Goal: Task Accomplishment & Management: Manage account settings

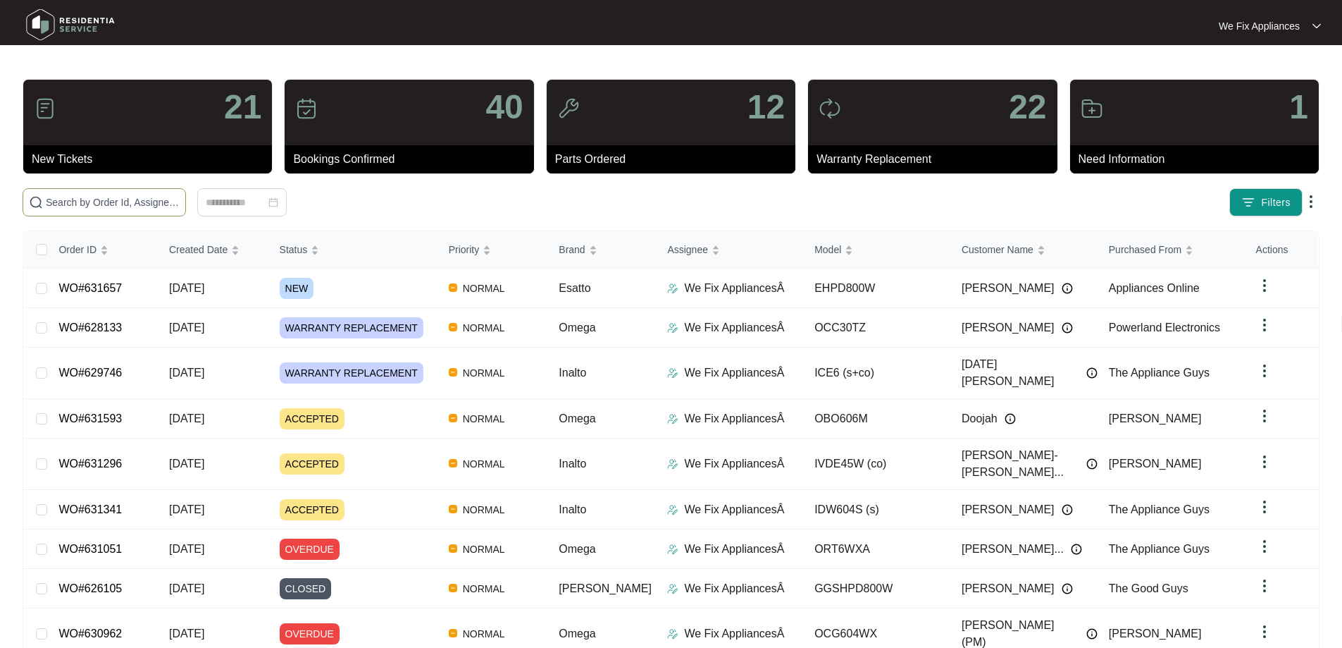
paste input "629400"
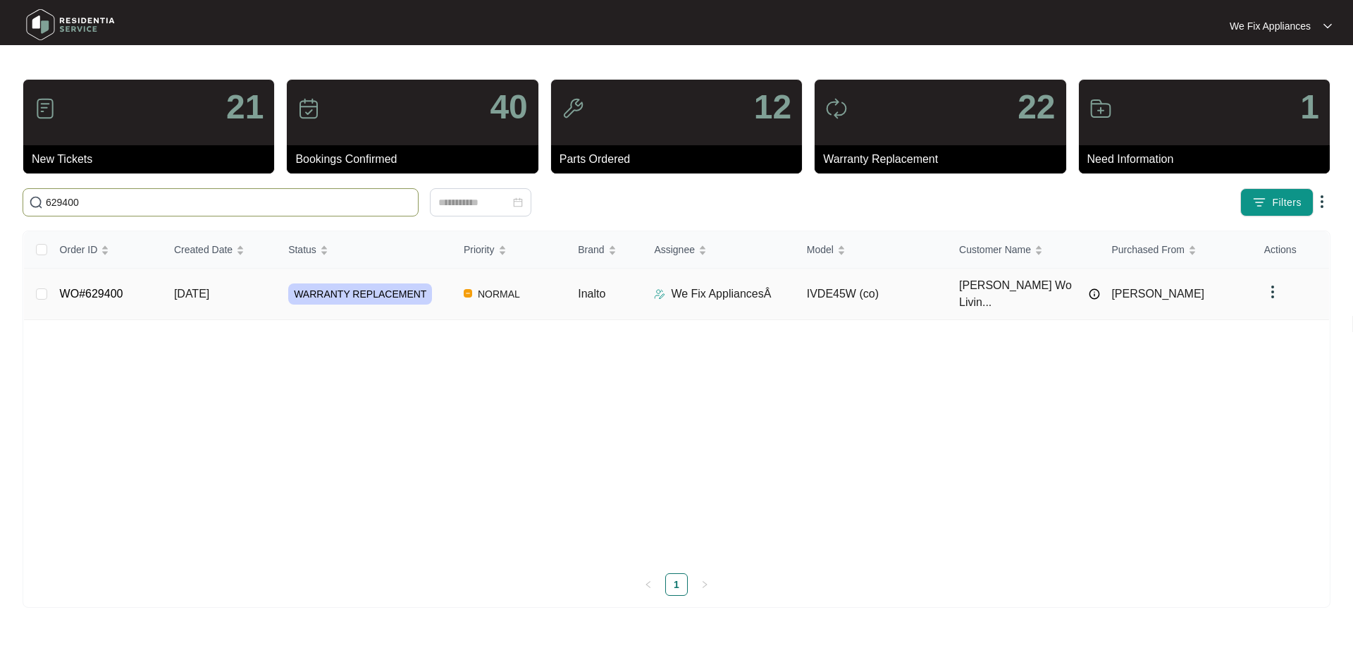
type input "629400"
click at [99, 288] on link "WO#629400" at bounding box center [91, 294] width 63 height 12
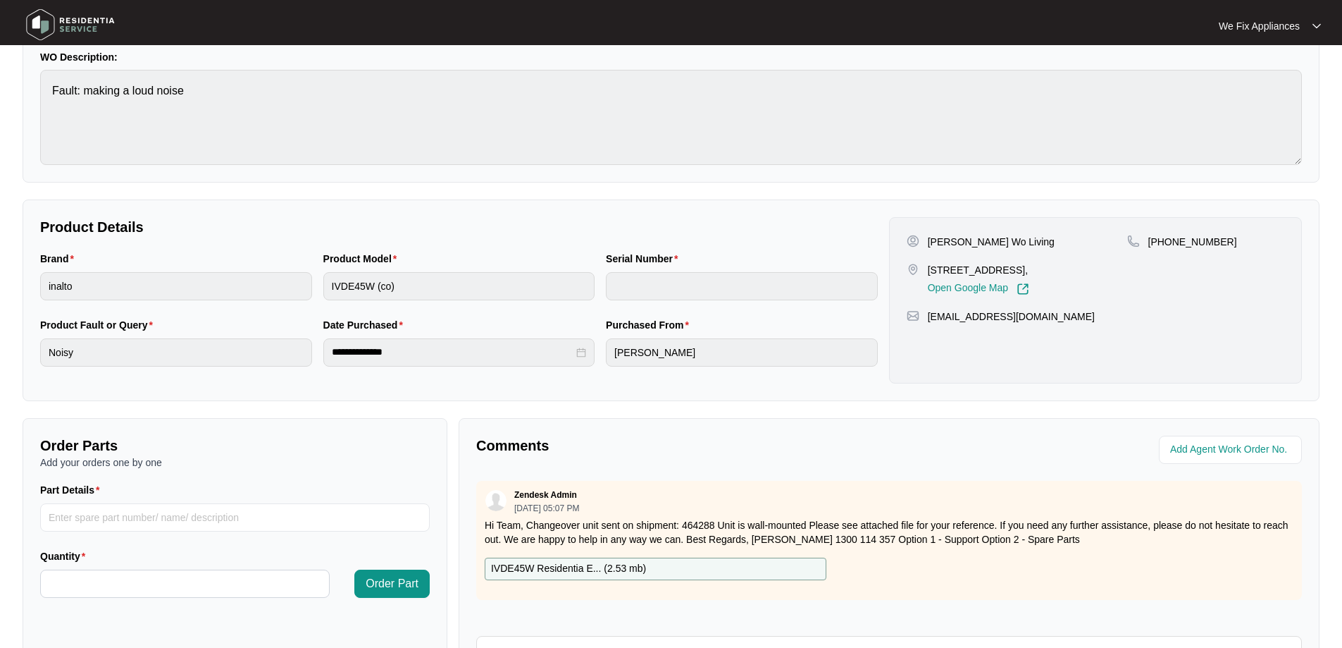
scroll to position [288, 0]
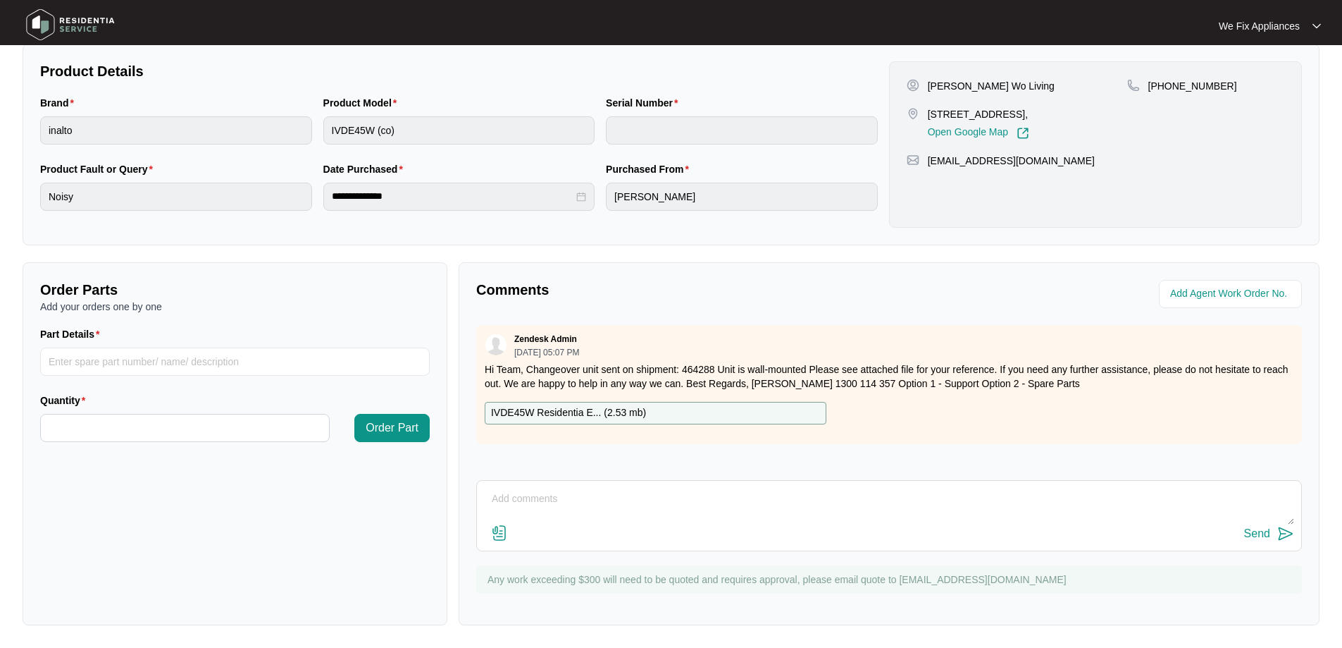
click at [648, 491] on textarea at bounding box center [889, 506] width 810 height 37
type textarea "H"
type textarea "Hi team, can you please book this in for the [DATE] thank you."
click at [1260, 529] on div "Send" at bounding box center [1257, 533] width 26 height 13
click at [92, 17] on img at bounding box center [70, 25] width 99 height 42
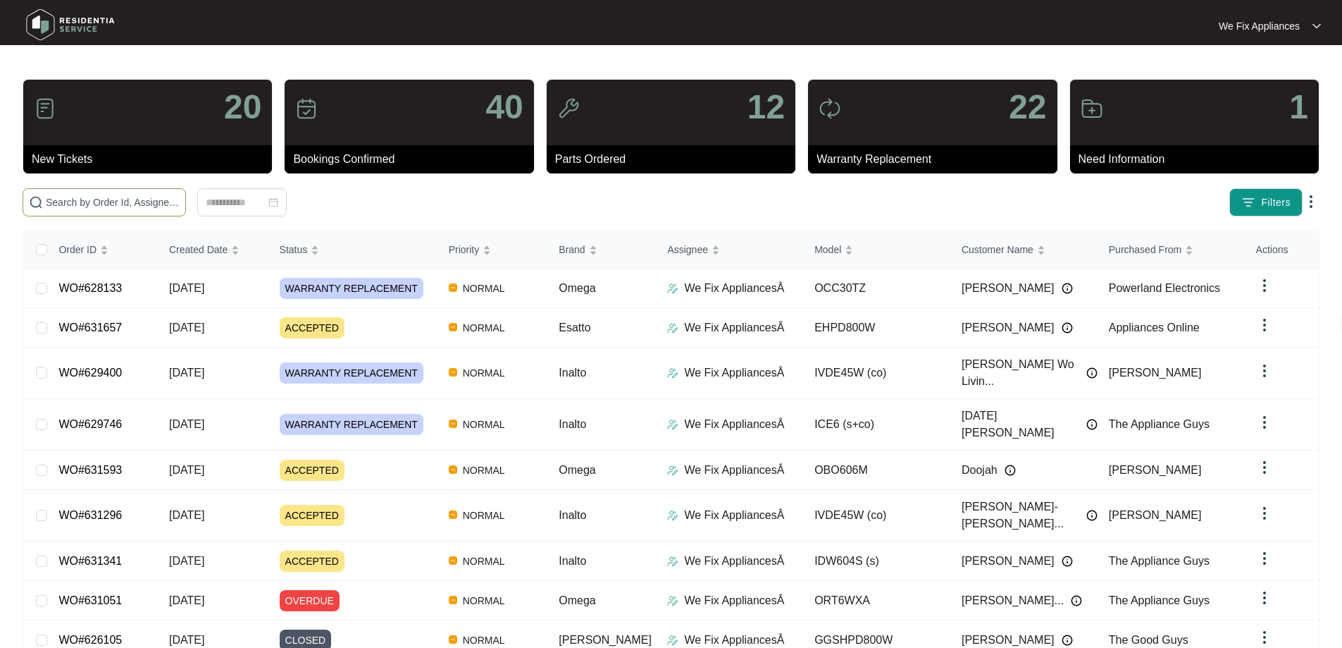
drag, startPoint x: 185, startPoint y: 211, endPoint x: 177, endPoint y: 202, distance: 12.5
paste input "631593"
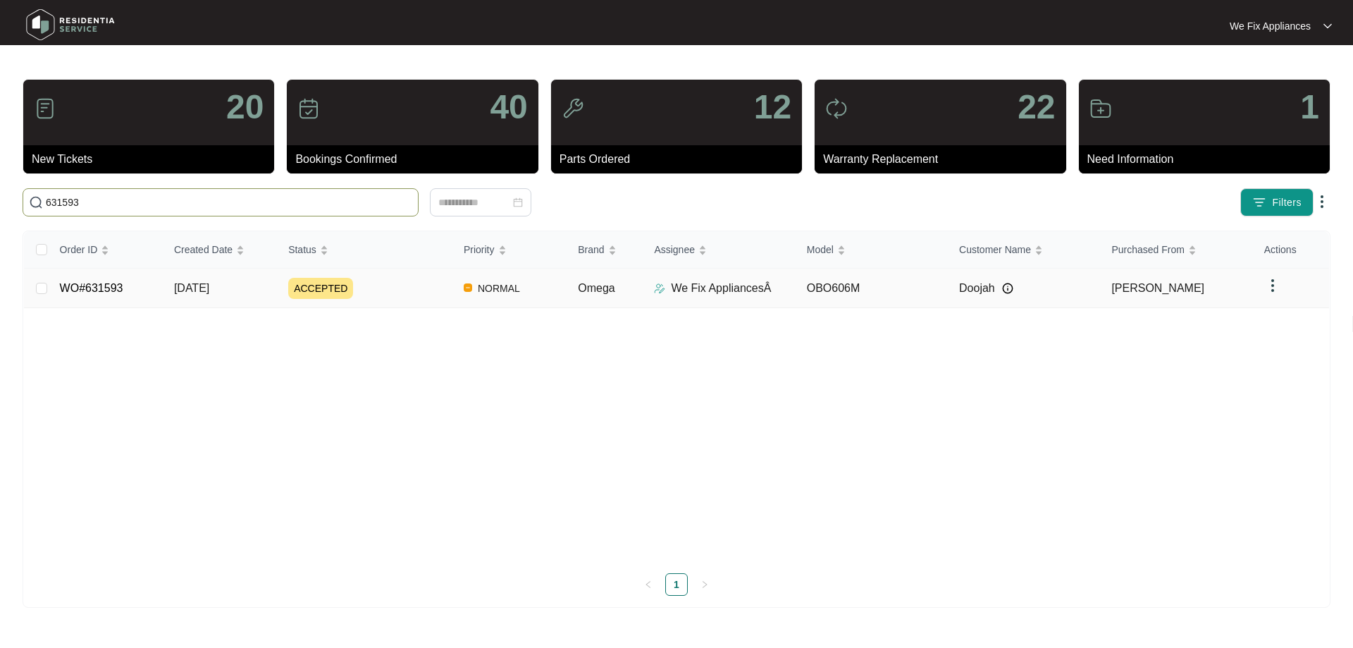
type input "631593"
click at [96, 288] on link "WO#631593" at bounding box center [91, 288] width 63 height 12
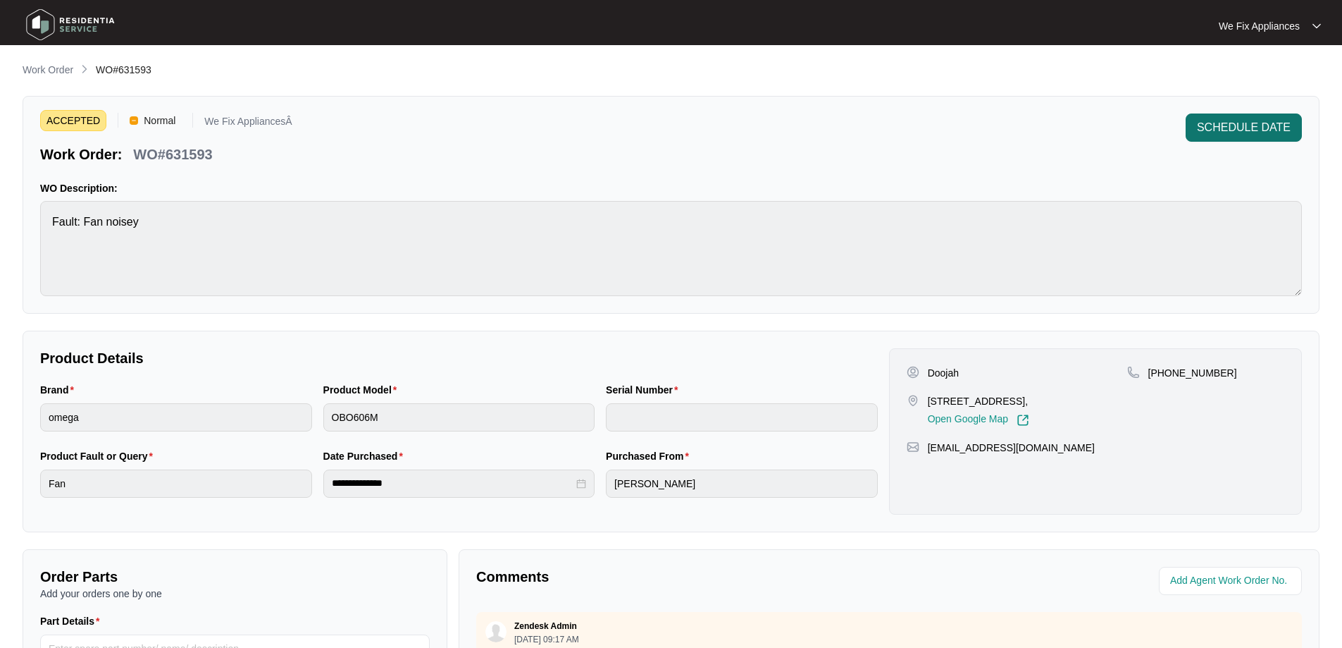
click at [1228, 134] on span "SCHEDULE DATE" at bounding box center [1244, 127] width 94 height 17
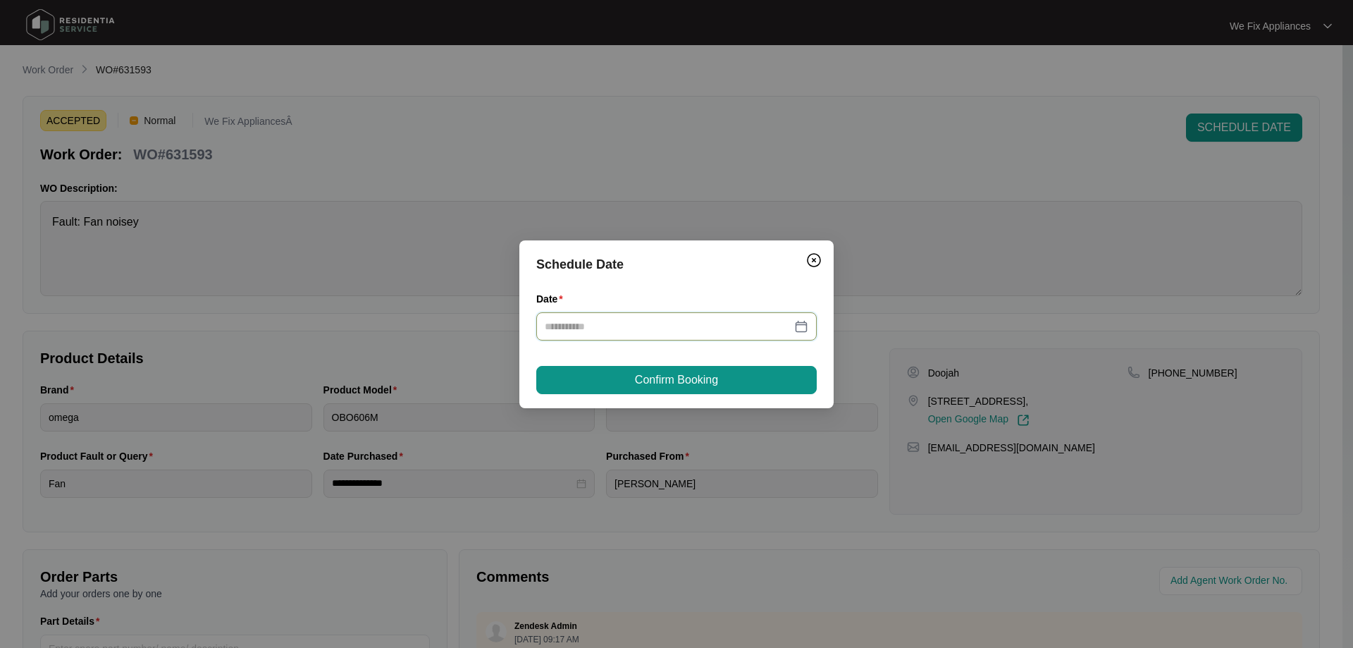
click at [621, 330] on input "Date" at bounding box center [668, 327] width 247 height 16
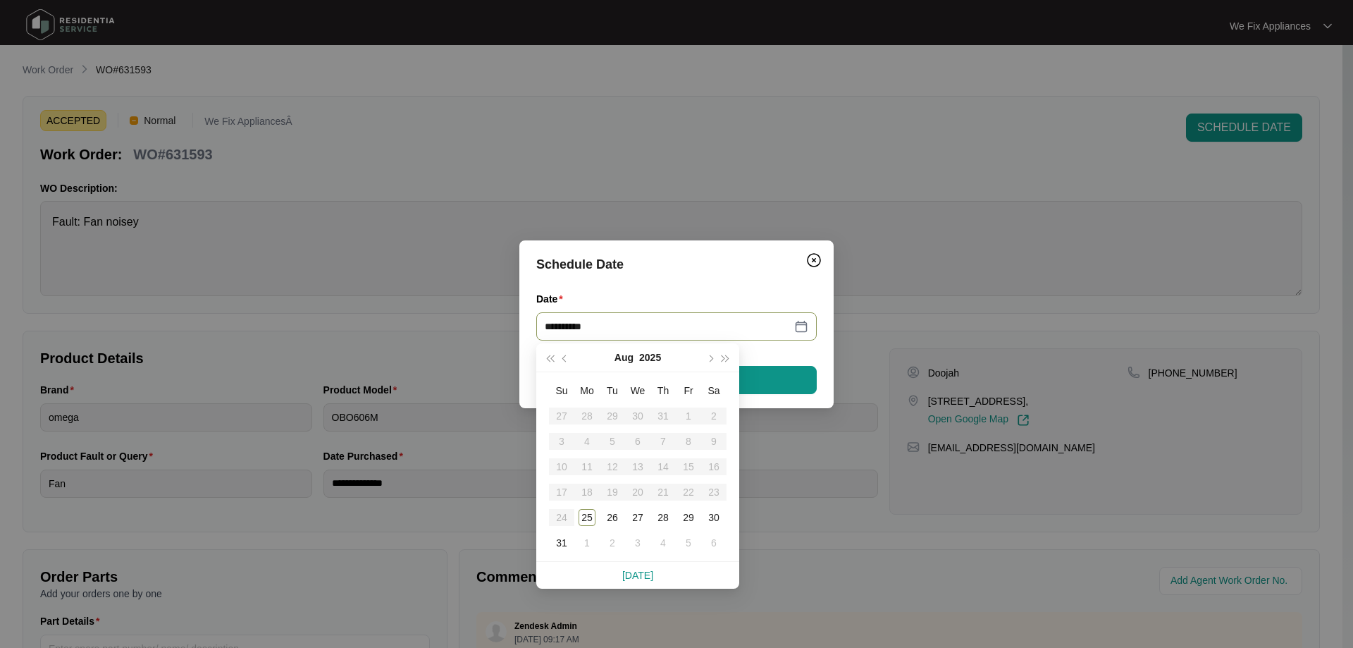
type input "**********"
click at [663, 515] on div "28" at bounding box center [663, 517] width 17 height 17
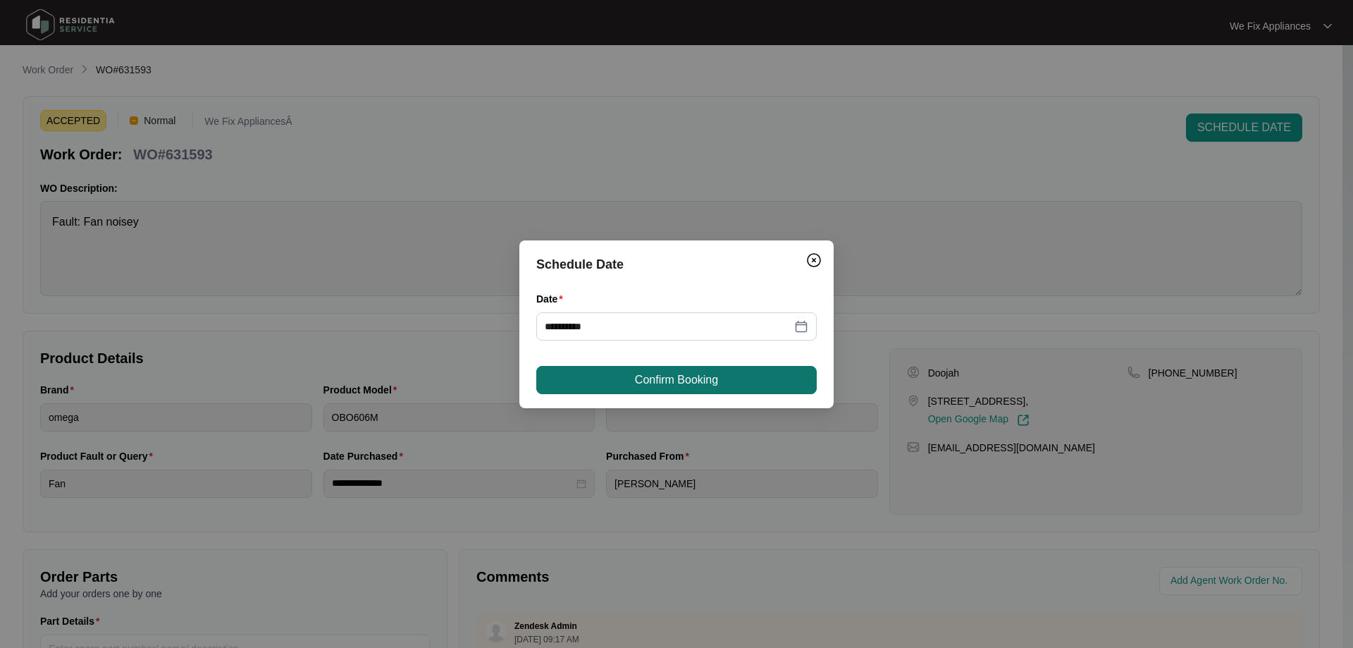
click at [710, 366] on button "Confirm Booking" at bounding box center [676, 380] width 280 height 28
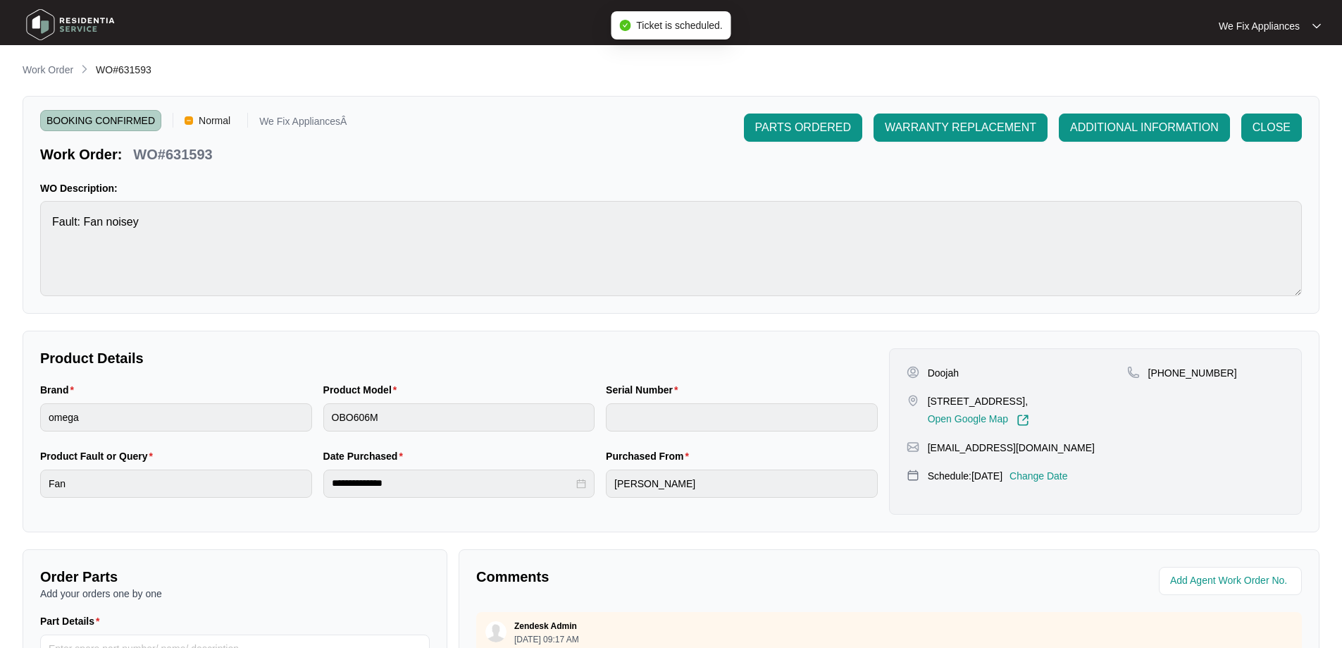
click at [86, 30] on img at bounding box center [70, 25] width 99 height 42
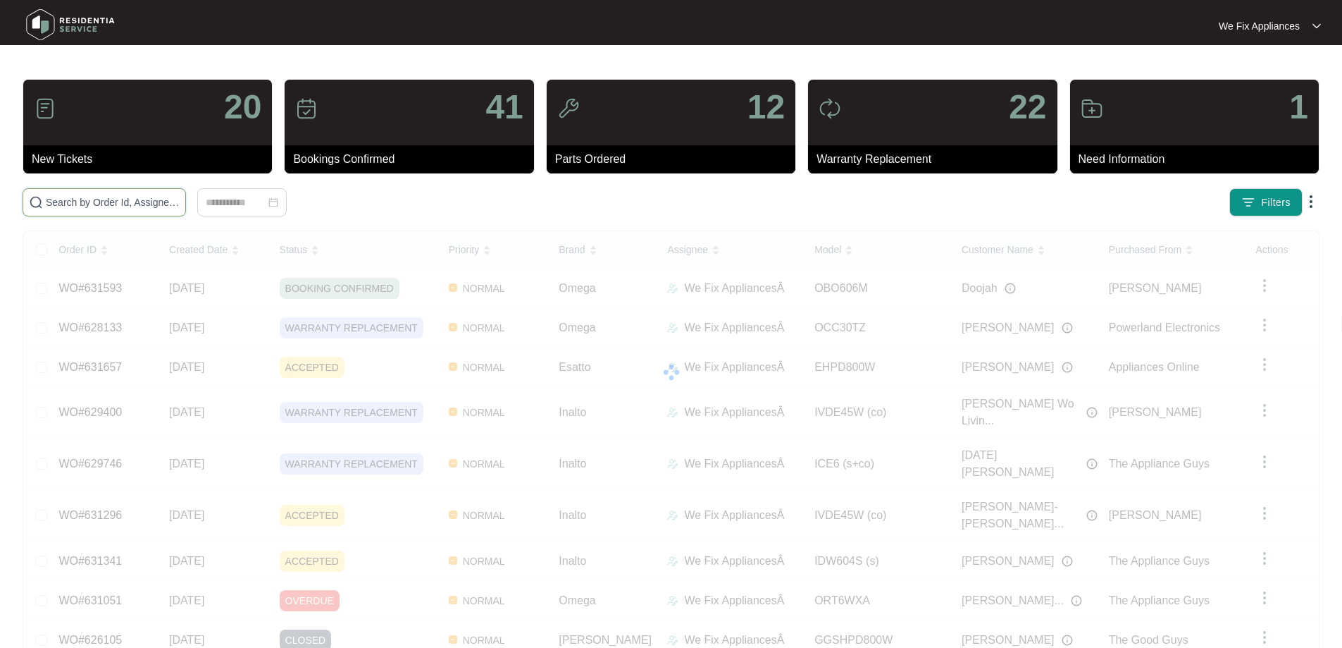
click at [180, 205] on input "text" at bounding box center [113, 202] width 134 height 16
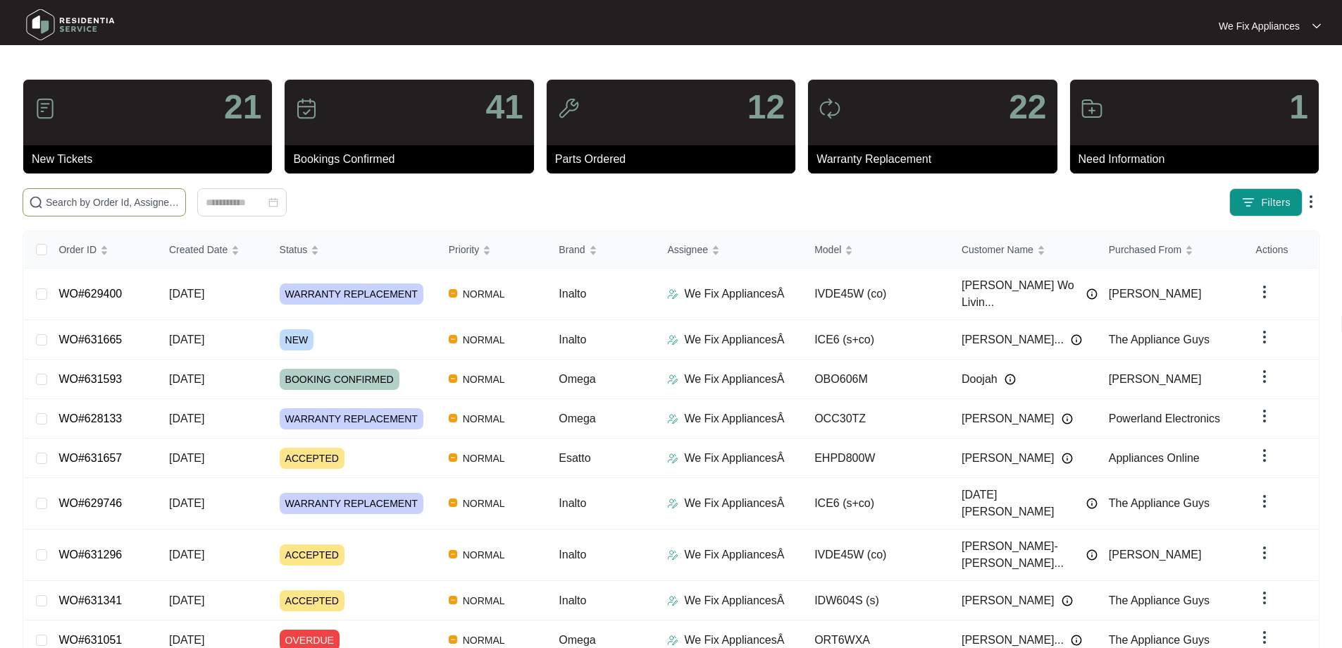
paste input "631341"
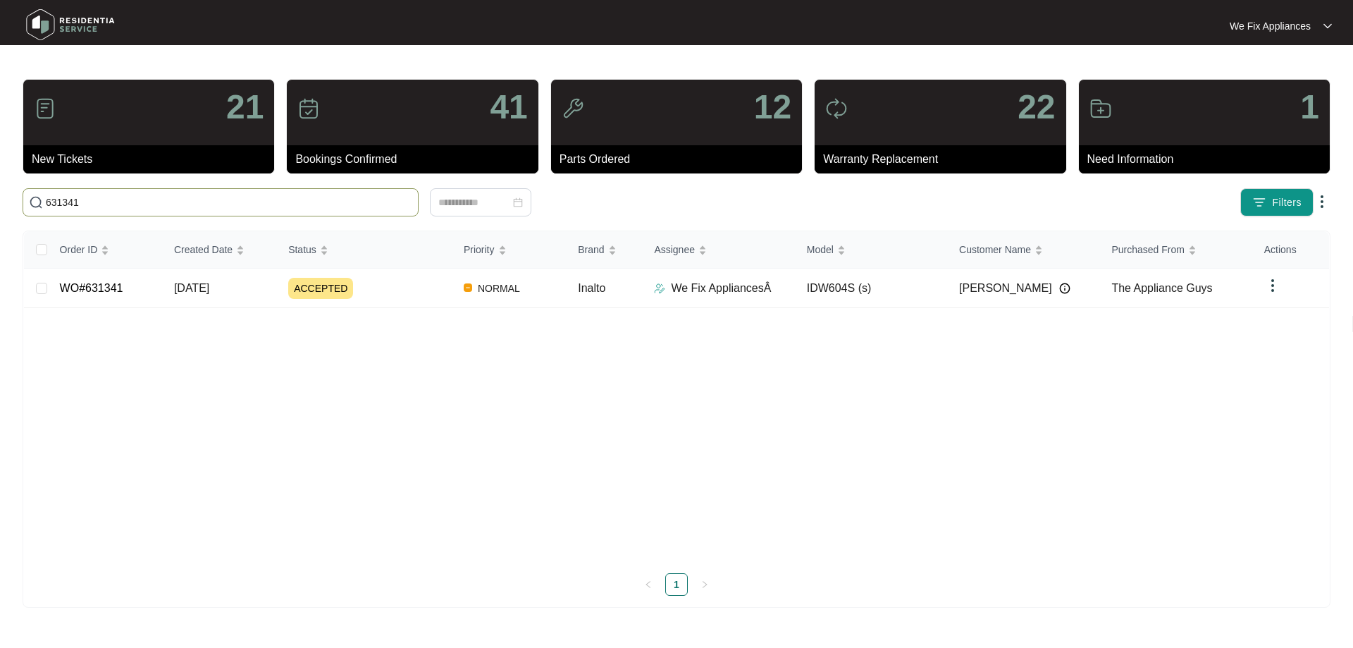
type input "631341"
click at [113, 295] on td "WO#631341" at bounding box center [106, 287] width 114 height 39
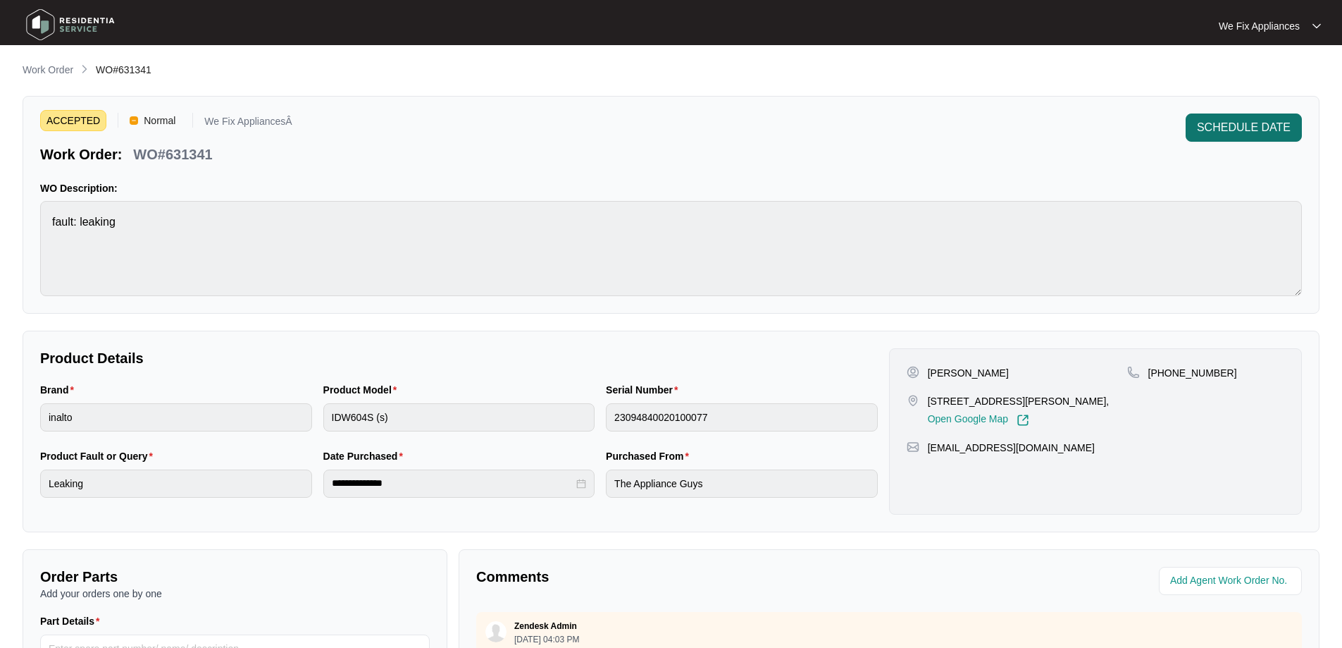
click at [1247, 121] on span "SCHEDULE DATE" at bounding box center [1244, 127] width 94 height 17
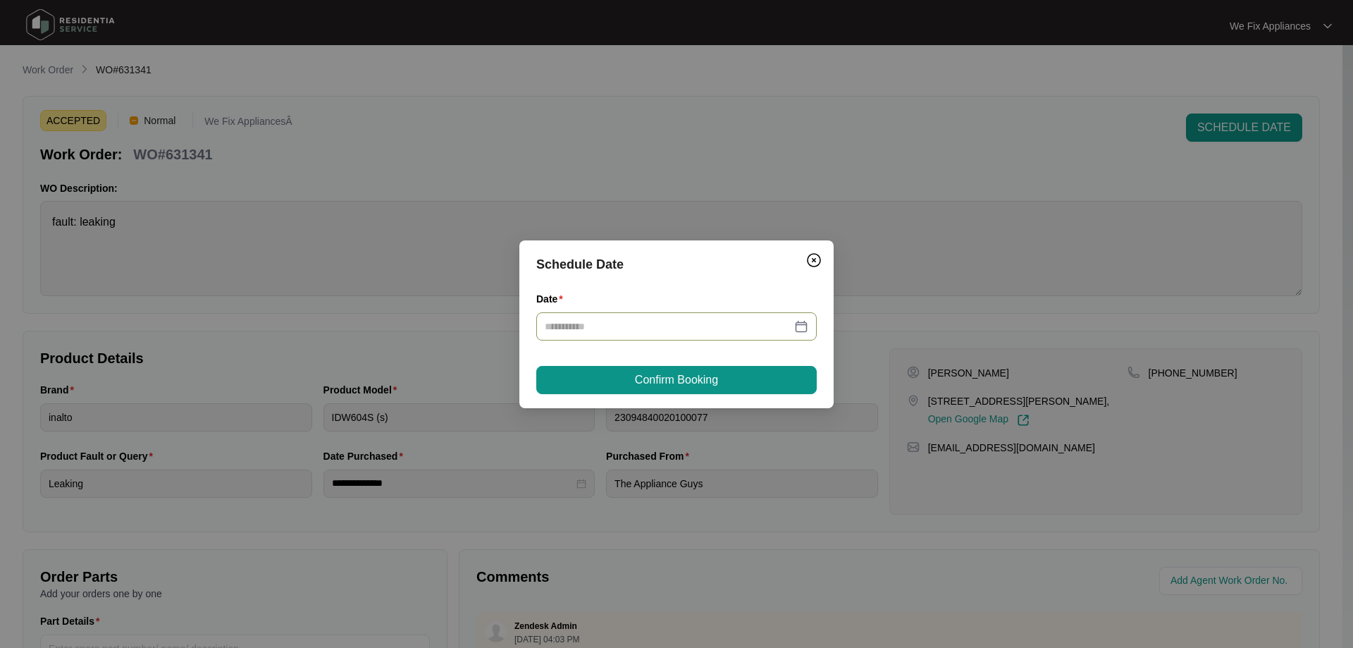
click at [747, 319] on input "Date" at bounding box center [668, 327] width 247 height 16
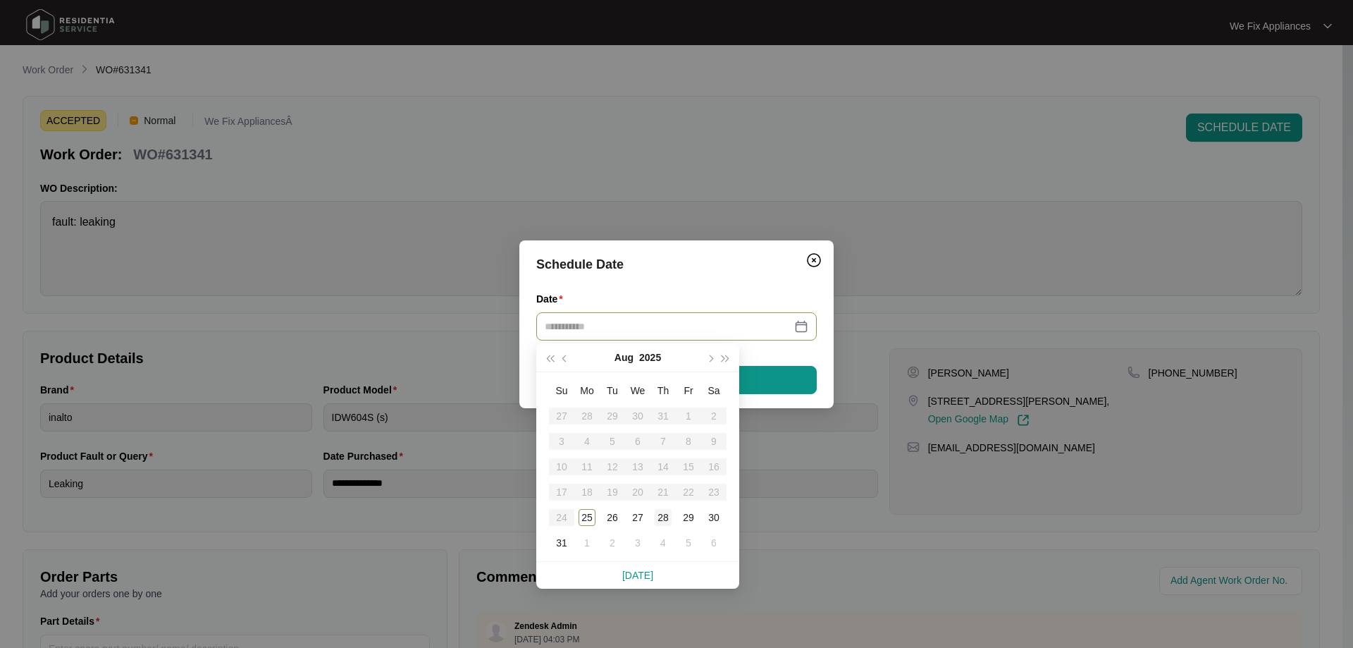
type input "**********"
click at [657, 518] on div "28" at bounding box center [663, 517] width 17 height 17
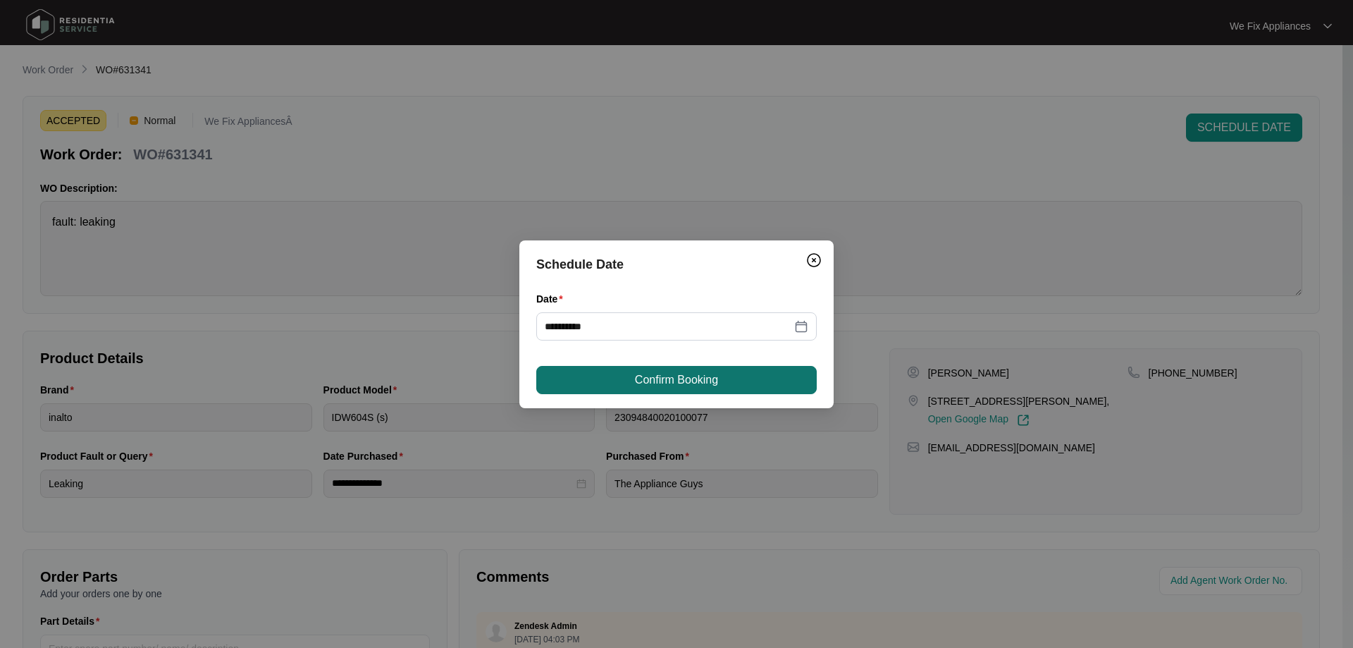
click at [712, 390] on button "Confirm Booking" at bounding box center [676, 380] width 280 height 28
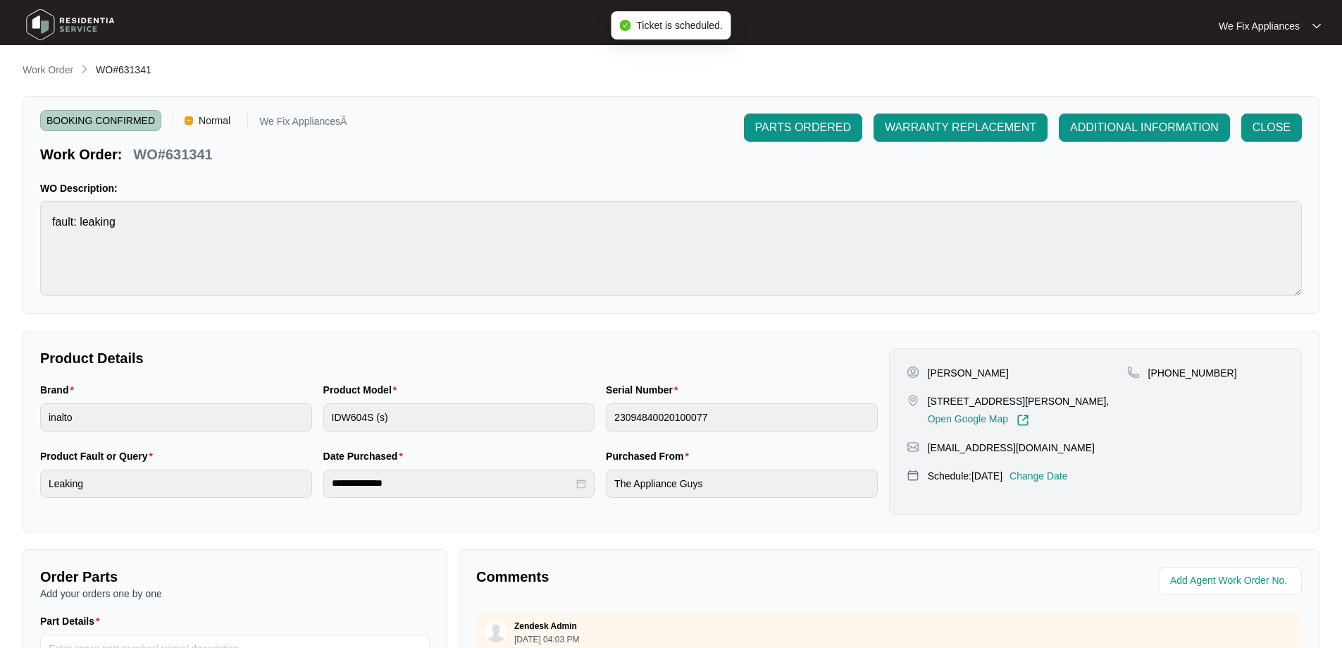
click at [105, 24] on img at bounding box center [70, 25] width 99 height 42
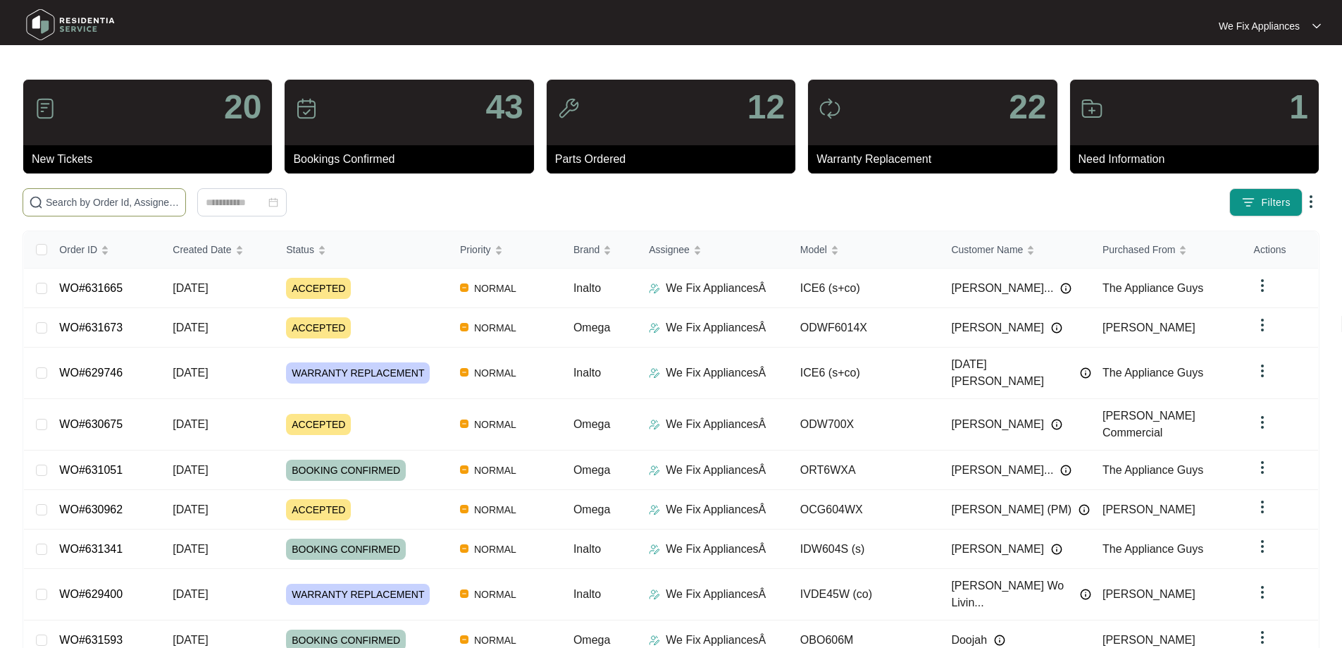
paste input "622649"
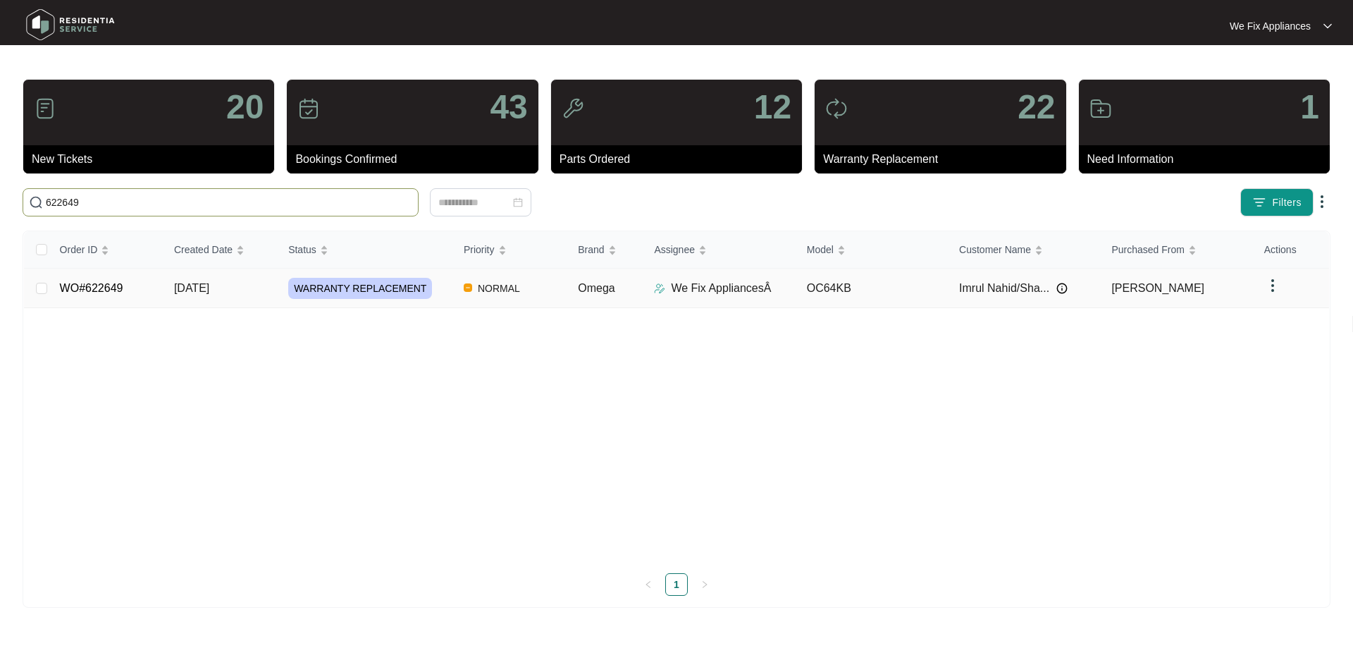
type input "622649"
click at [116, 293] on link "WO#622649" at bounding box center [91, 288] width 63 height 12
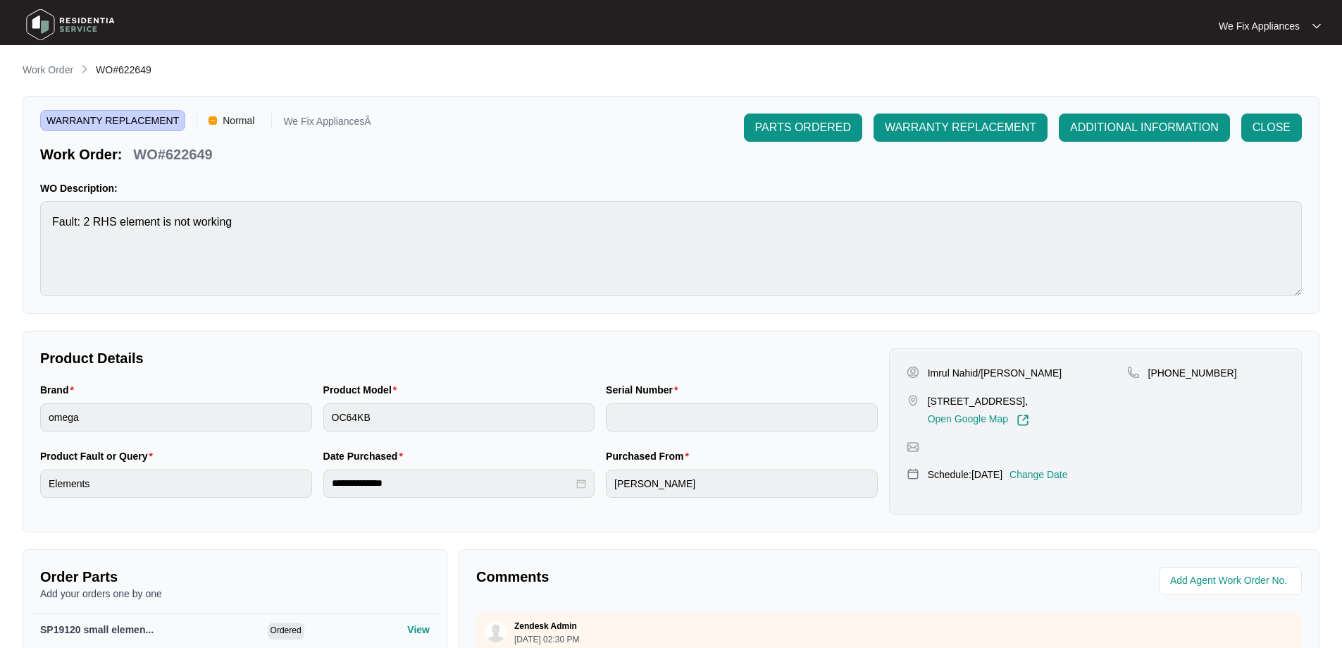
click at [1053, 469] on p "Change Date" at bounding box center [1039, 474] width 58 height 14
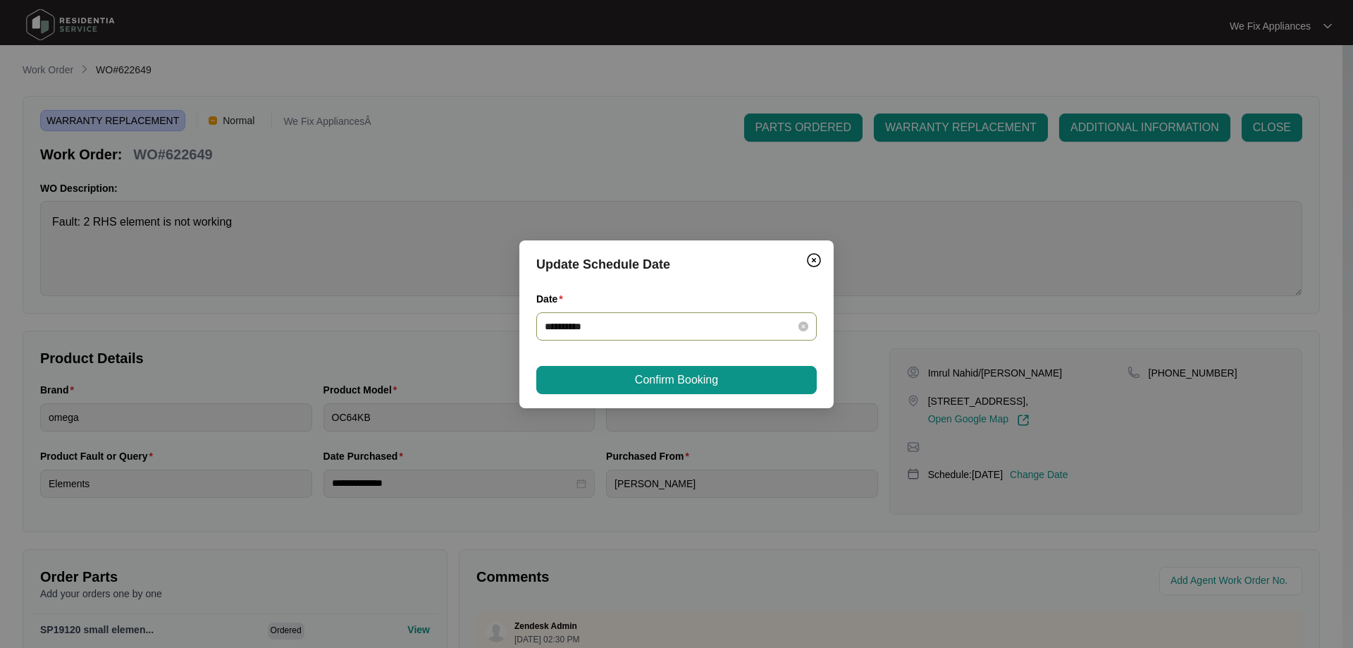
click at [672, 314] on div "**********" at bounding box center [676, 326] width 280 height 28
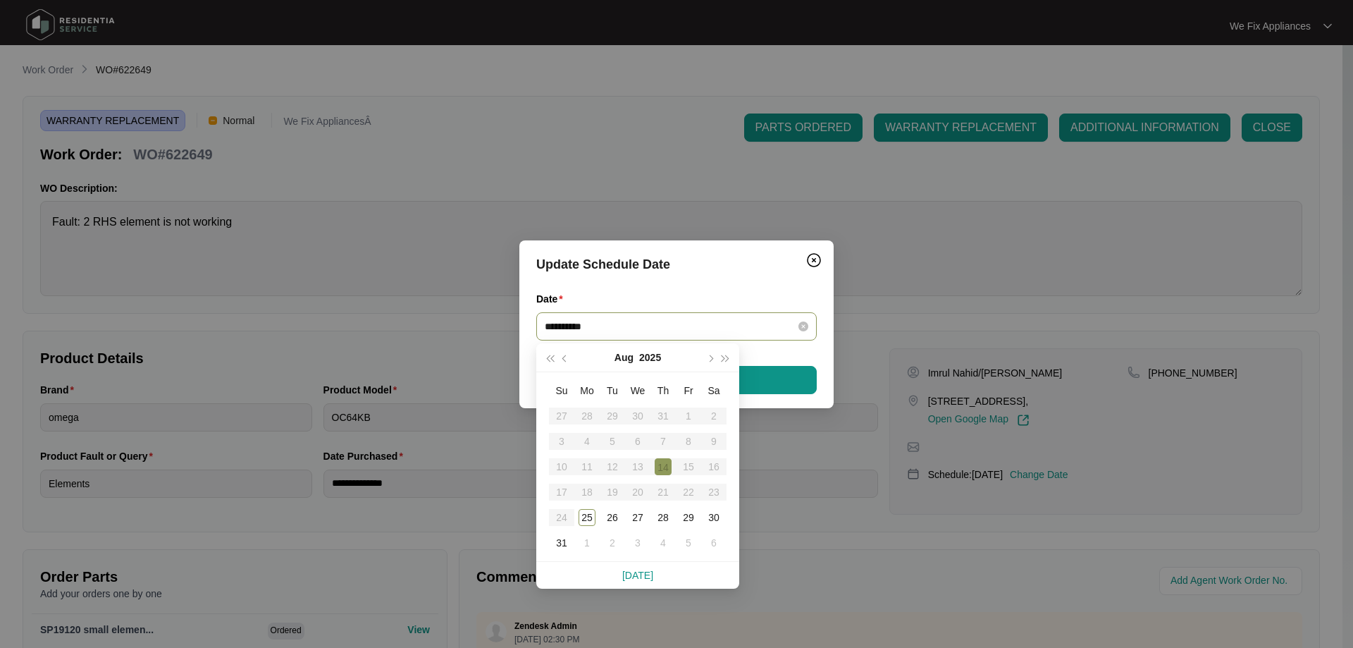
click at [668, 328] on input "**********" at bounding box center [668, 327] width 247 height 16
type input "**********"
click at [689, 517] on div "29" at bounding box center [688, 517] width 17 height 17
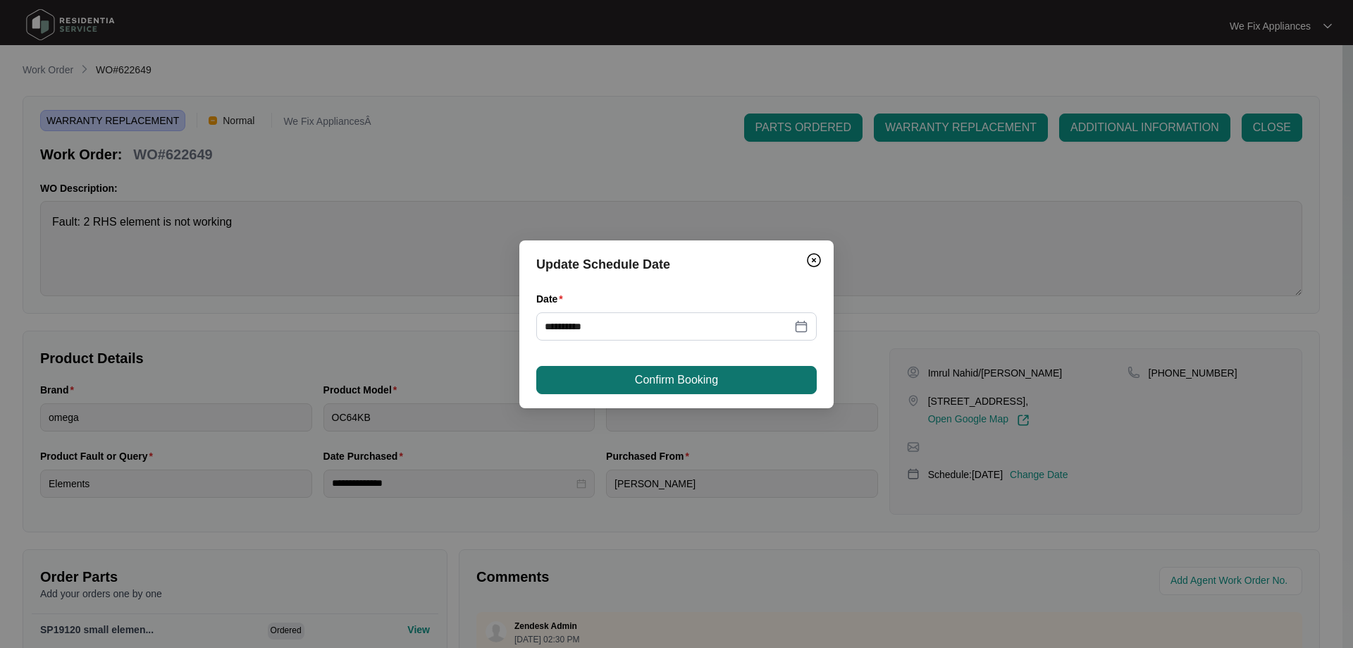
click at [736, 389] on button "Confirm Booking" at bounding box center [676, 380] width 280 height 28
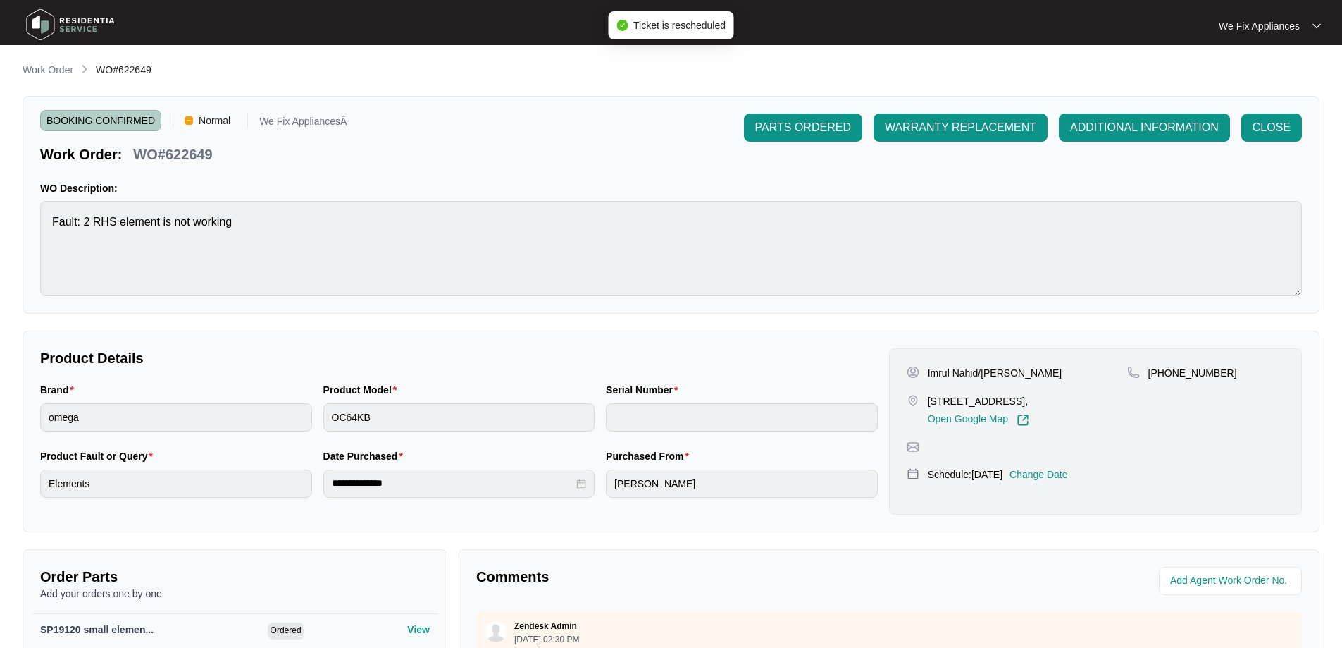
click at [89, 28] on img at bounding box center [70, 25] width 99 height 42
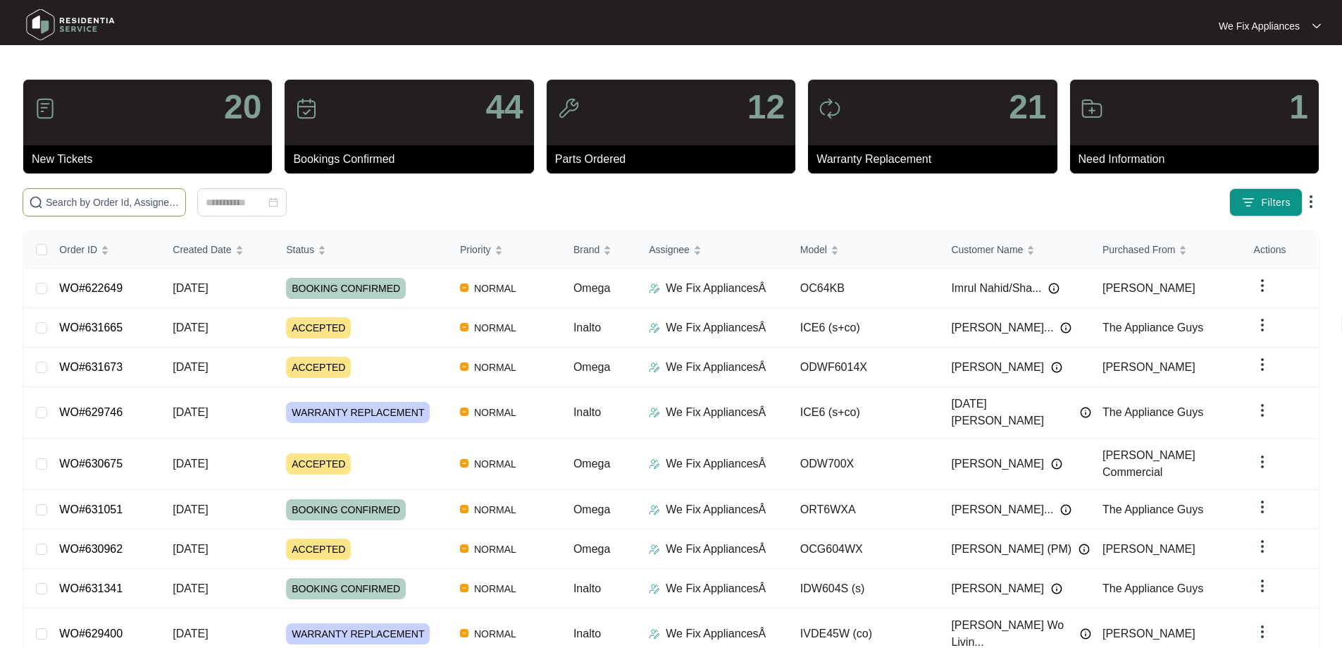
paste input "631665"
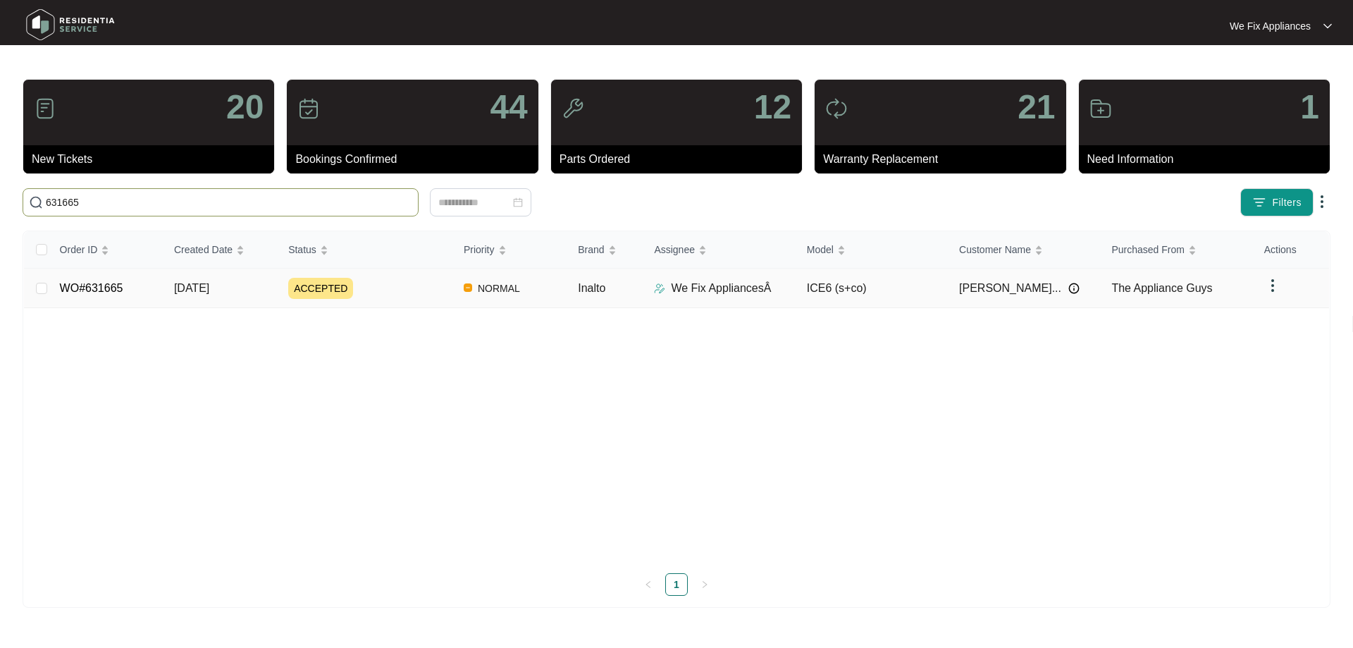
type input "631665"
click at [84, 290] on link "WO#631665" at bounding box center [91, 288] width 63 height 12
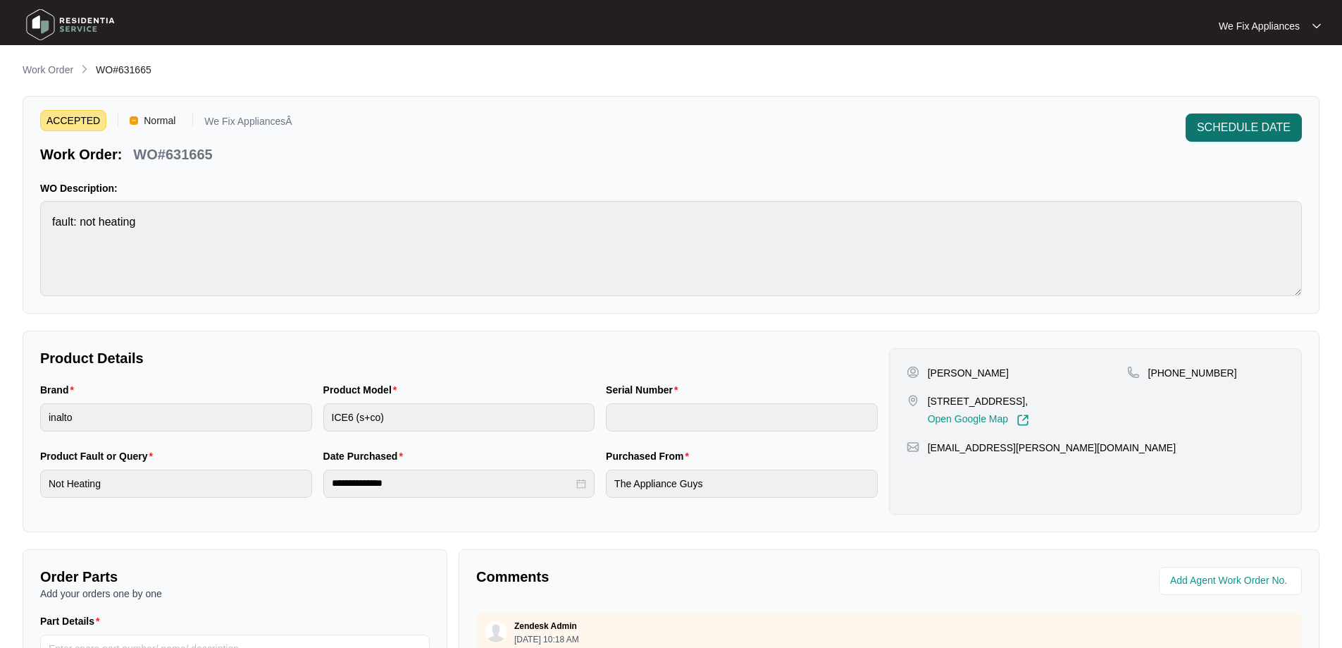
click at [1275, 137] on button "SCHEDULE DATE" at bounding box center [1244, 127] width 116 height 28
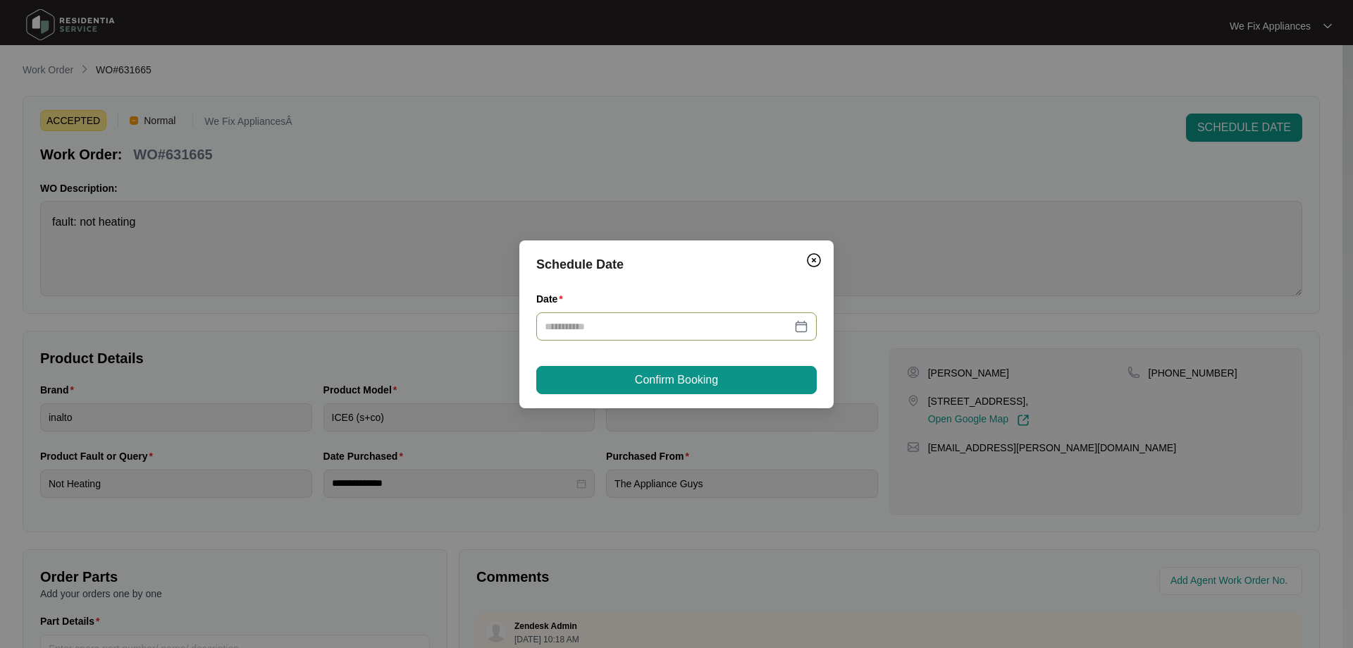
click at [635, 317] on div at bounding box center [676, 326] width 280 height 28
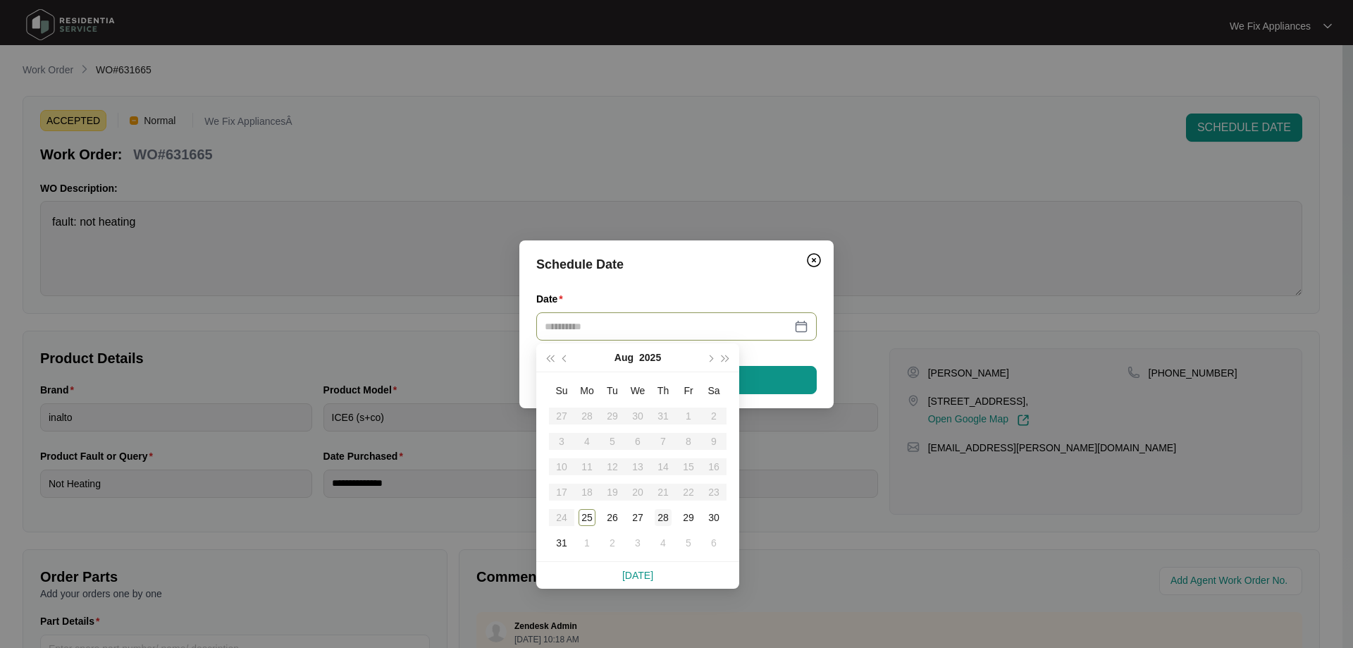
type input "**********"
click at [665, 514] on div "28" at bounding box center [663, 517] width 17 height 17
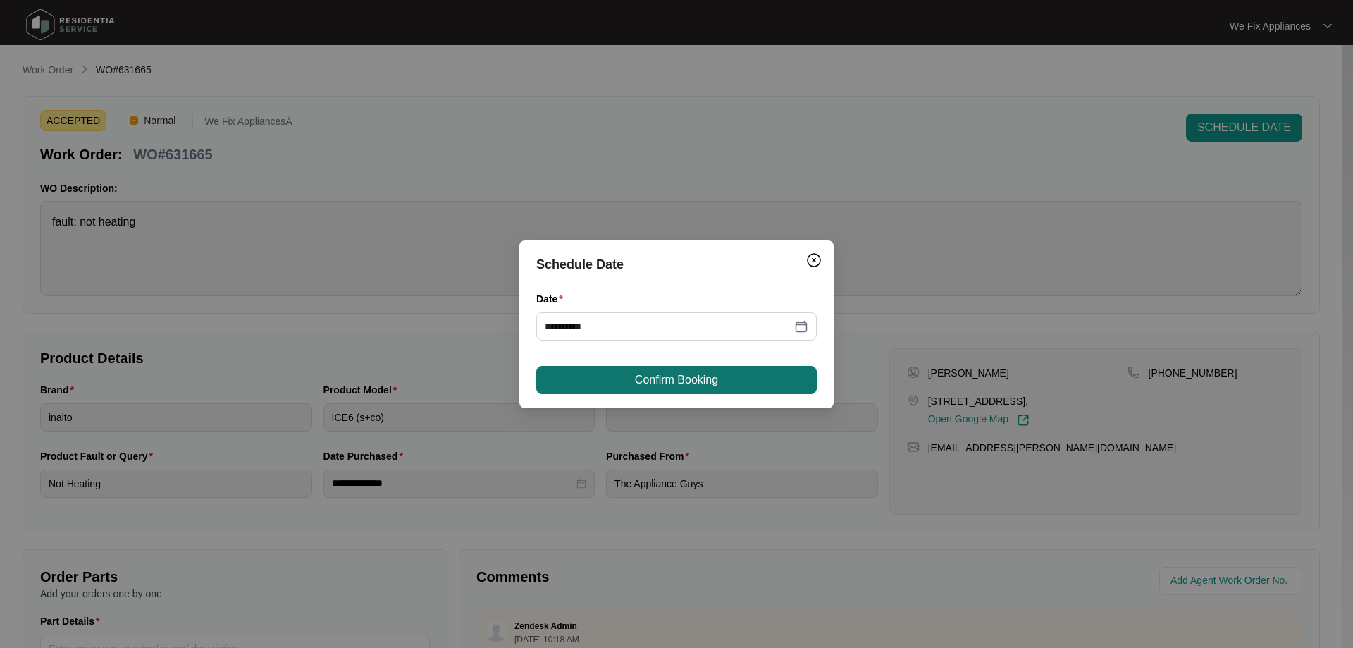
click at [679, 377] on span "Confirm Booking" at bounding box center [676, 379] width 83 height 17
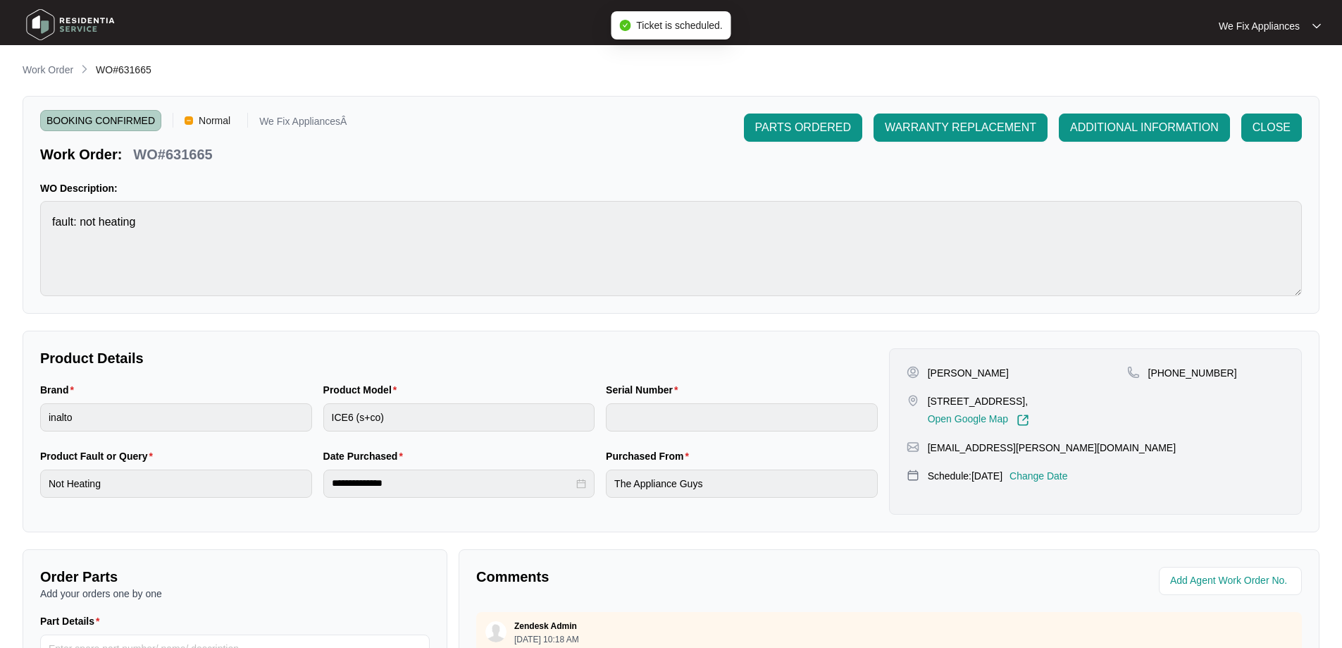
click at [93, 19] on img at bounding box center [70, 25] width 99 height 42
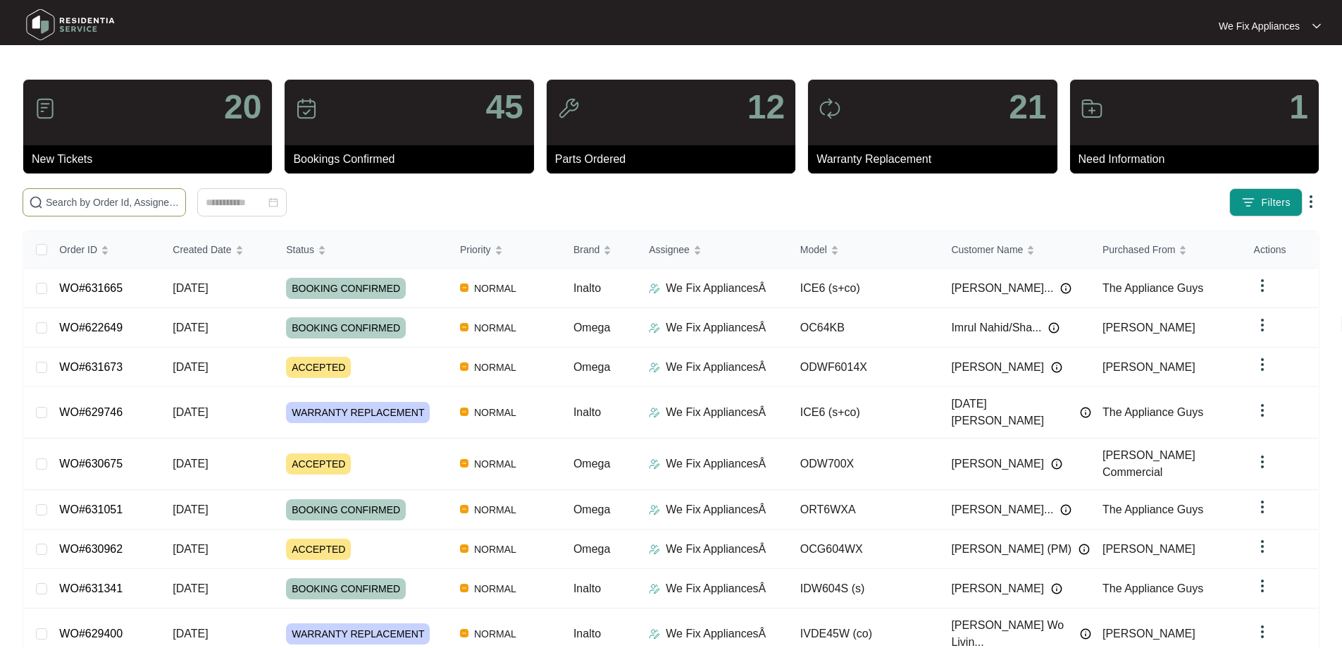
paste input "631657"
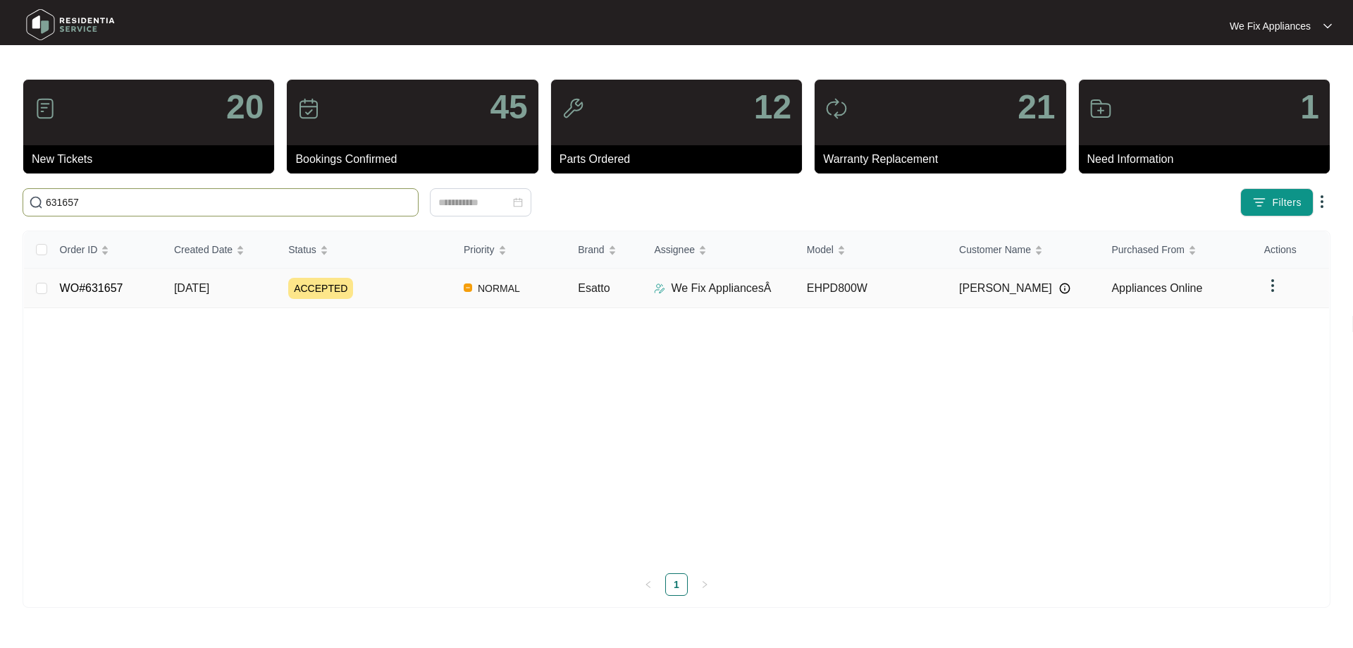
type input "631657"
click at [99, 282] on link "WO#631657" at bounding box center [91, 288] width 63 height 12
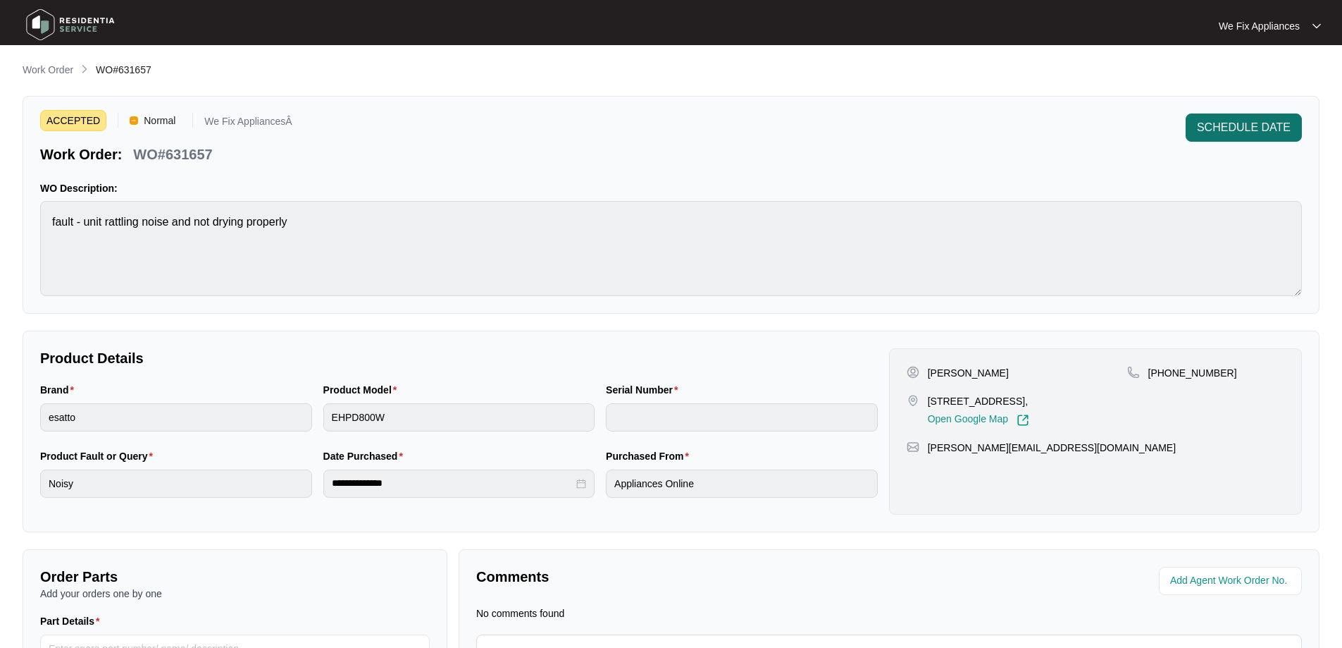
click at [1204, 136] on button "SCHEDULE DATE" at bounding box center [1244, 127] width 116 height 28
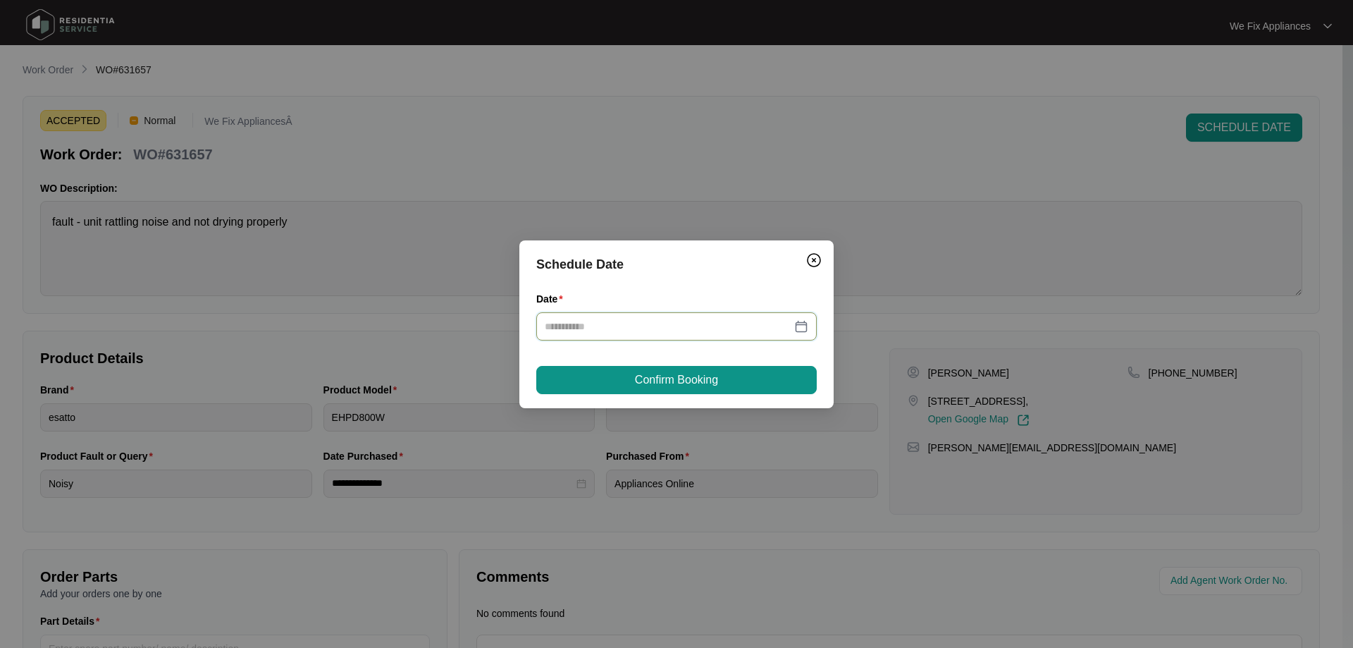
click at [705, 326] on input "Date" at bounding box center [668, 327] width 247 height 16
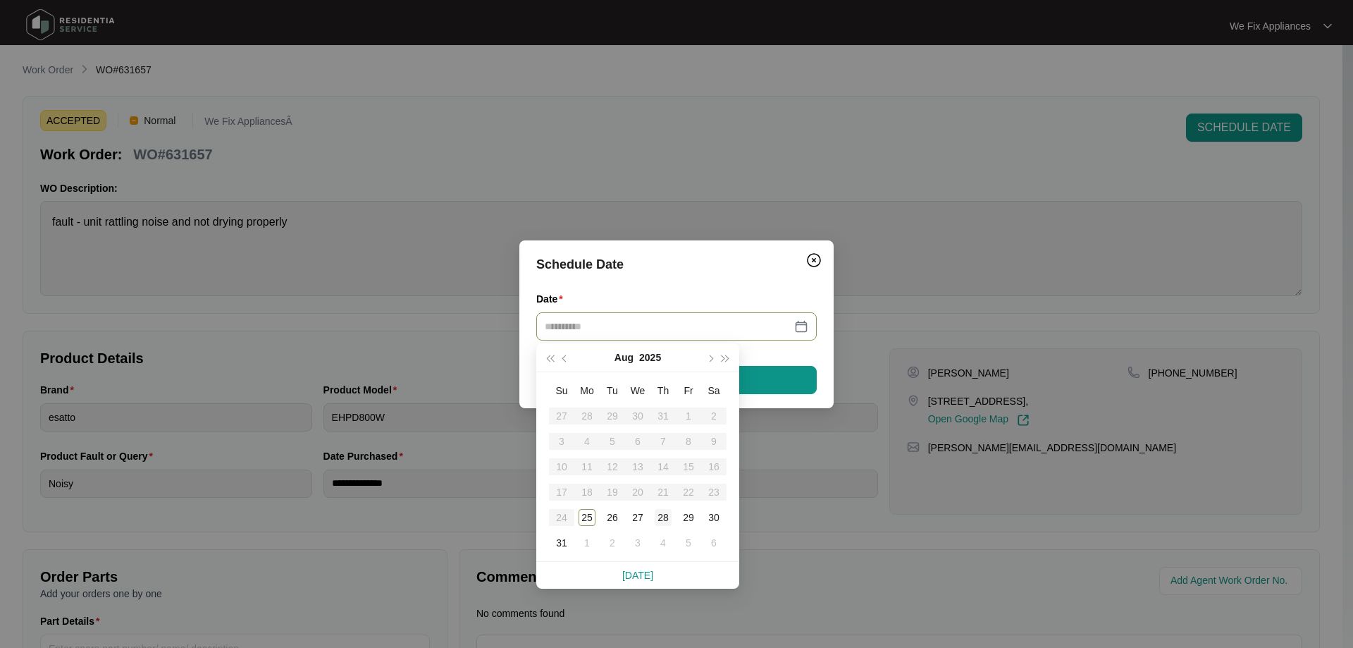
type input "**********"
click at [656, 505] on td "28" at bounding box center [662, 517] width 25 height 25
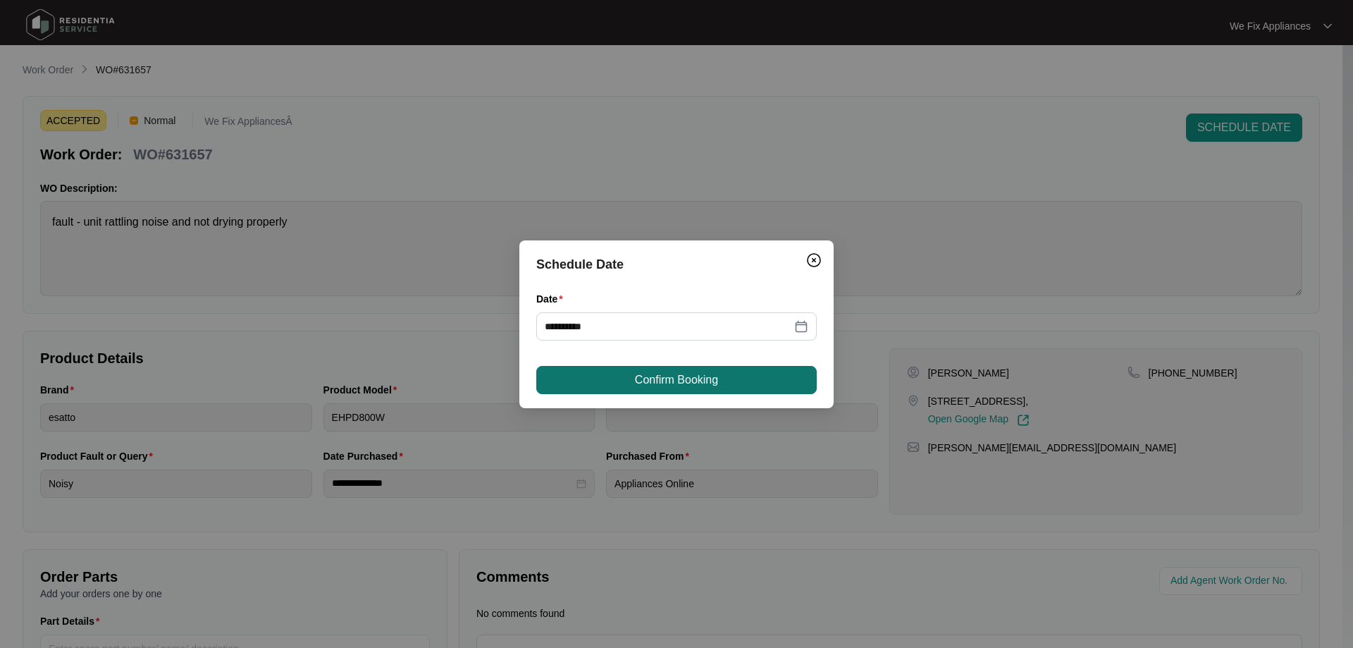
click at [679, 388] on span "Confirm Booking" at bounding box center [676, 379] width 83 height 17
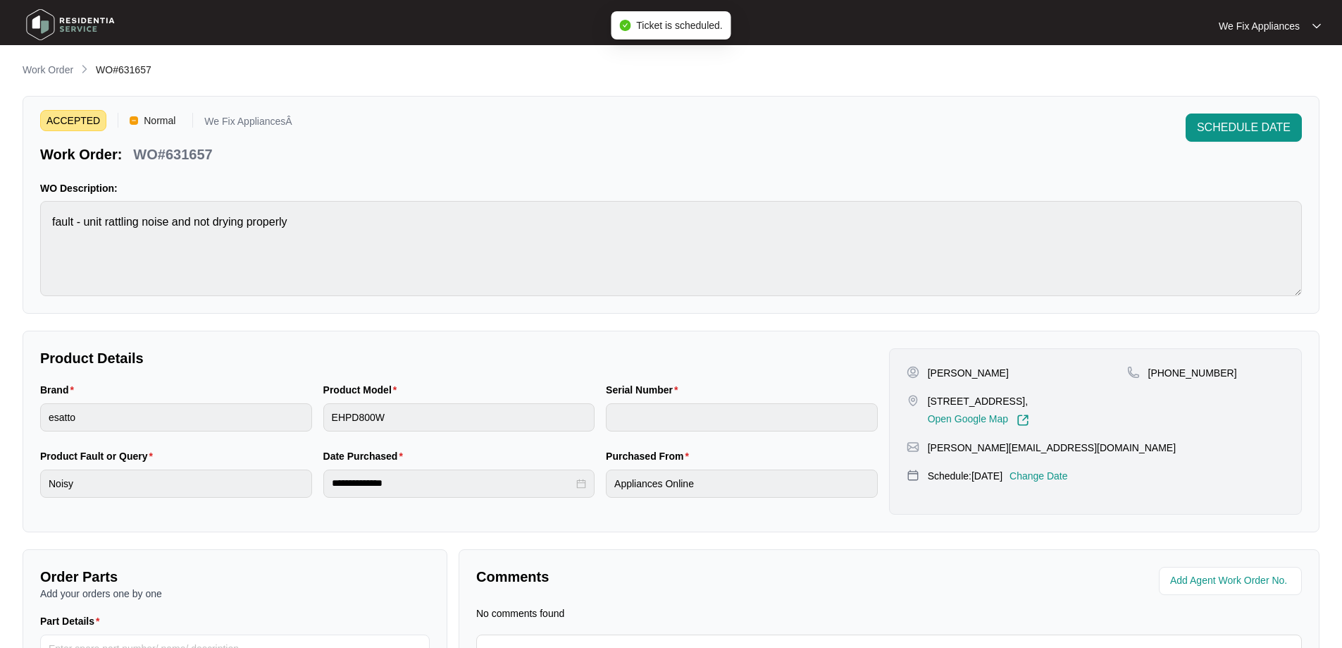
click at [76, 32] on img at bounding box center [70, 25] width 99 height 42
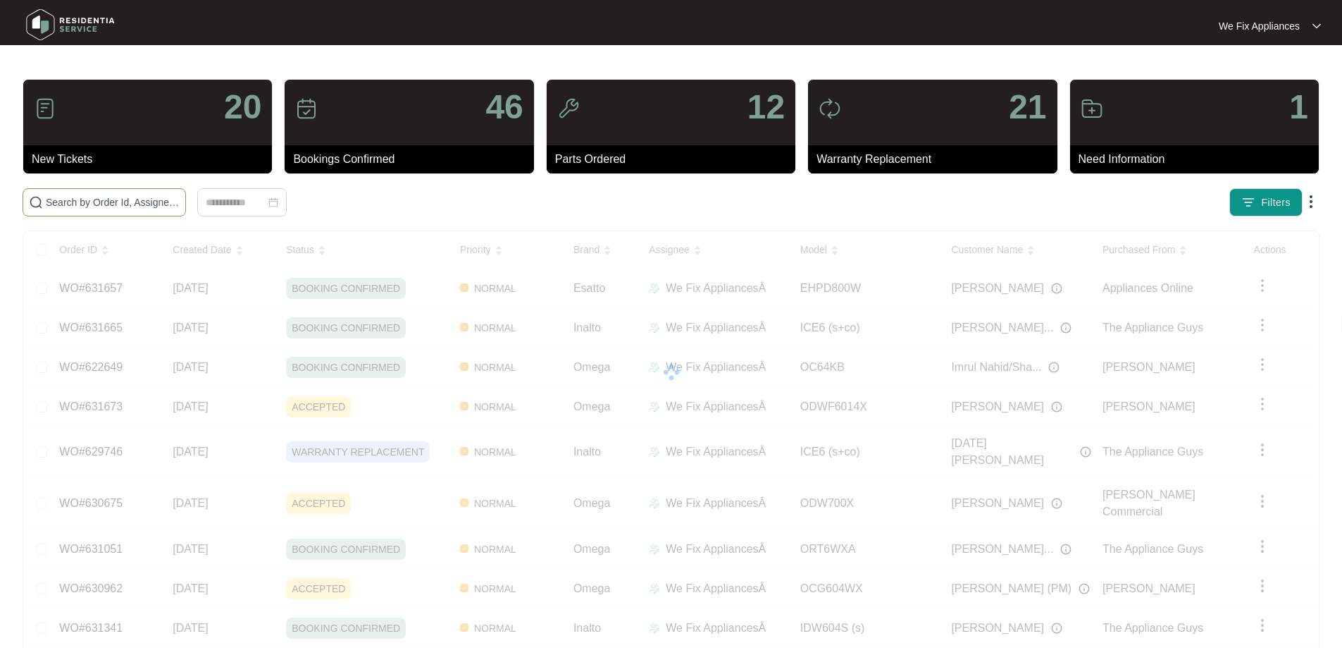
paste input "631673"
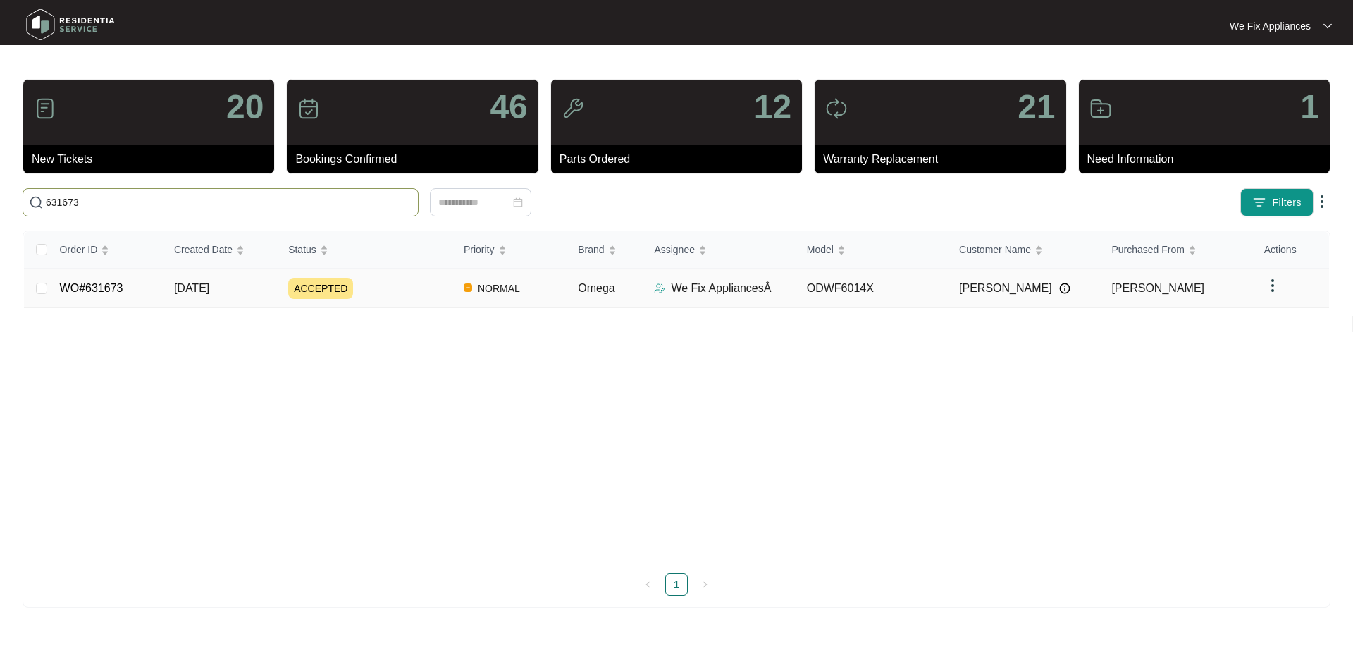
type input "631673"
click at [99, 285] on link "WO#631673" at bounding box center [91, 288] width 63 height 12
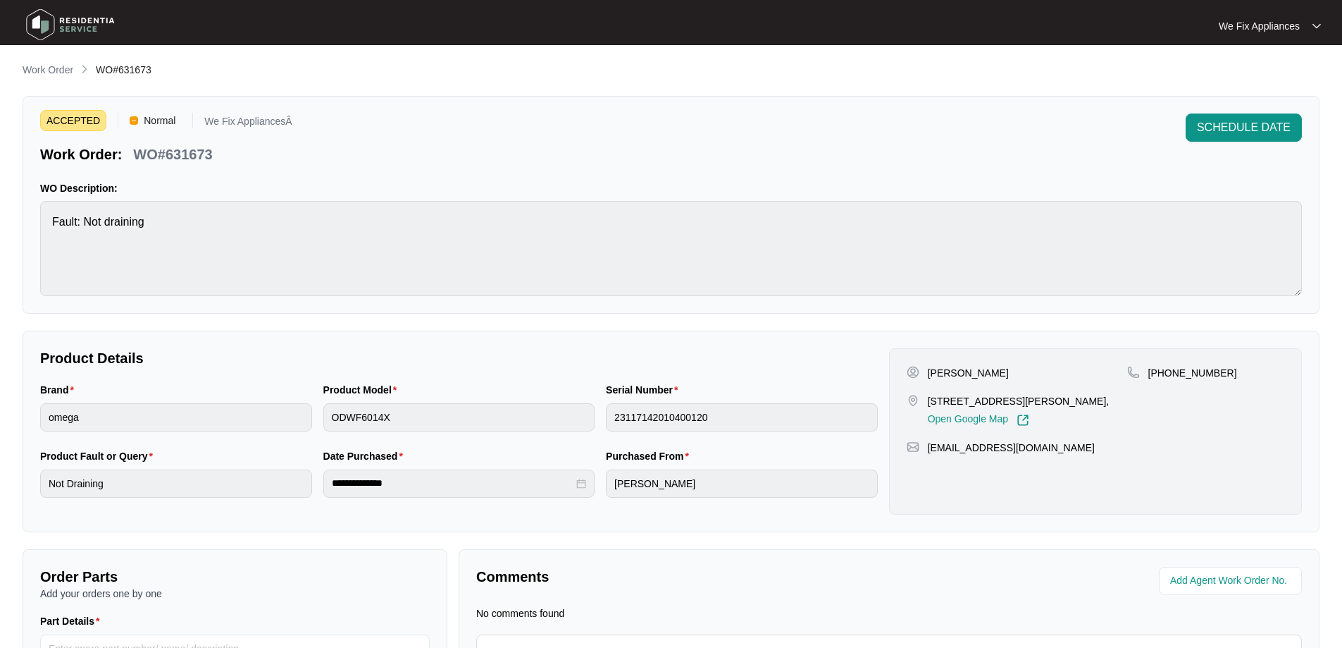
scroll to position [155, 0]
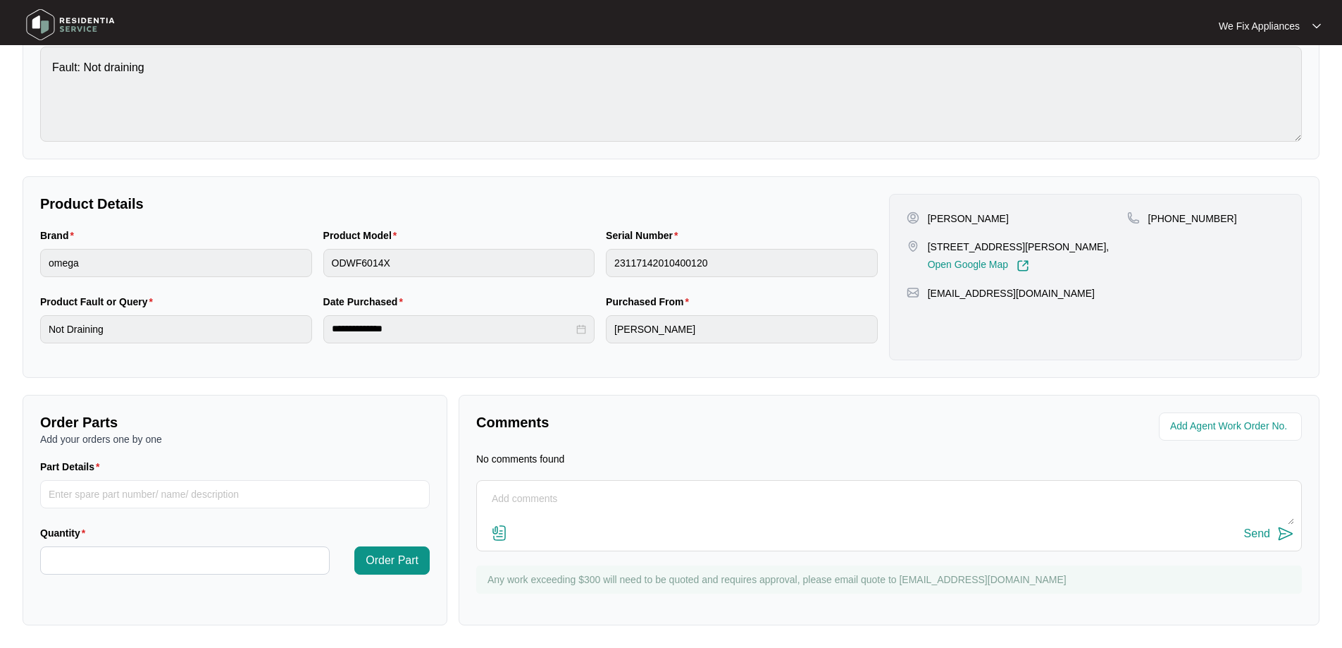
click at [690, 507] on textarea at bounding box center [889, 506] width 810 height 37
type textarea "H"
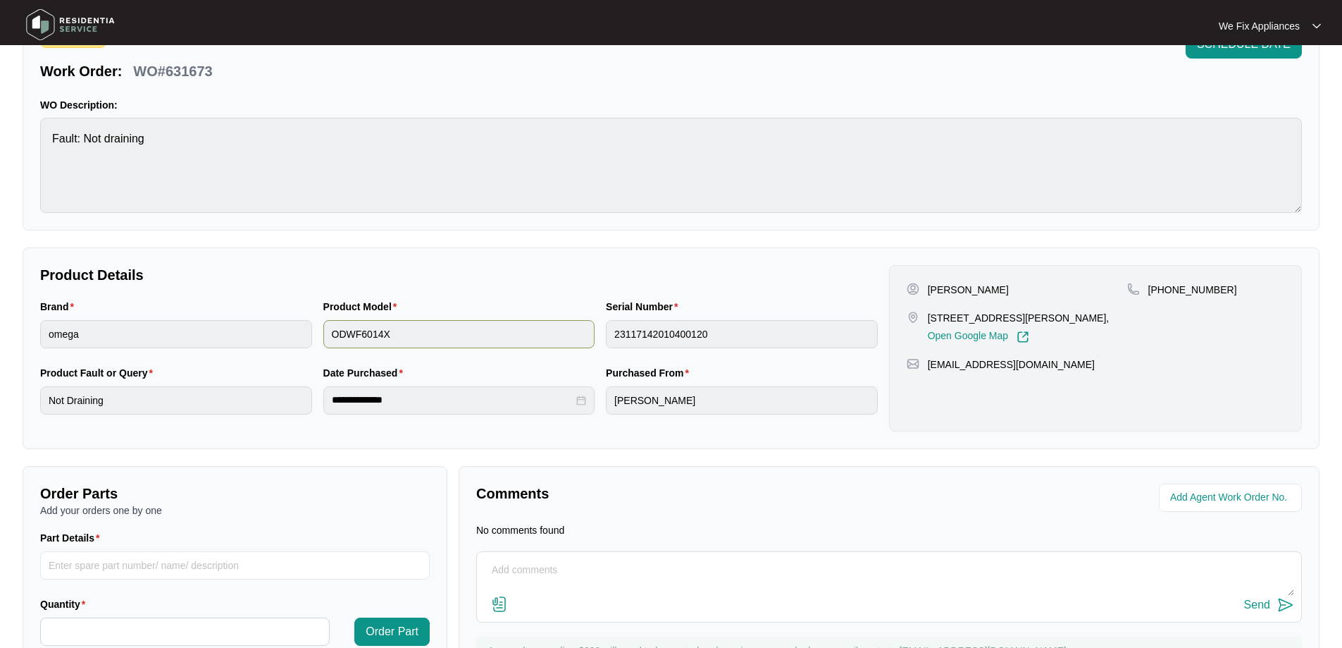
scroll to position [0, 0]
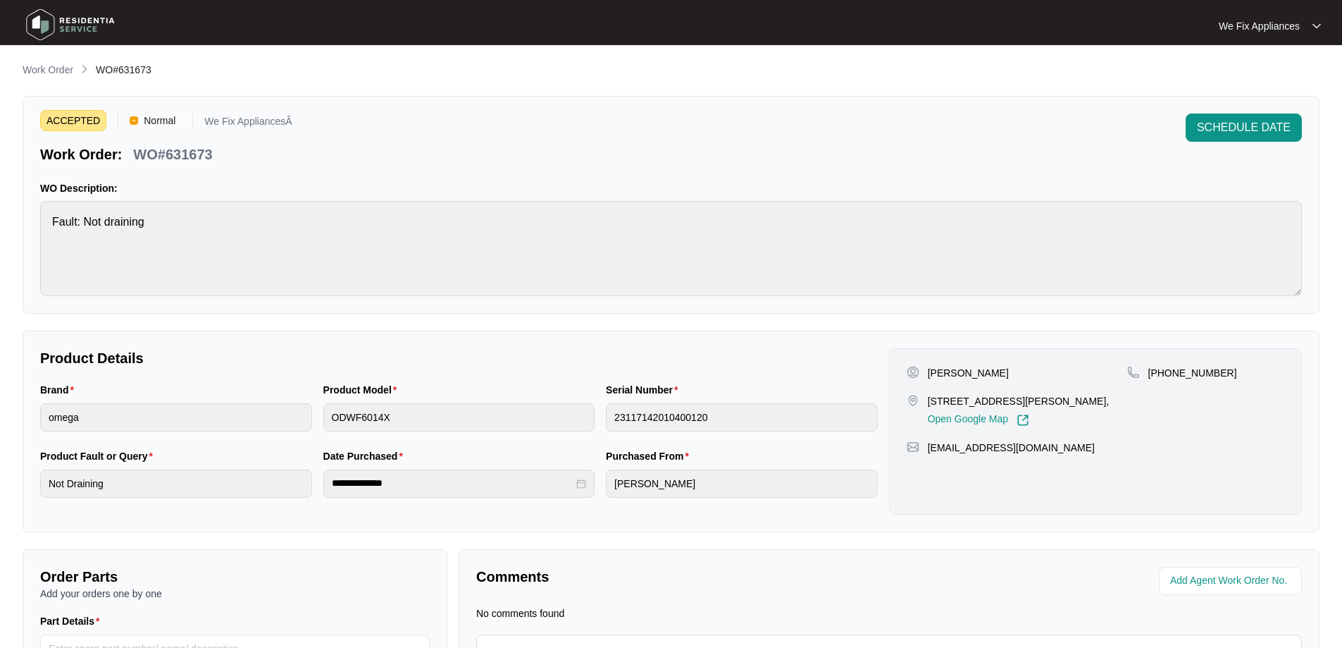
click at [78, 19] on img at bounding box center [70, 25] width 99 height 42
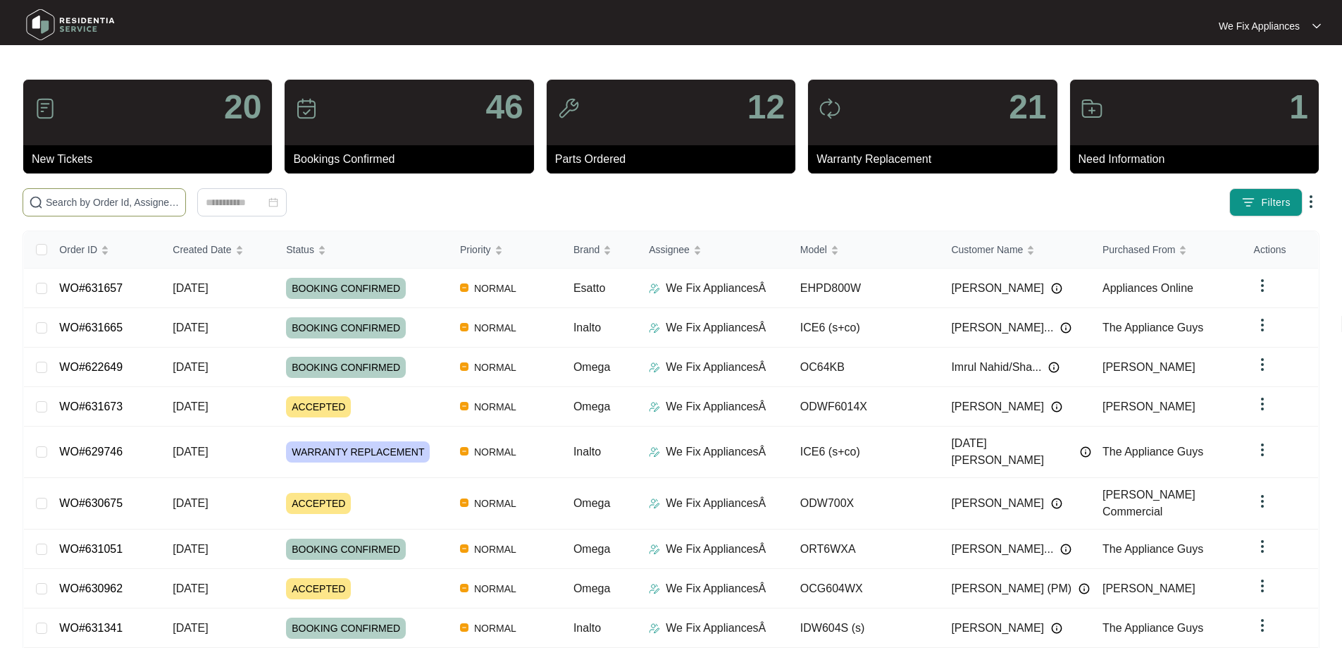
paste input "627906"
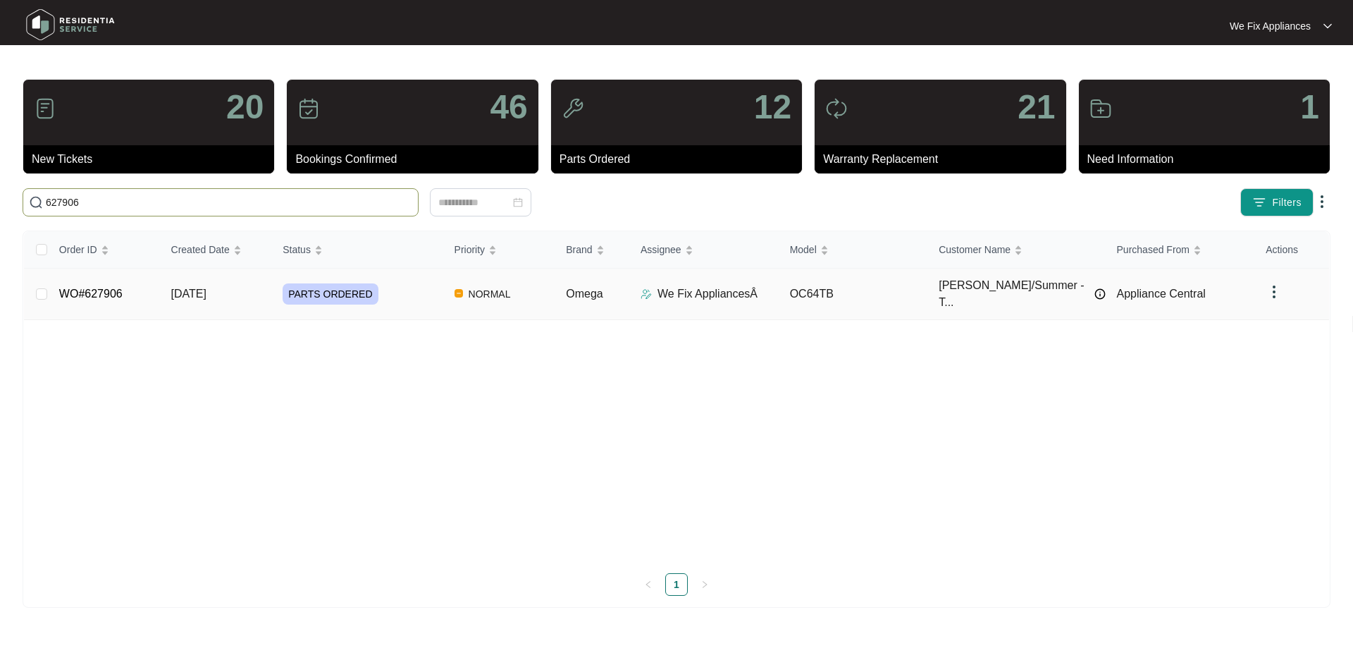
type input "627906"
click at [100, 288] on link "WO#627906" at bounding box center [90, 294] width 63 height 12
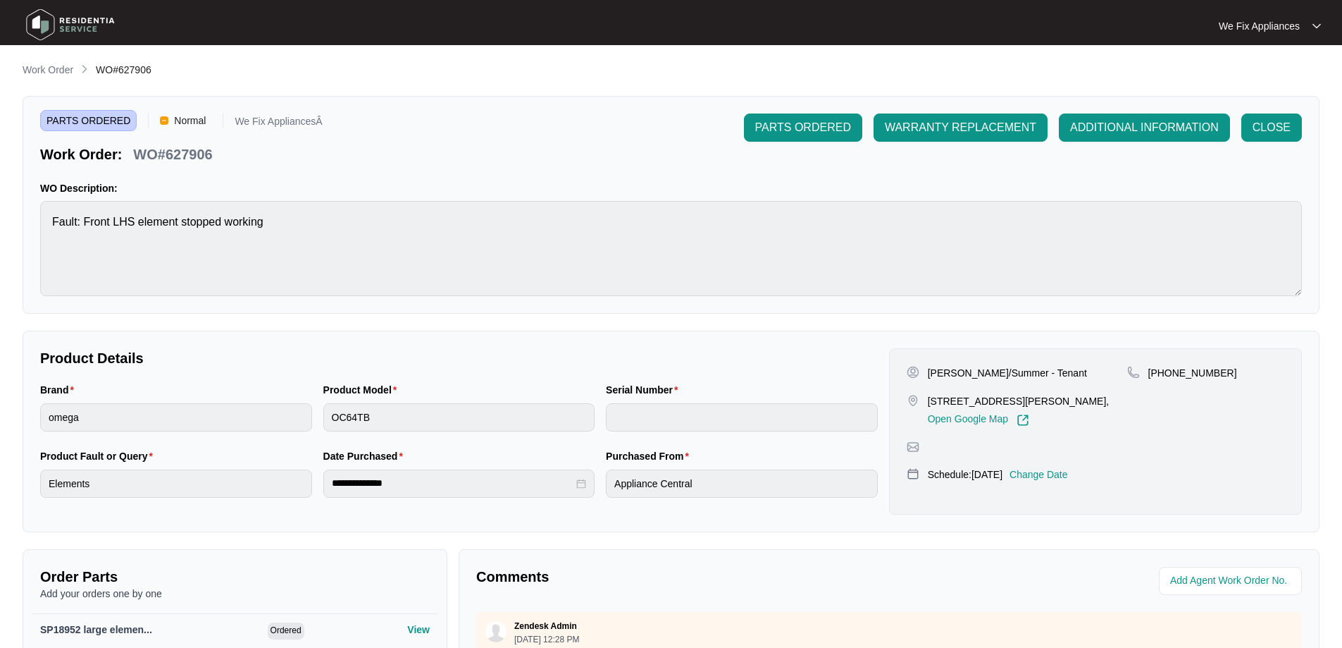
click at [1059, 481] on p "Change Date" at bounding box center [1039, 474] width 58 height 14
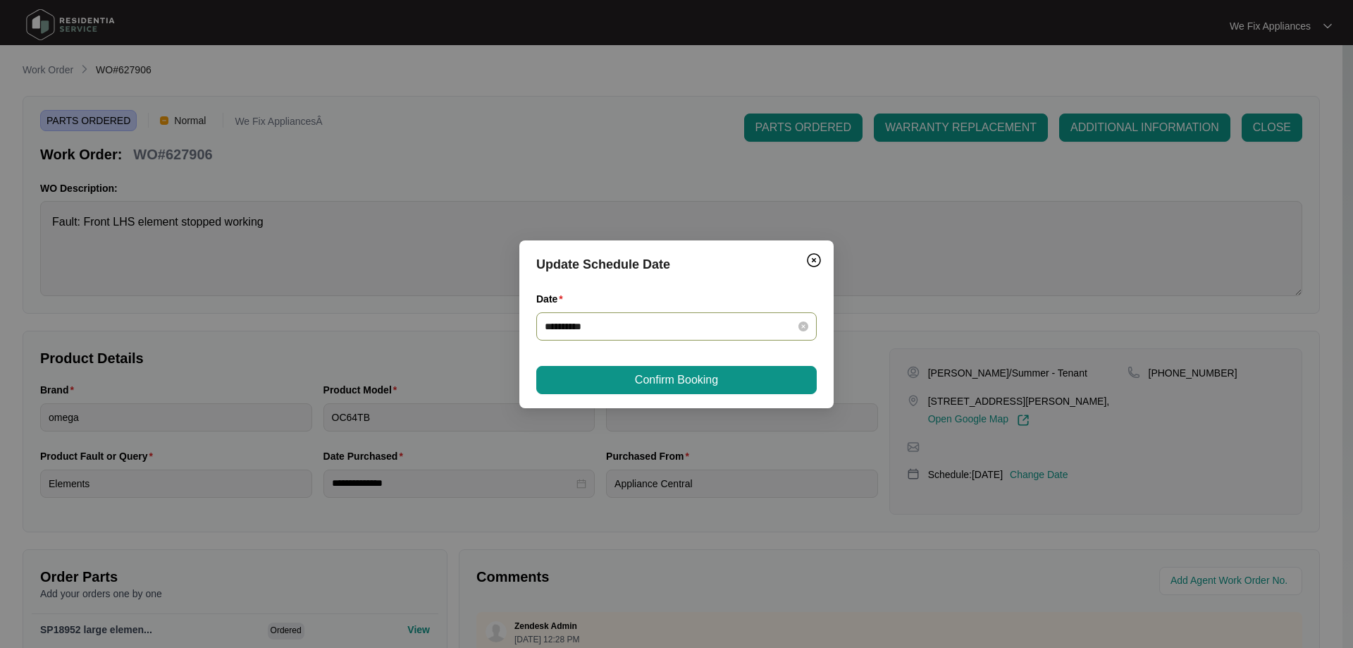
click at [701, 316] on div "**********" at bounding box center [676, 326] width 280 height 28
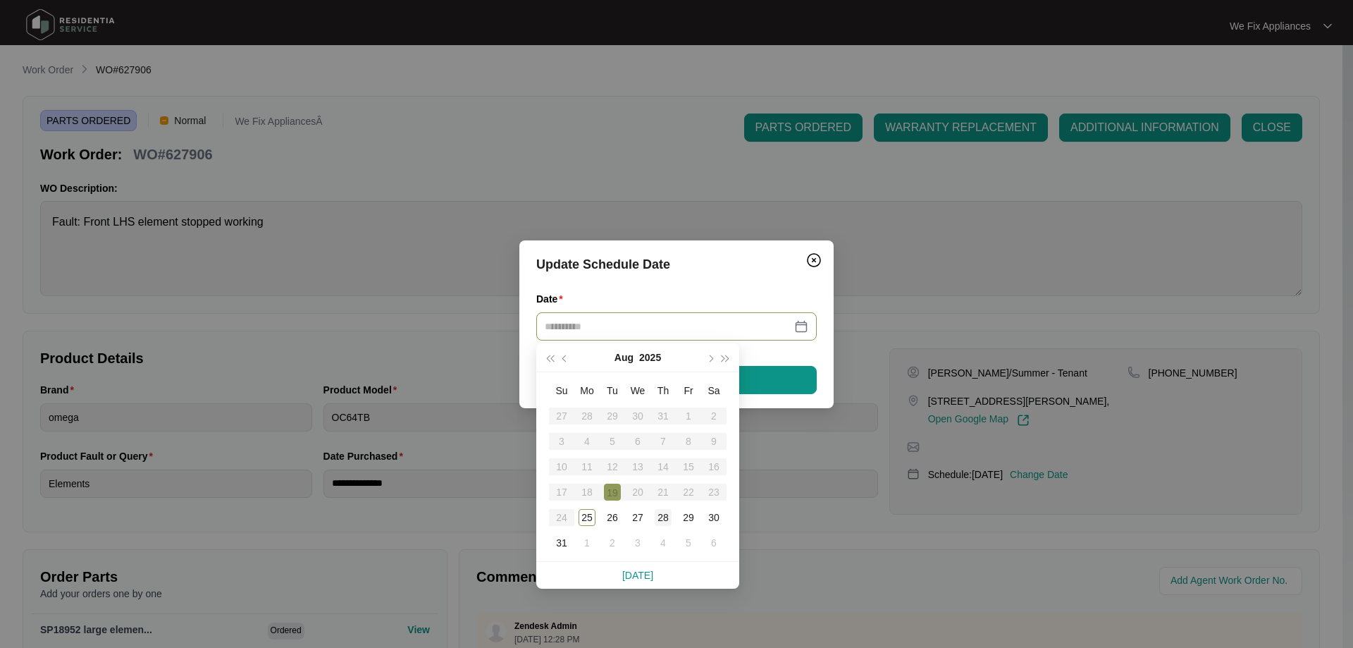
type input "**********"
click at [665, 514] on div "28" at bounding box center [663, 517] width 17 height 17
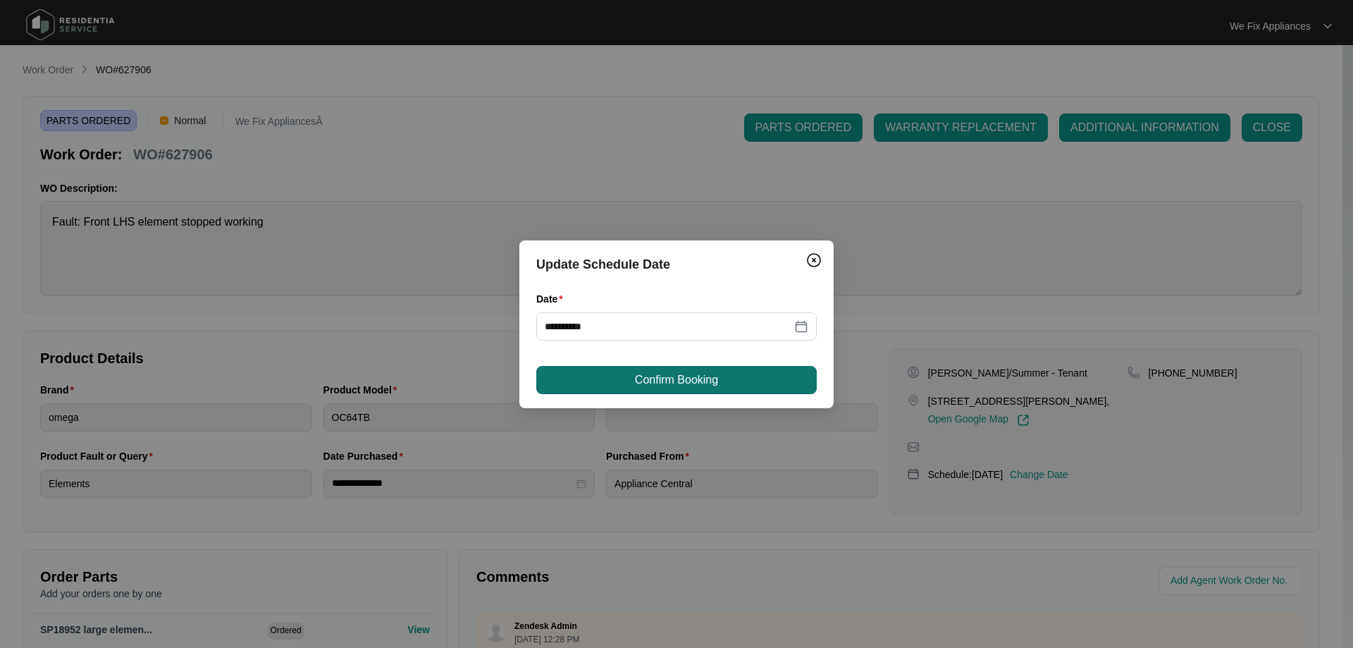
click at [704, 373] on span "Confirm Booking" at bounding box center [676, 379] width 83 height 17
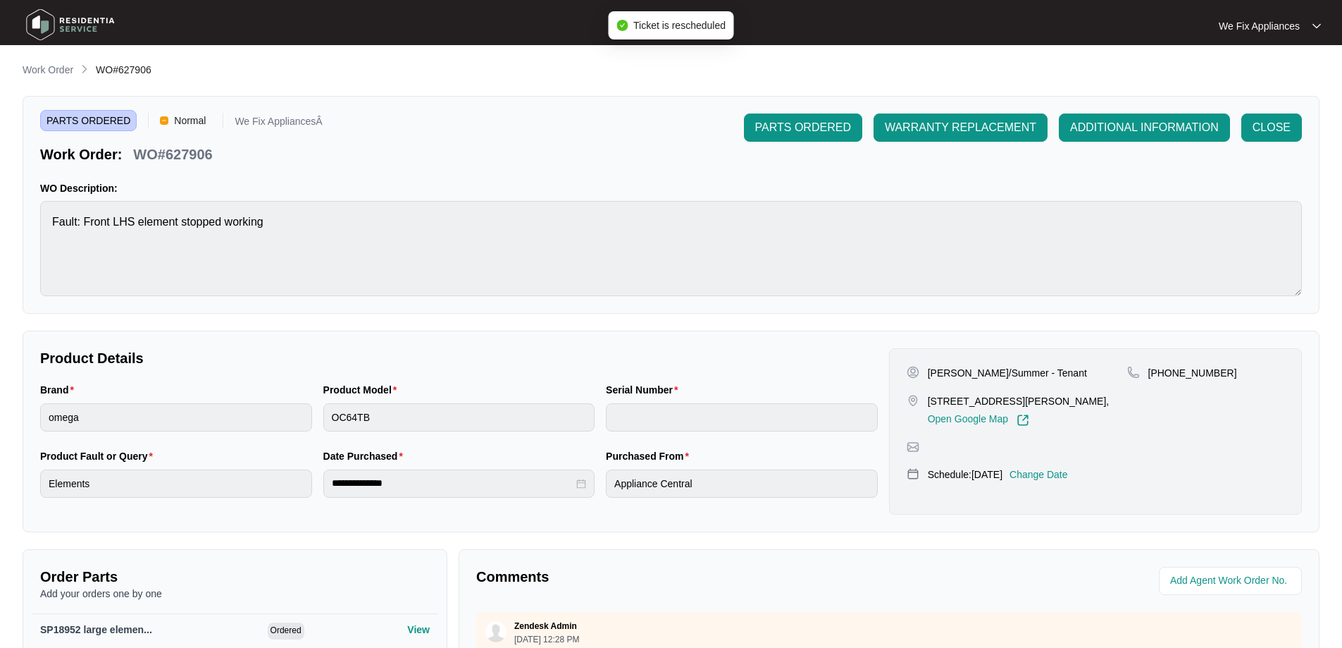
click at [95, 27] on img at bounding box center [70, 25] width 99 height 42
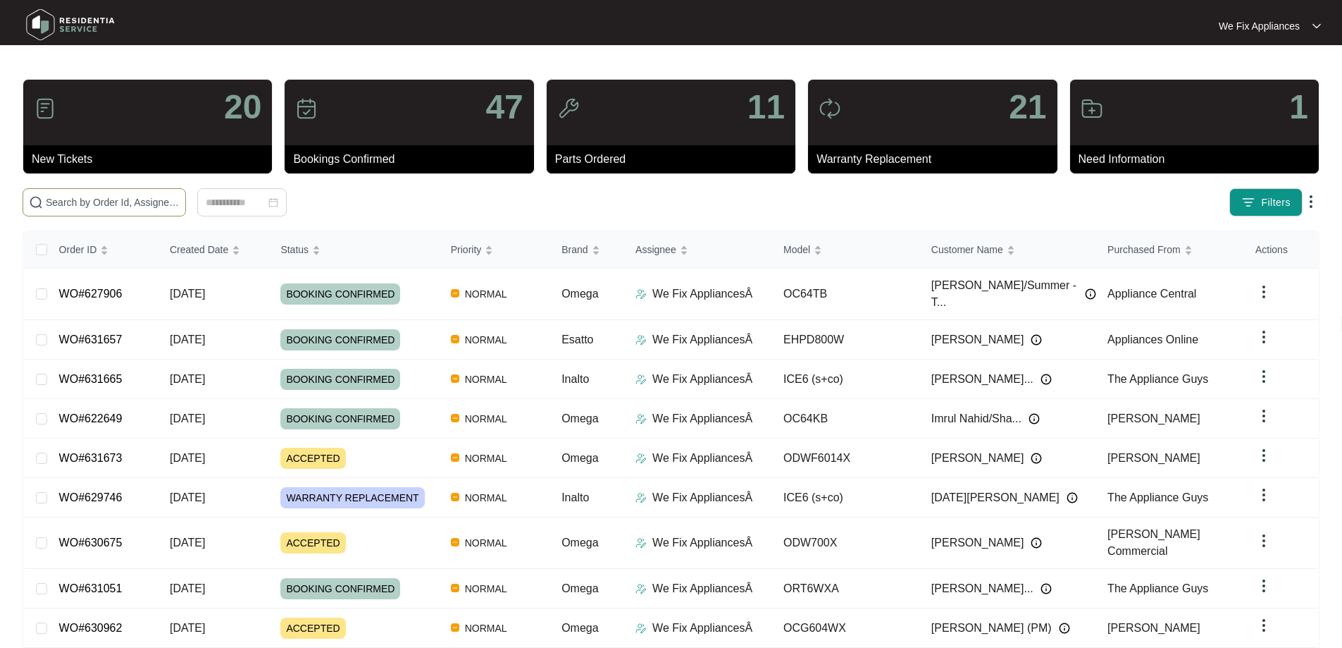
paste input "624235"
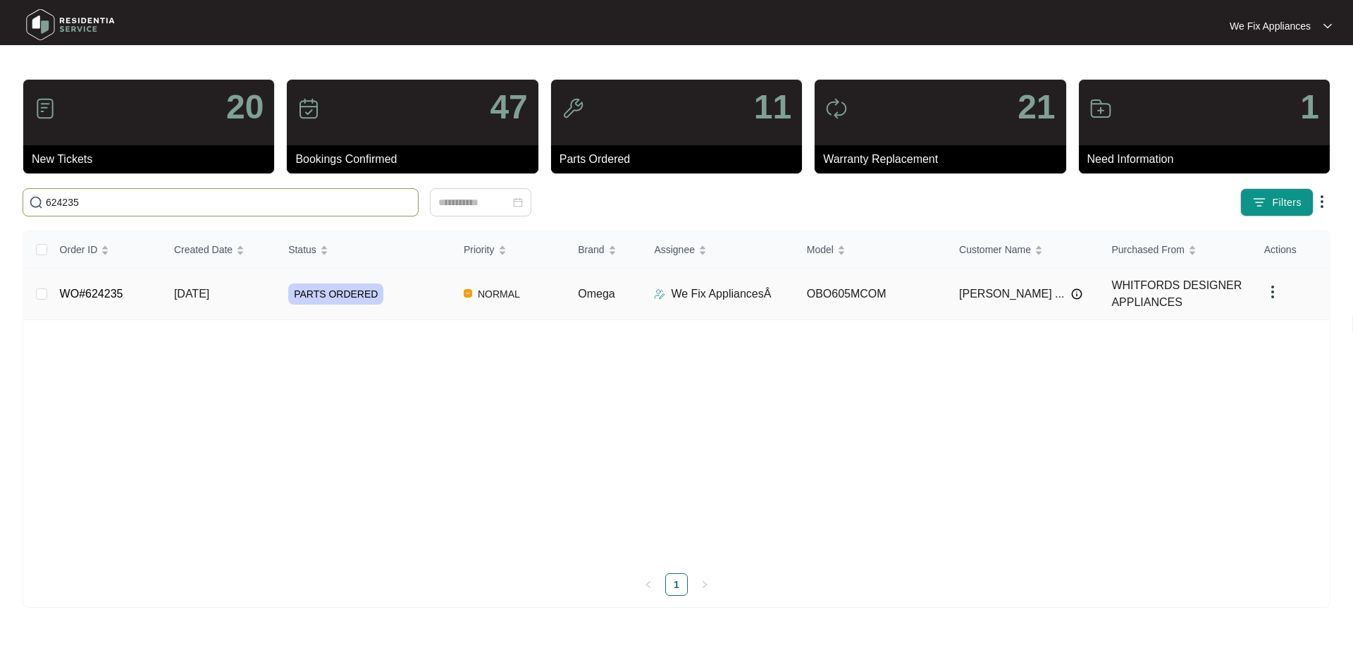
type input "624235"
click at [92, 290] on link "WO#624235" at bounding box center [91, 294] width 63 height 12
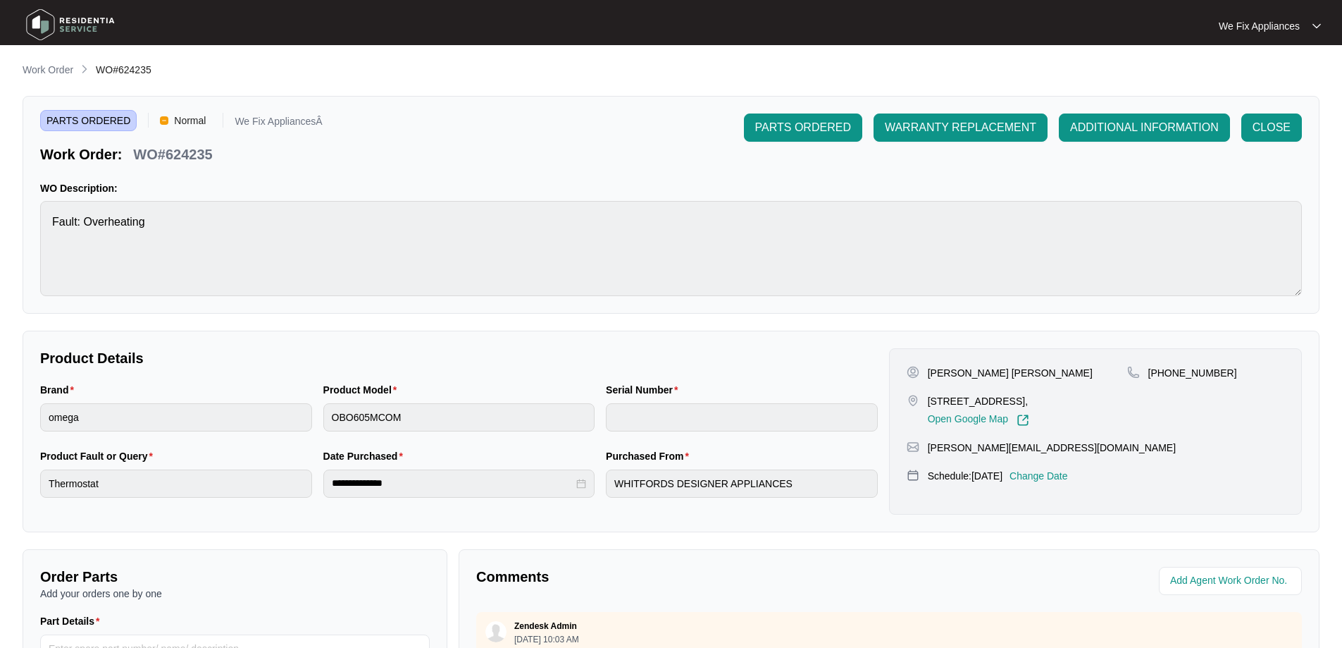
click at [1045, 483] on p "Change Date" at bounding box center [1039, 476] width 58 height 14
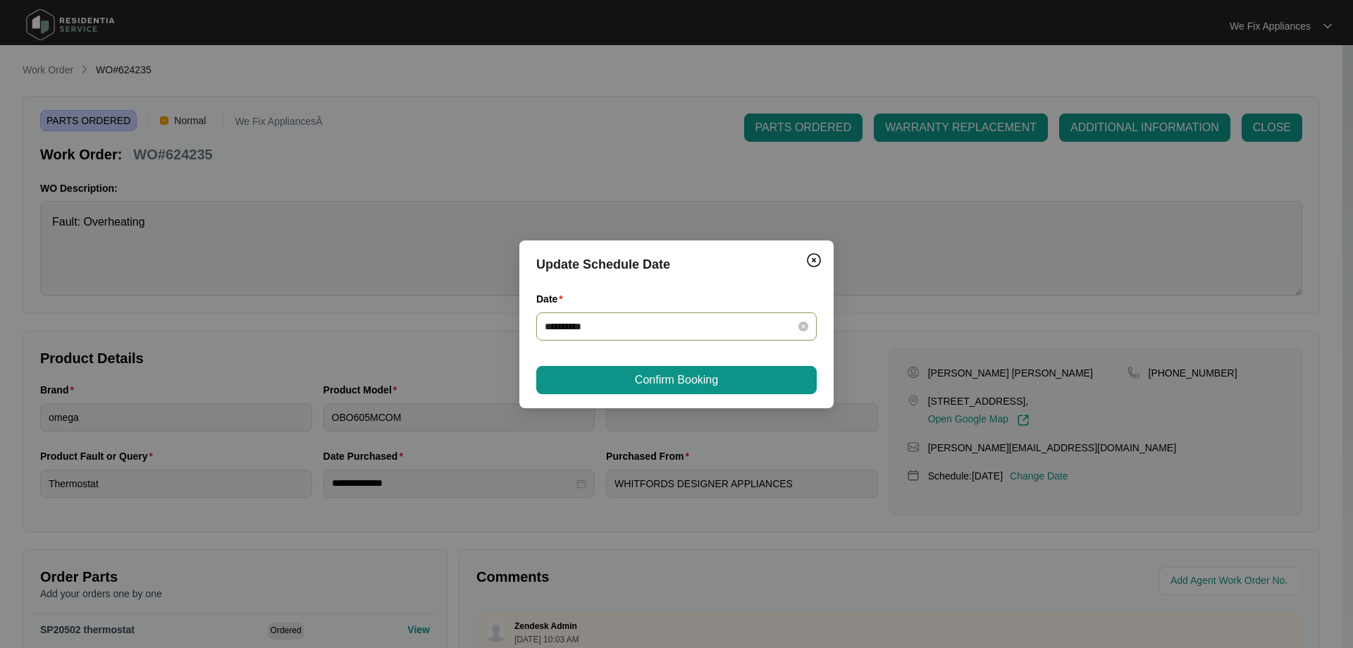
click at [620, 328] on input "**********" at bounding box center [668, 327] width 247 height 16
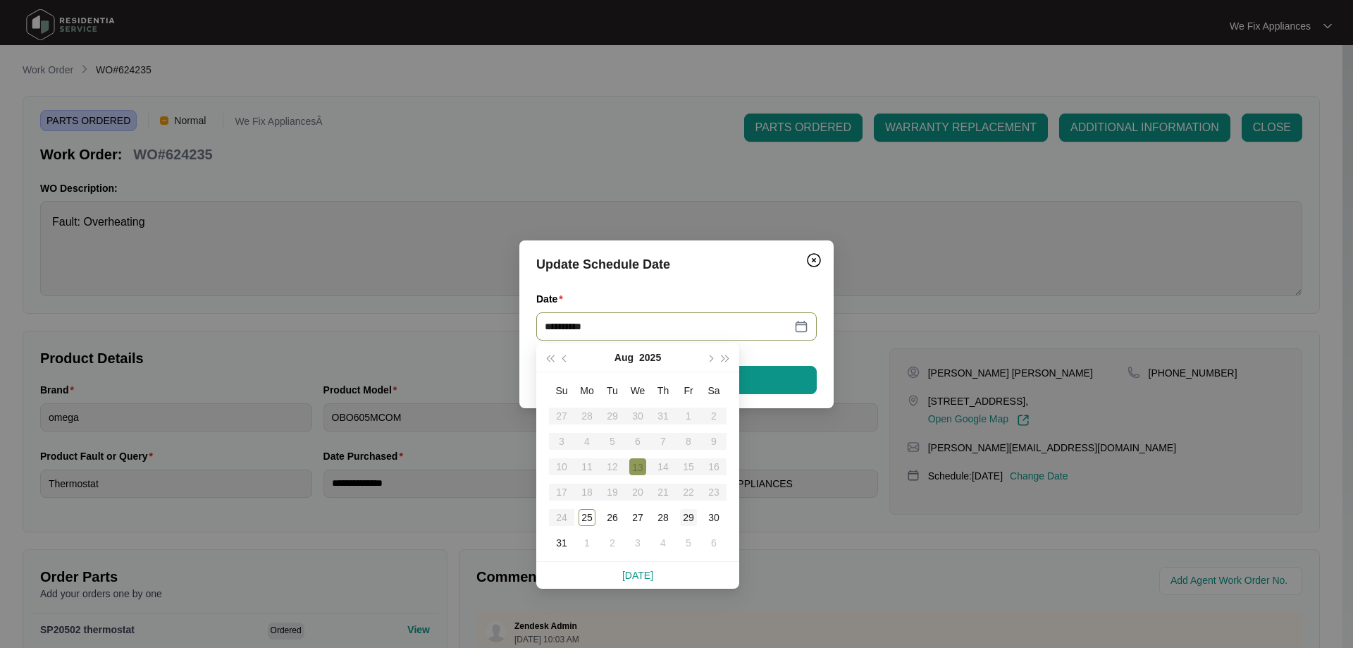
type input "**********"
click at [686, 519] on div "29" at bounding box center [688, 517] width 17 height 17
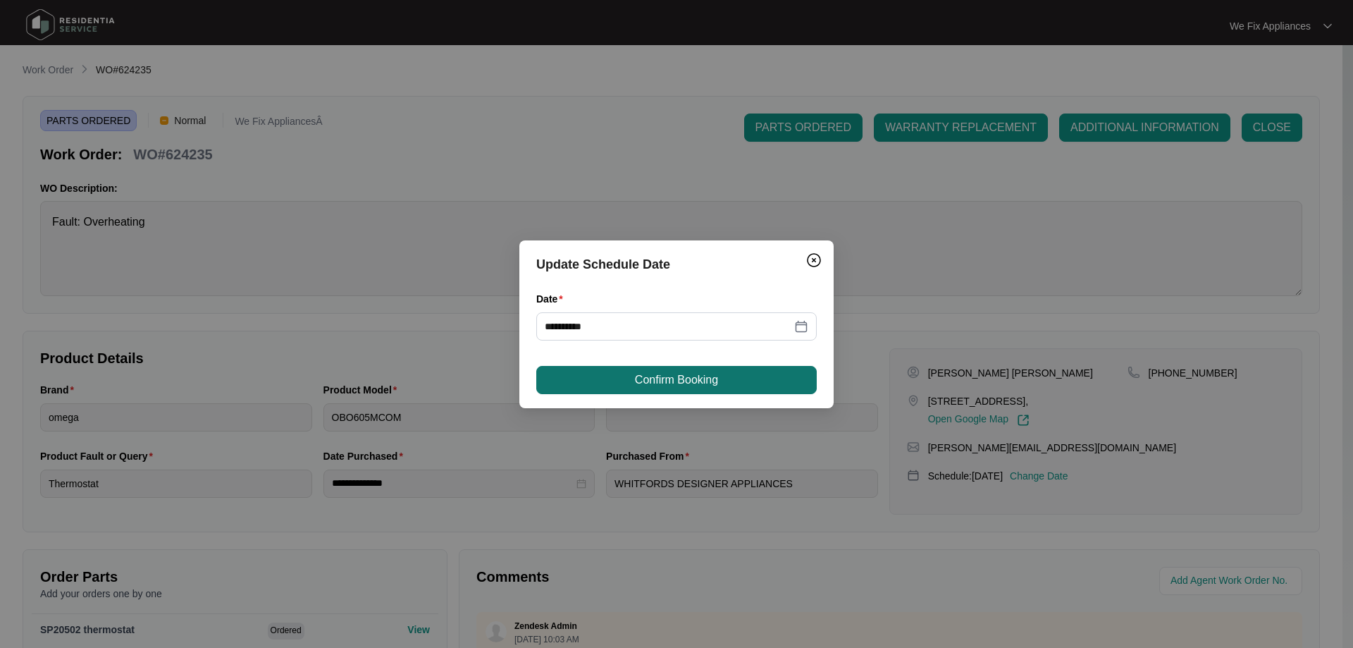
click at [680, 381] on span "Confirm Booking" at bounding box center [676, 379] width 83 height 17
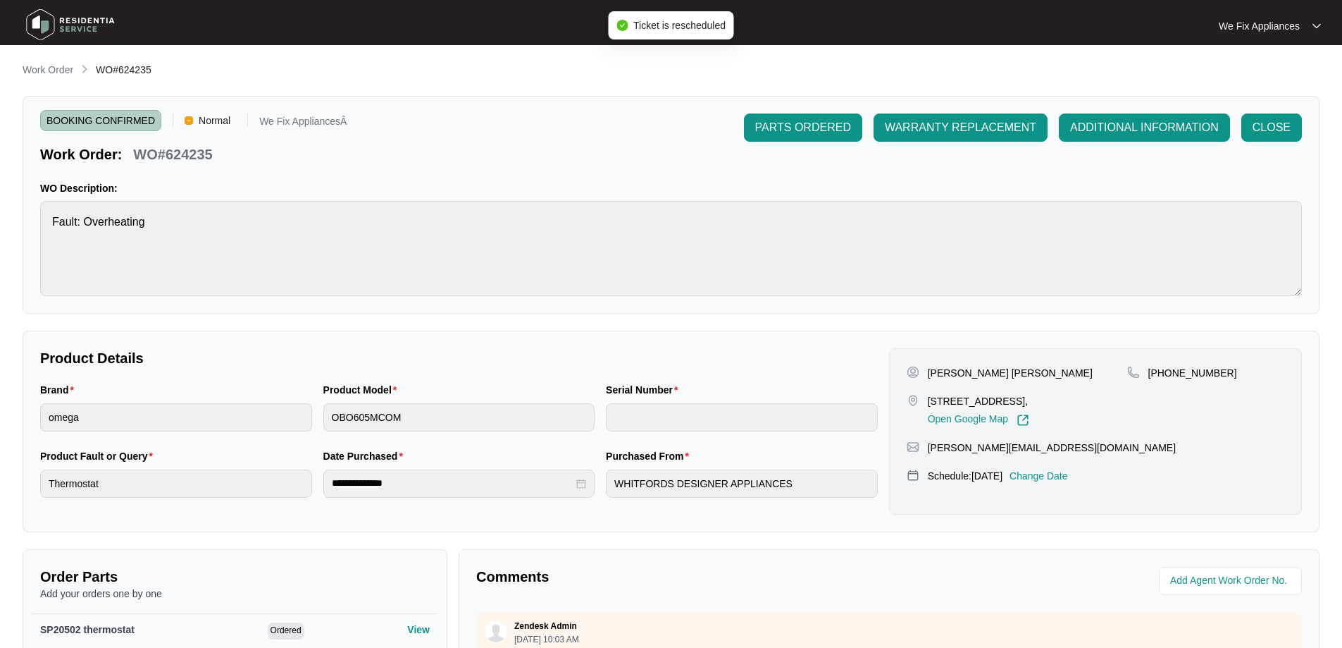
click at [57, 18] on img at bounding box center [70, 25] width 99 height 42
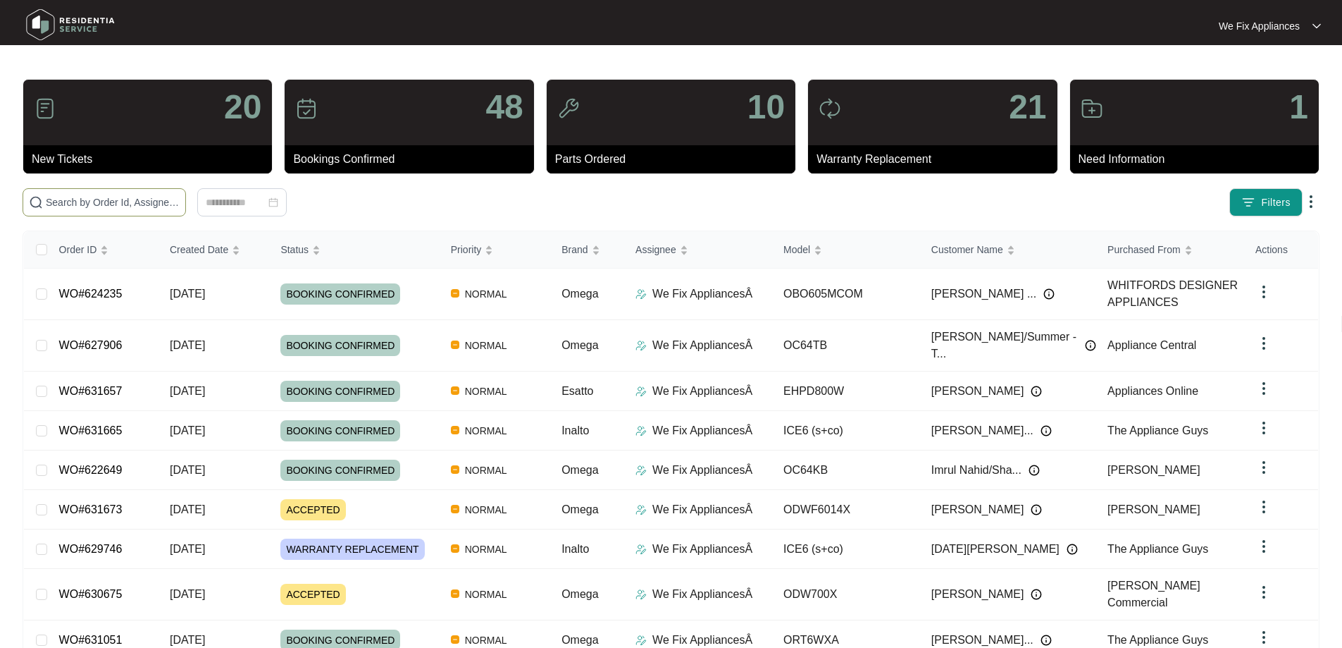
paste input "629823"
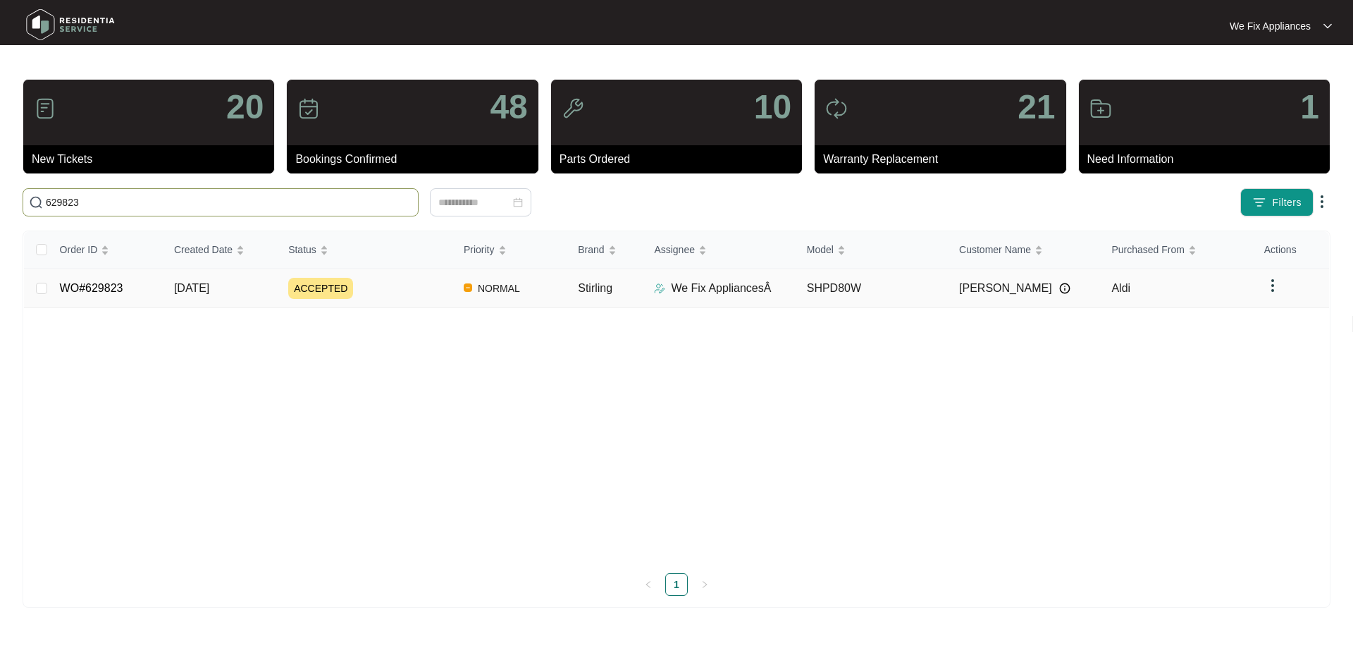
type input "629823"
click at [109, 288] on link "WO#629823" at bounding box center [91, 288] width 63 height 12
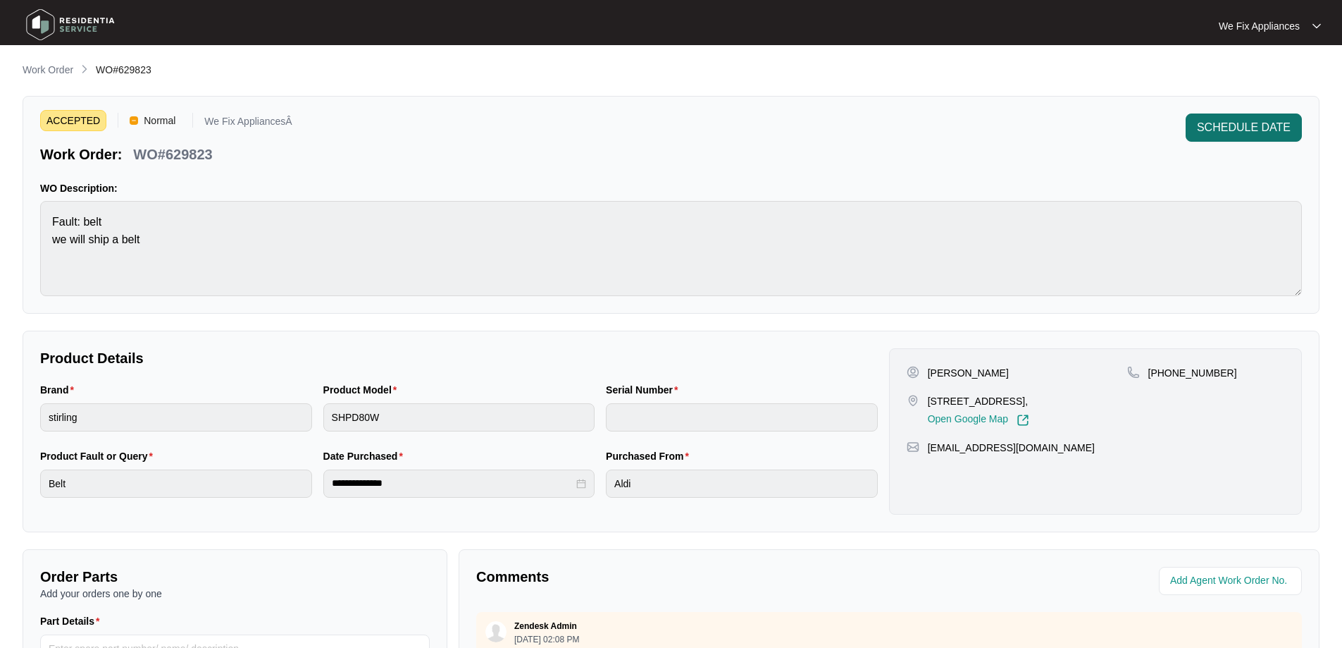
click at [1264, 128] on span "SCHEDULE DATE" at bounding box center [1244, 127] width 94 height 17
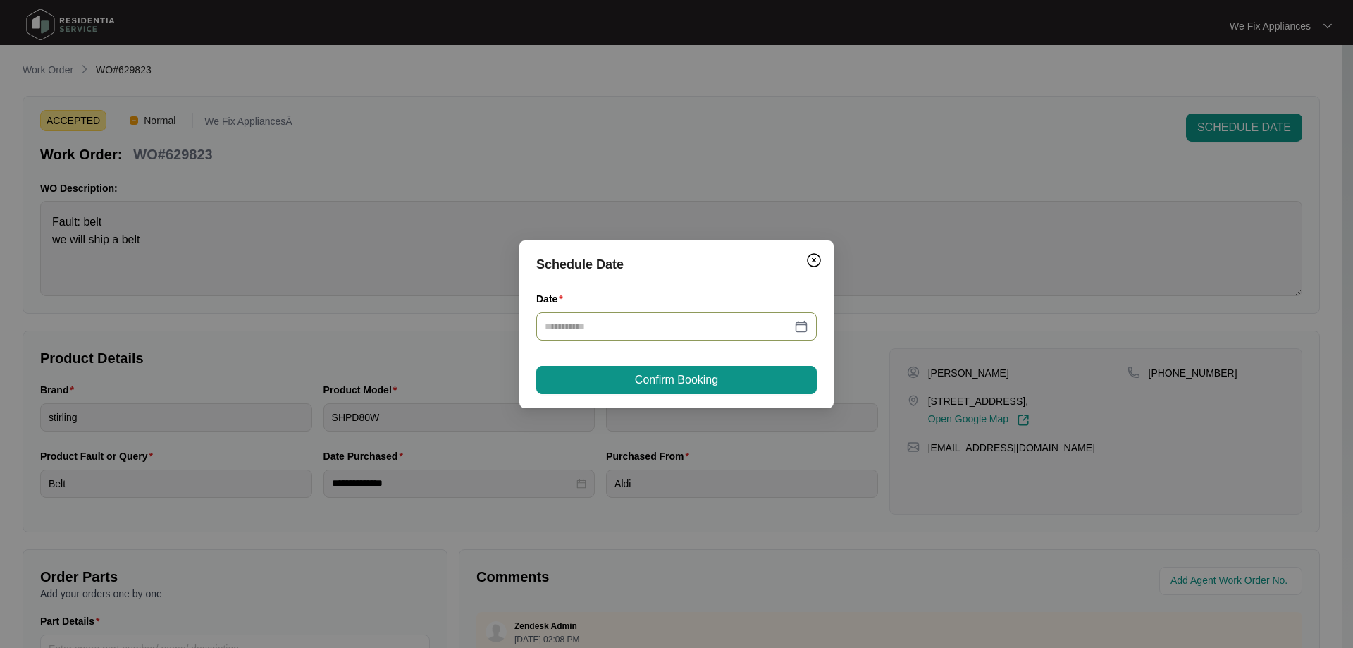
click at [641, 314] on div at bounding box center [676, 326] width 280 height 28
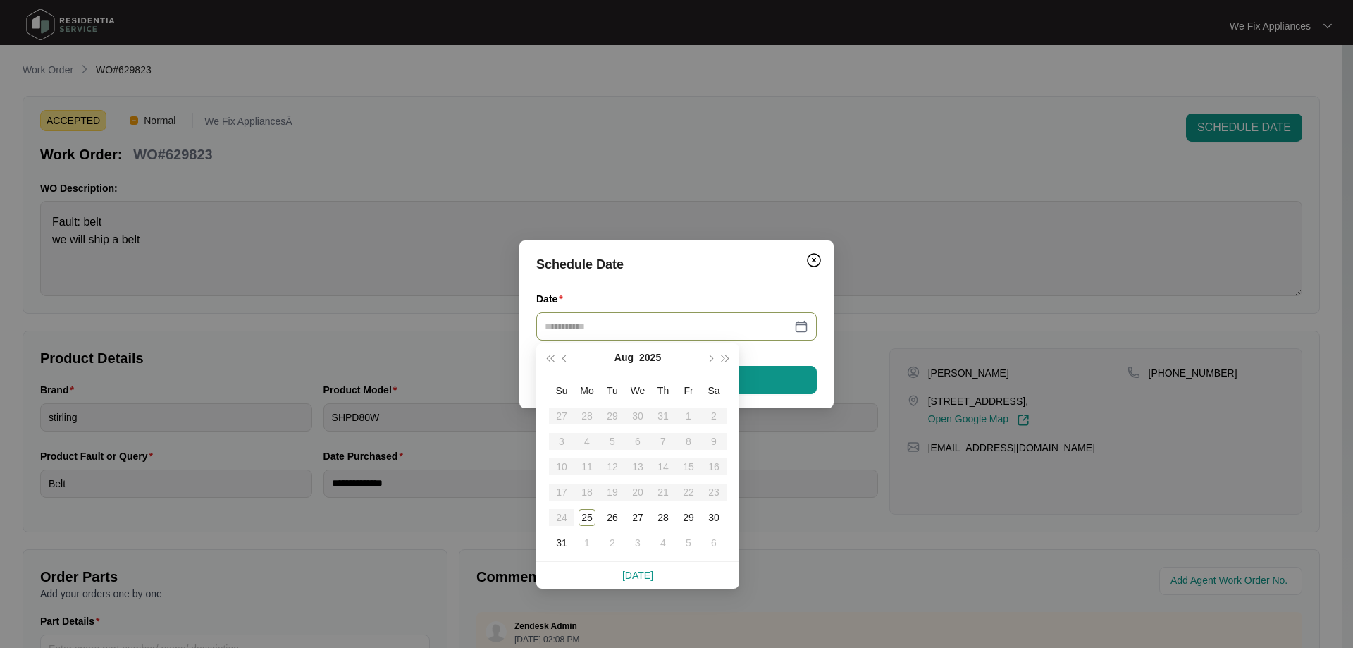
click at [648, 312] on div at bounding box center [676, 326] width 280 height 28
type input "**********"
click at [666, 521] on div "28" at bounding box center [663, 517] width 17 height 17
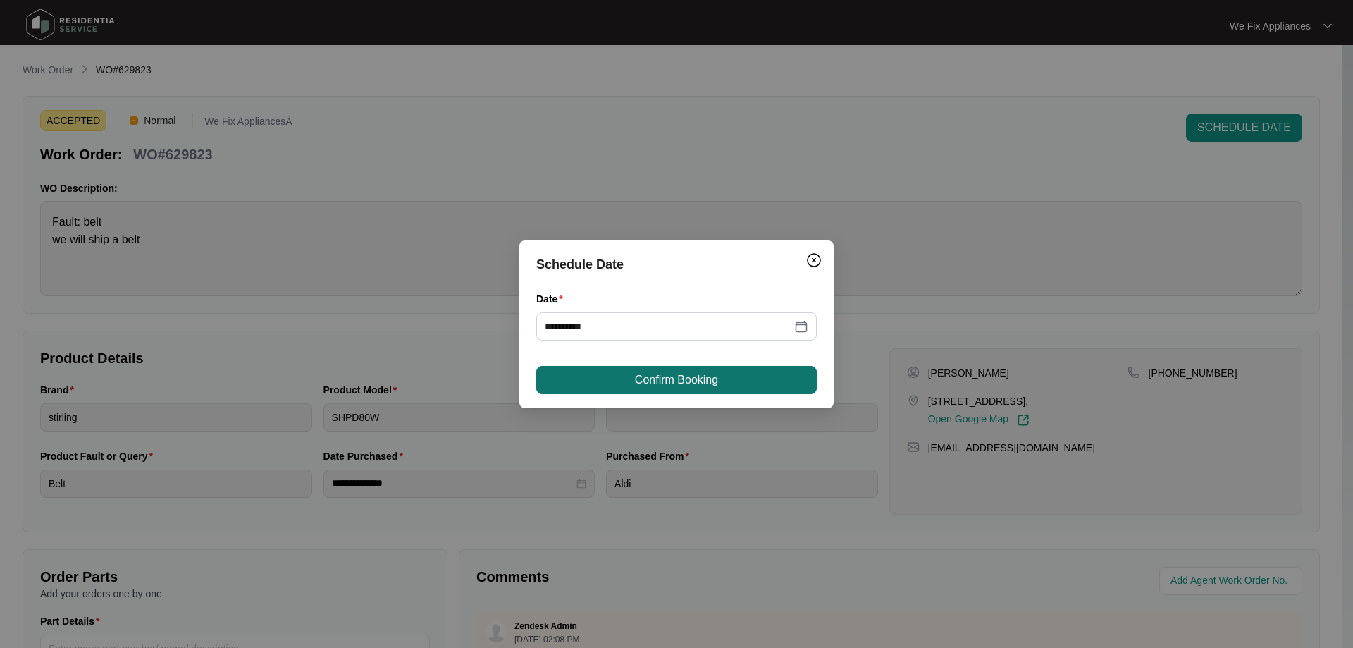
click at [674, 372] on span "Confirm Booking" at bounding box center [676, 379] width 83 height 17
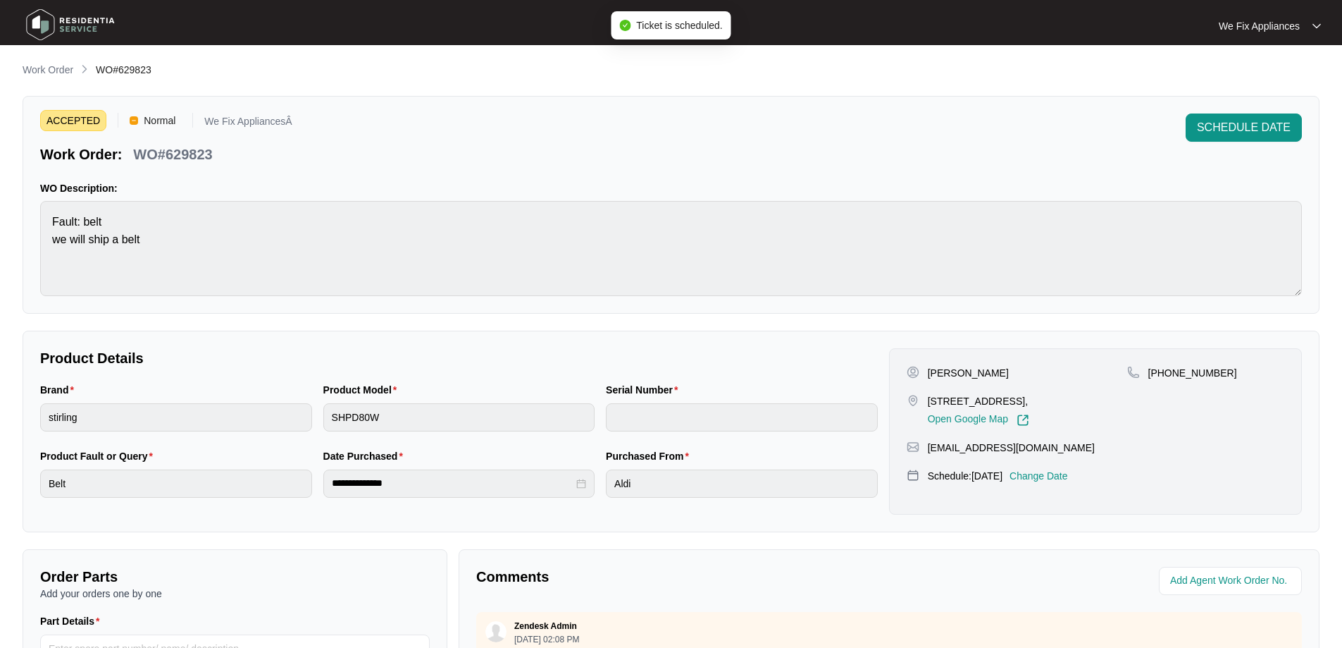
click at [97, 30] on img at bounding box center [70, 25] width 99 height 42
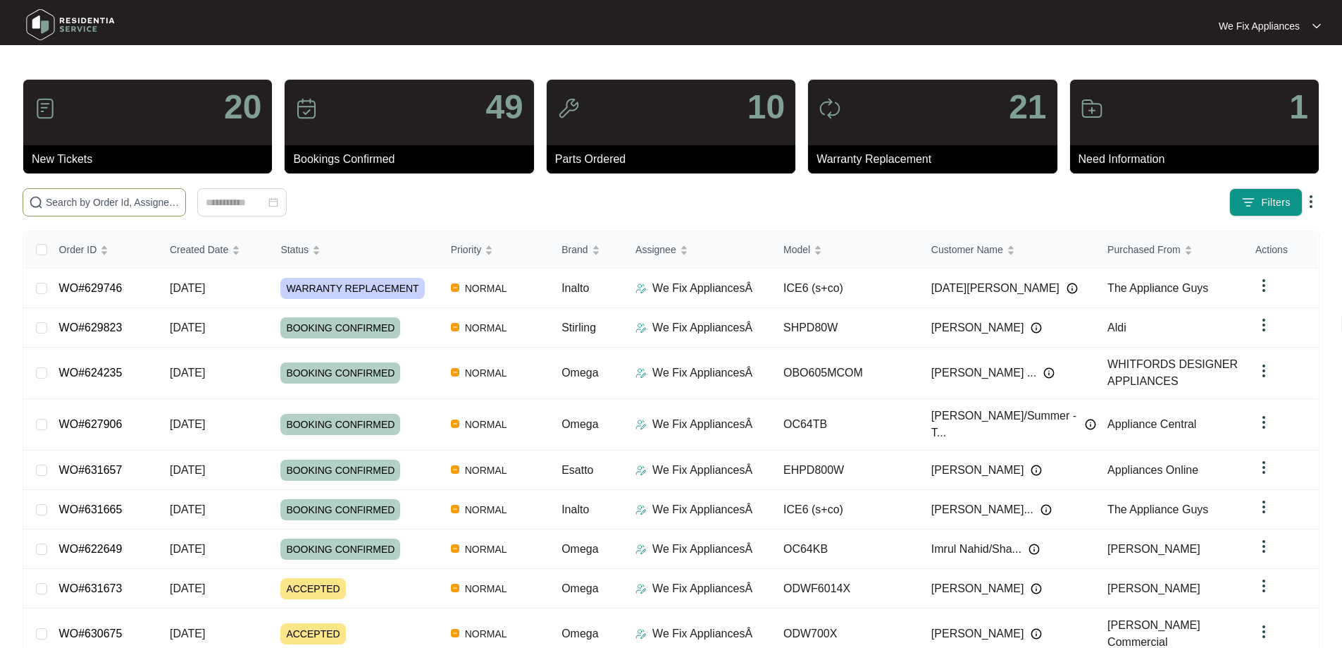
paste input "629548"
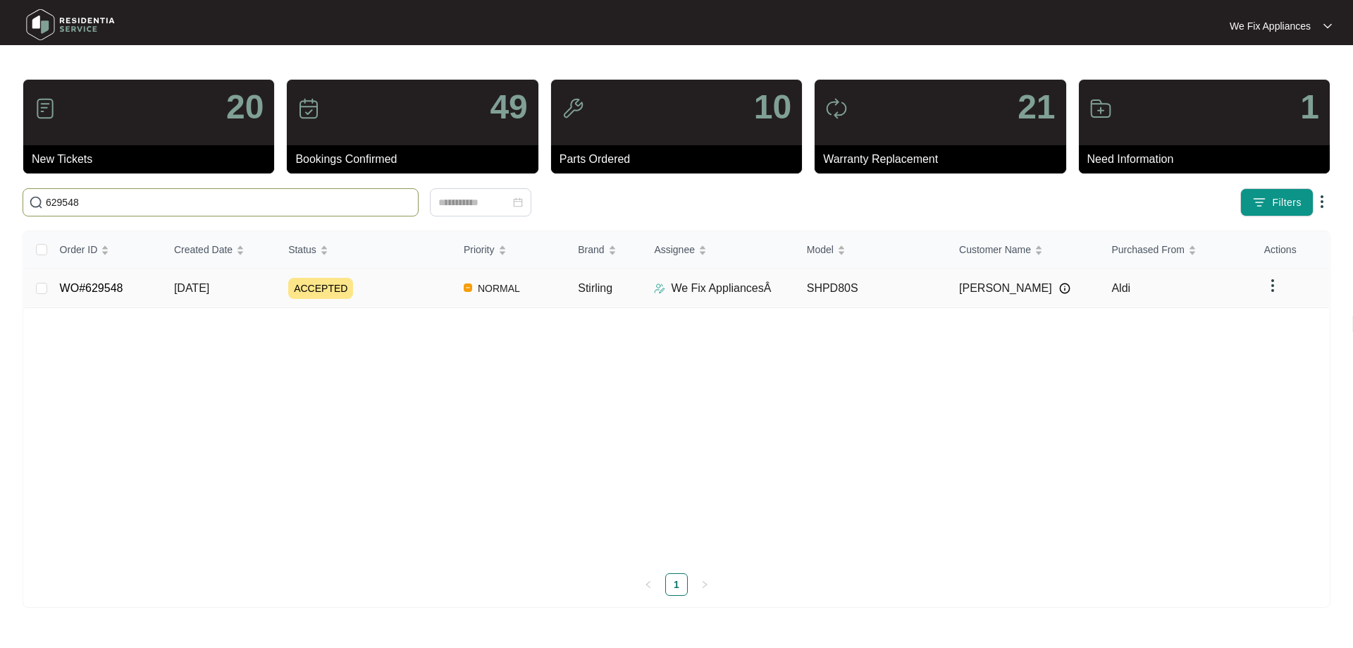
type input "629548"
click at [81, 282] on link "WO#629548" at bounding box center [91, 288] width 63 height 12
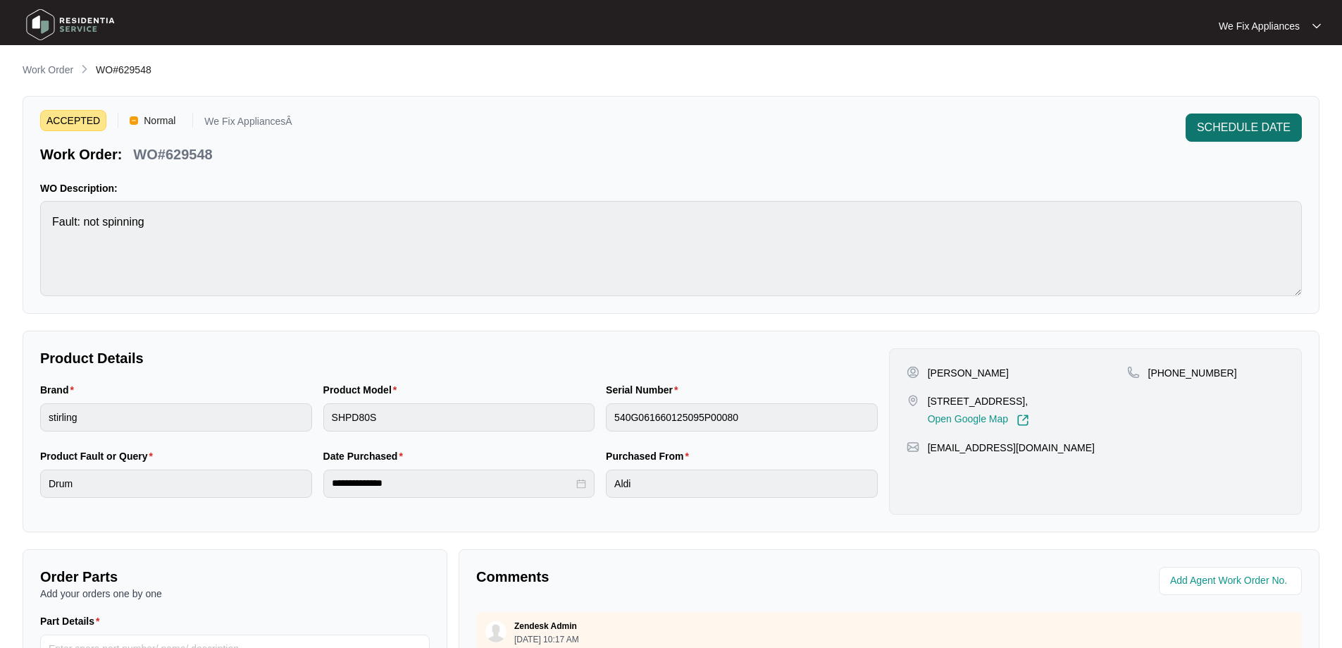
click at [1210, 120] on span "SCHEDULE DATE" at bounding box center [1244, 127] width 94 height 17
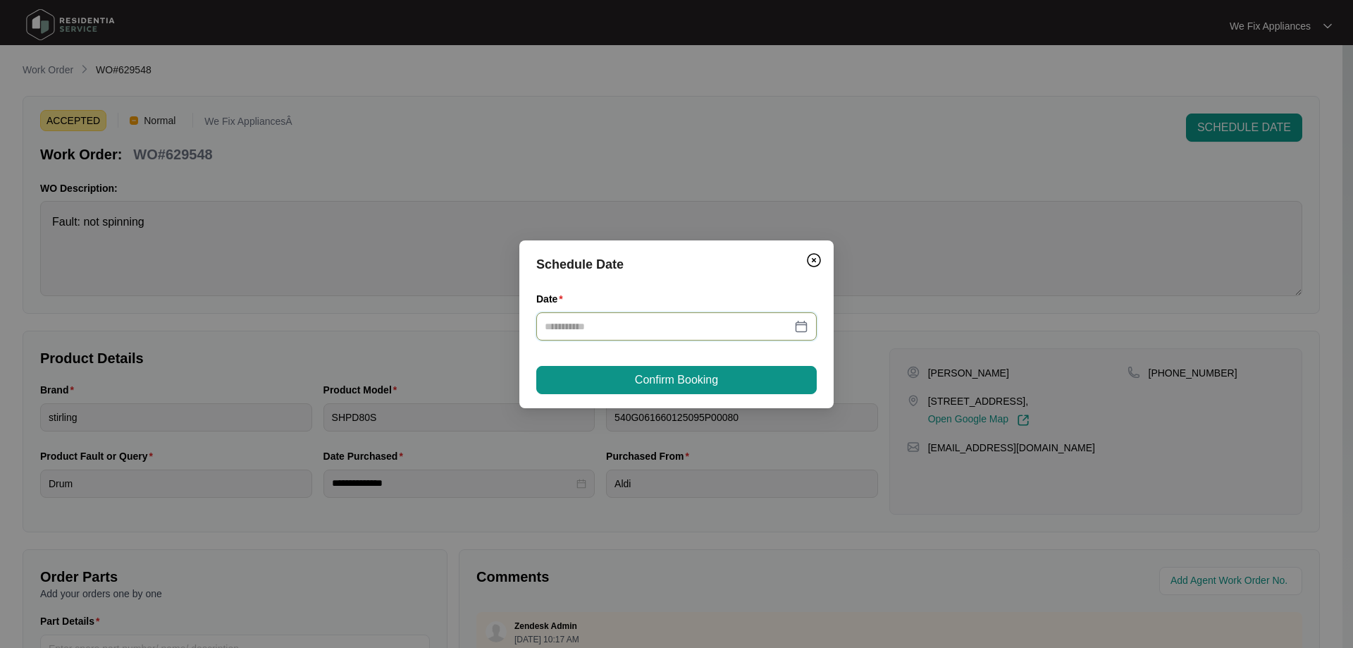
click at [643, 330] on input "Date" at bounding box center [668, 327] width 247 height 16
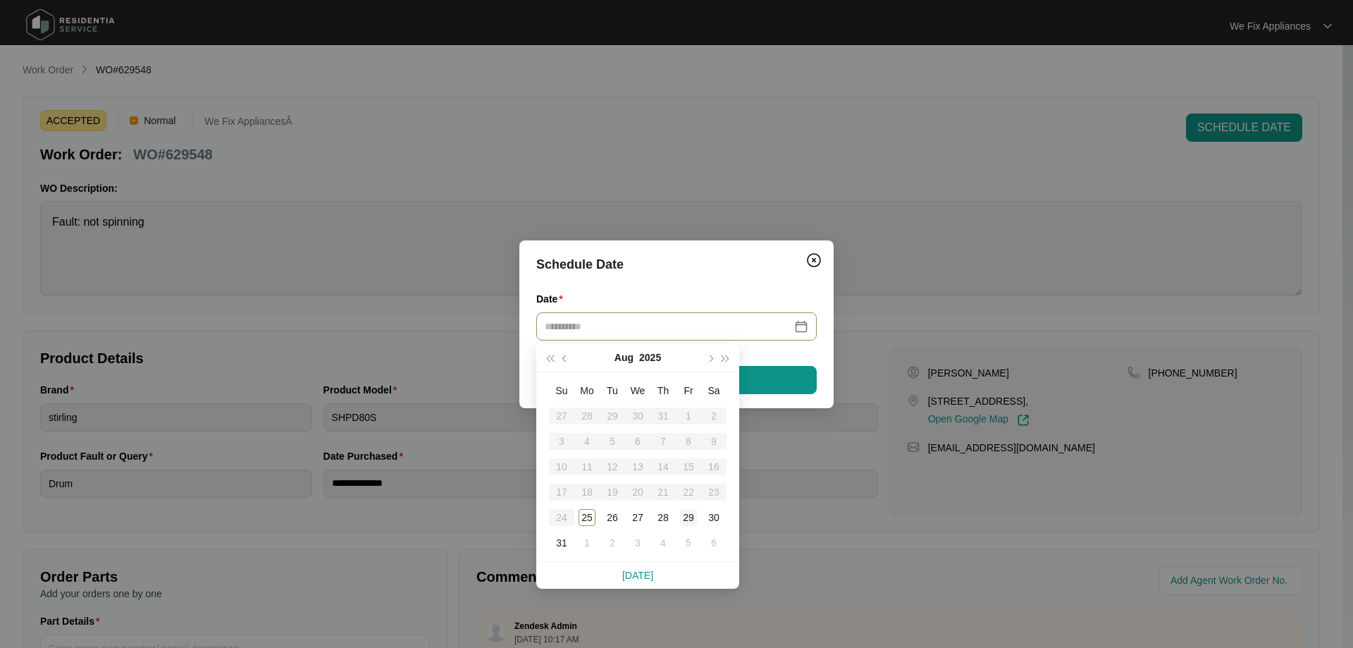
type input "**********"
click at [684, 521] on div "29" at bounding box center [688, 517] width 17 height 17
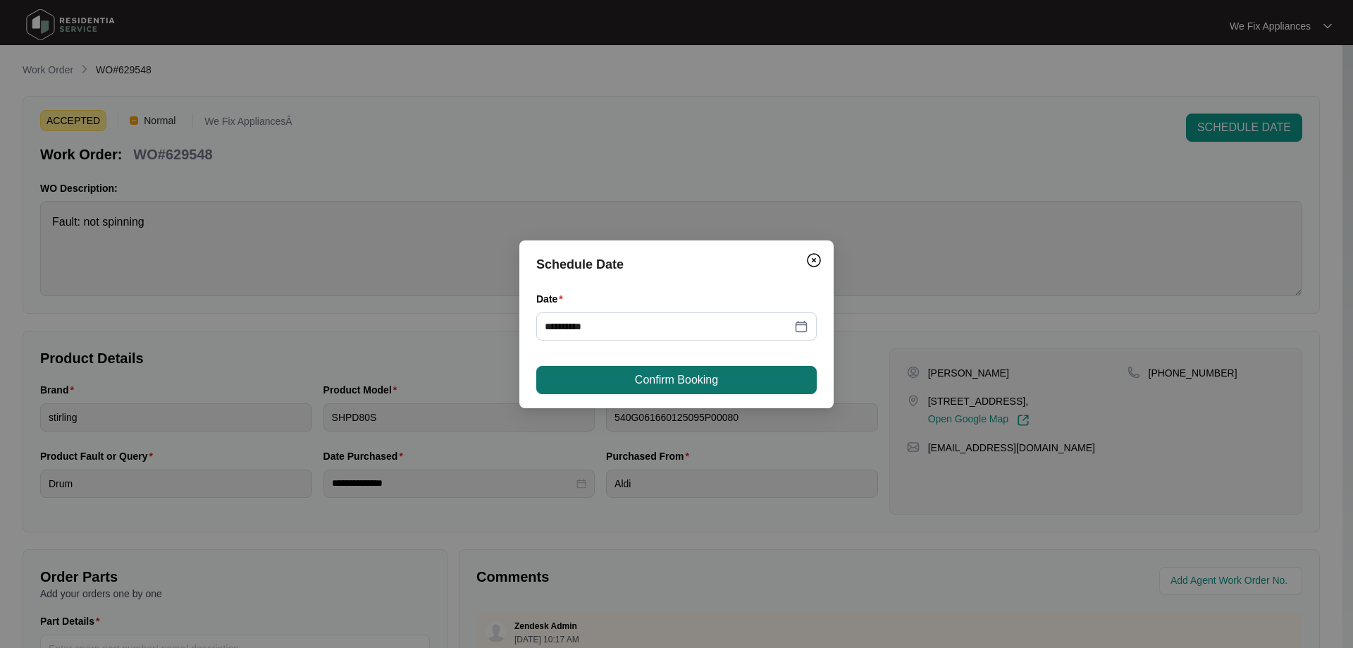
click at [708, 387] on span "Confirm Booking" at bounding box center [676, 379] width 83 height 17
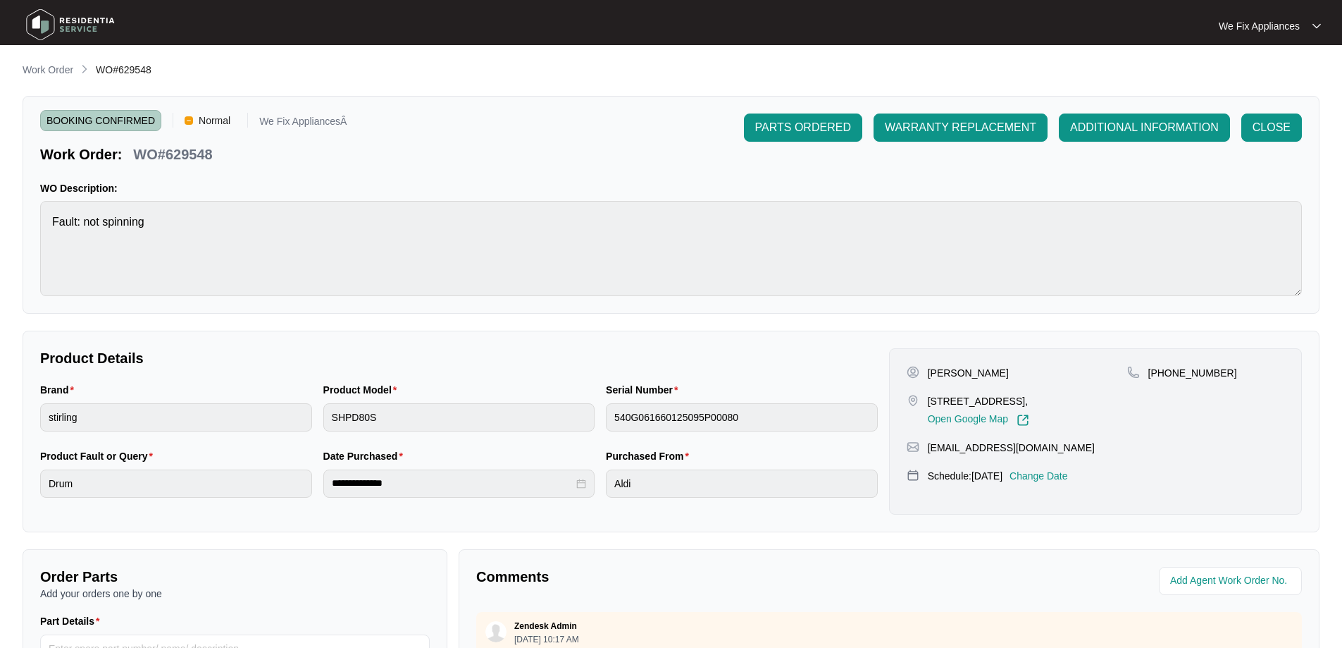
click at [73, 23] on img at bounding box center [70, 25] width 99 height 42
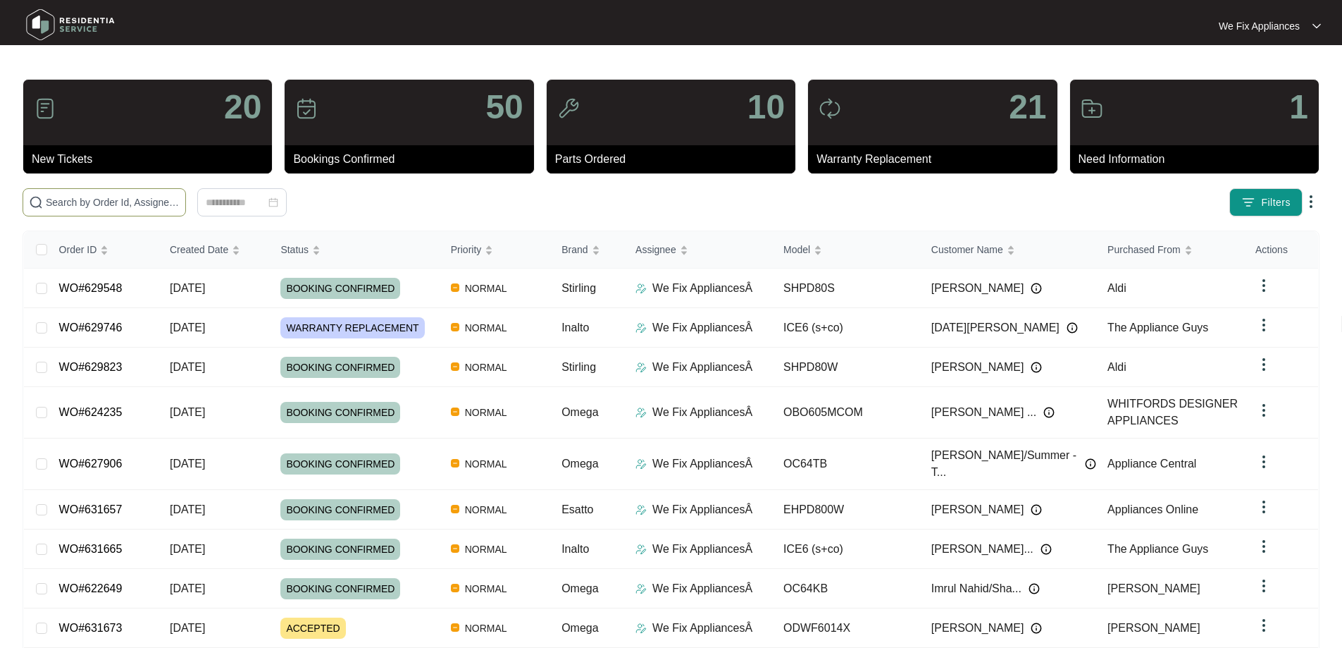
drag, startPoint x: 154, startPoint y: 188, endPoint x: 134, endPoint y: 201, distance: 24.1
paste input "631341"
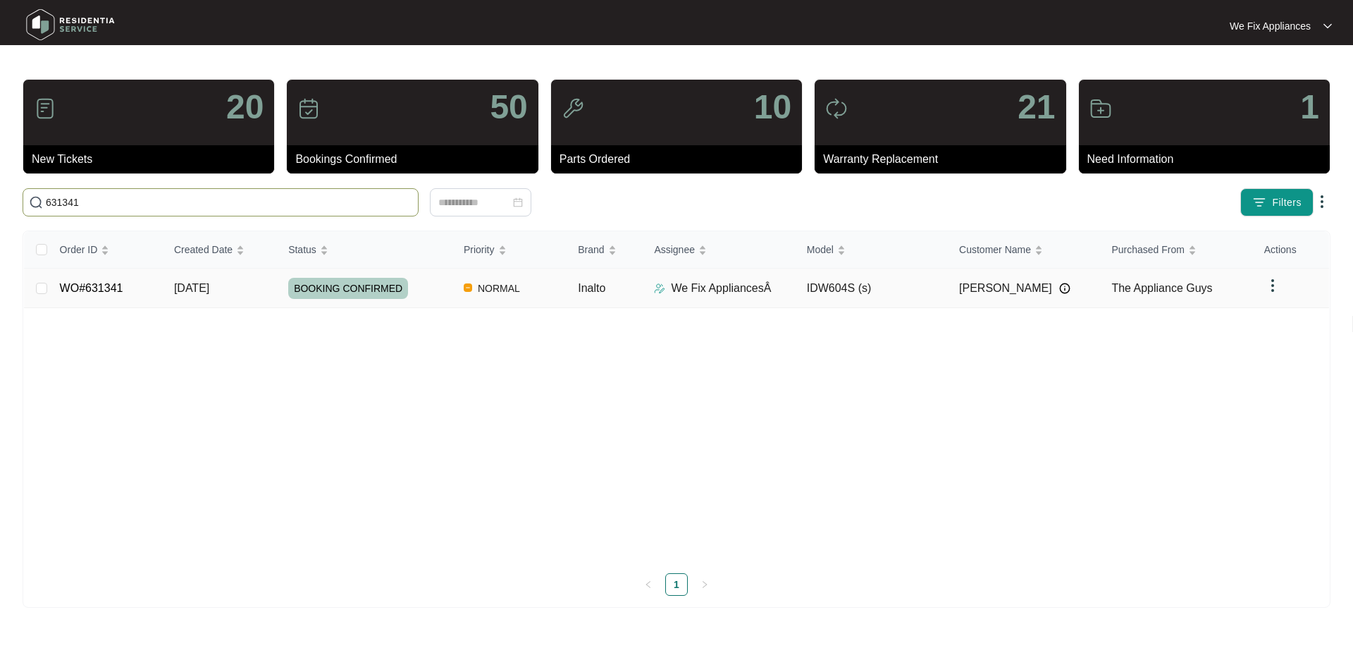
type input "631341"
click at [113, 290] on link "WO#631341" at bounding box center [91, 288] width 63 height 12
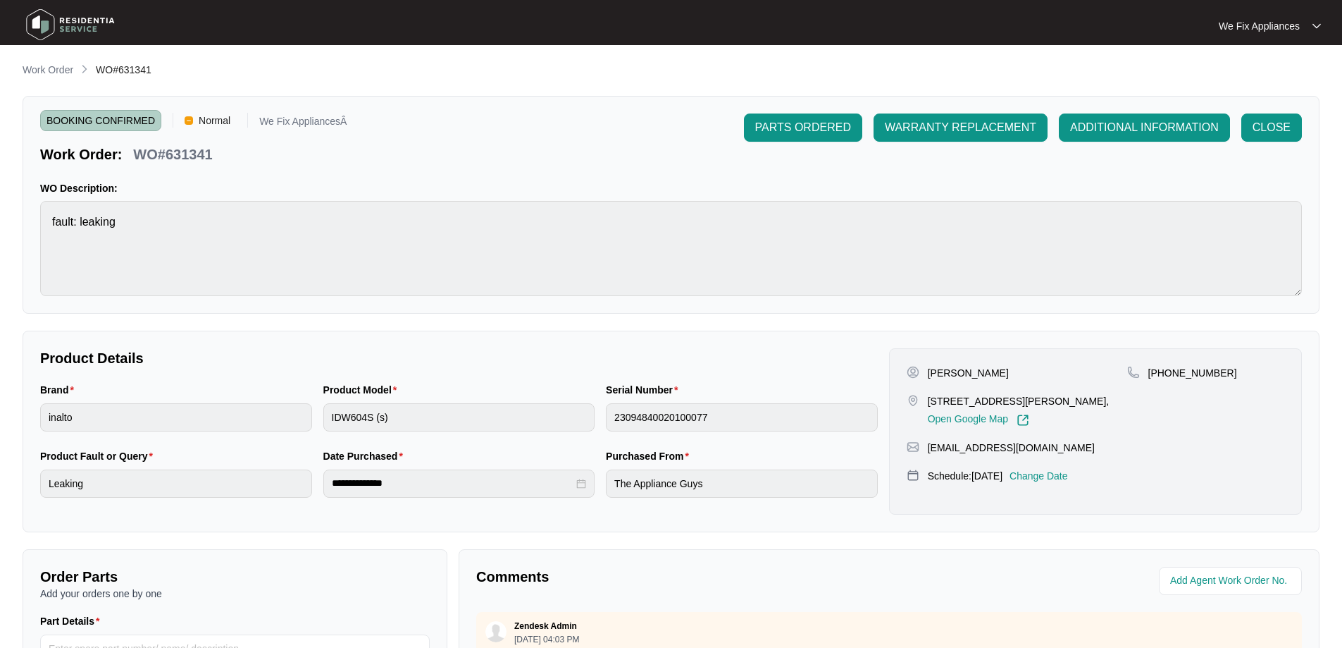
click at [1177, 355] on div "[PERSON_NAME] [STREET_ADDRESS][PERSON_NAME], Open Google Map [PHONE_NUMBER] [EM…" at bounding box center [1095, 431] width 413 height 166
click at [1045, 483] on p "Change Date" at bounding box center [1039, 476] width 58 height 14
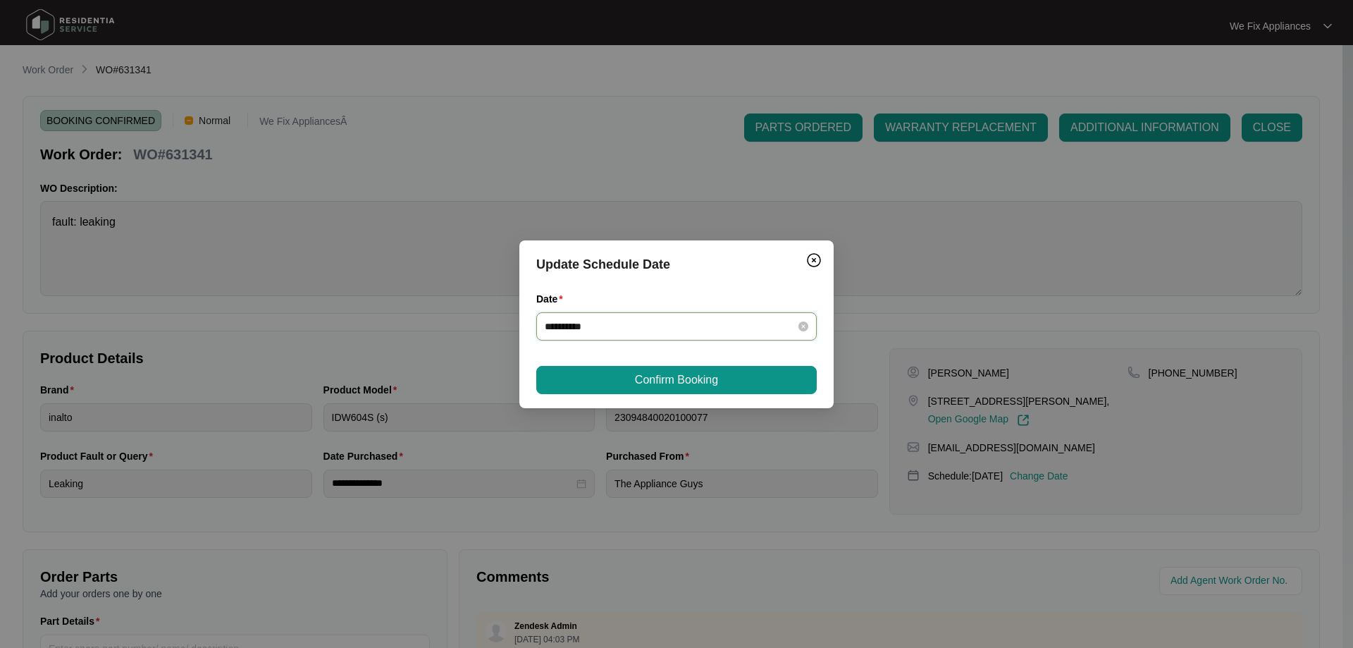
click at [607, 326] on input "**********" at bounding box center [668, 327] width 247 height 16
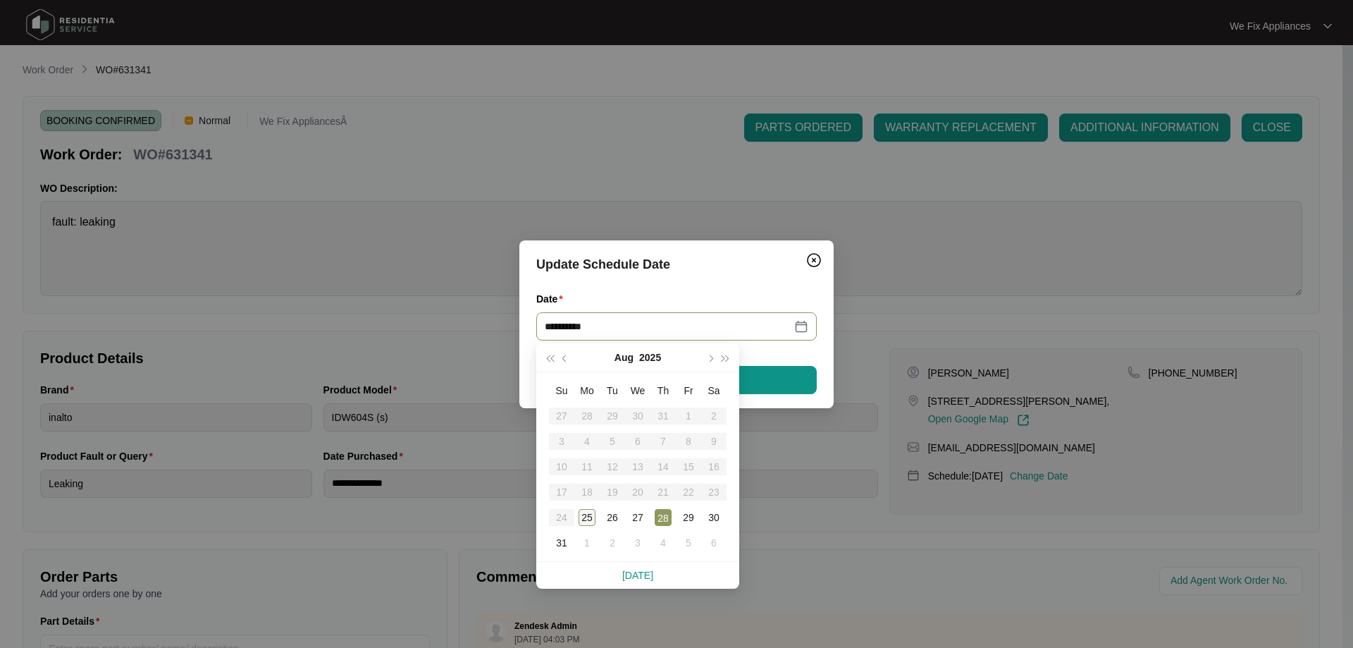
type input "**********"
click at [582, 514] on div "25" at bounding box center [587, 517] width 17 height 17
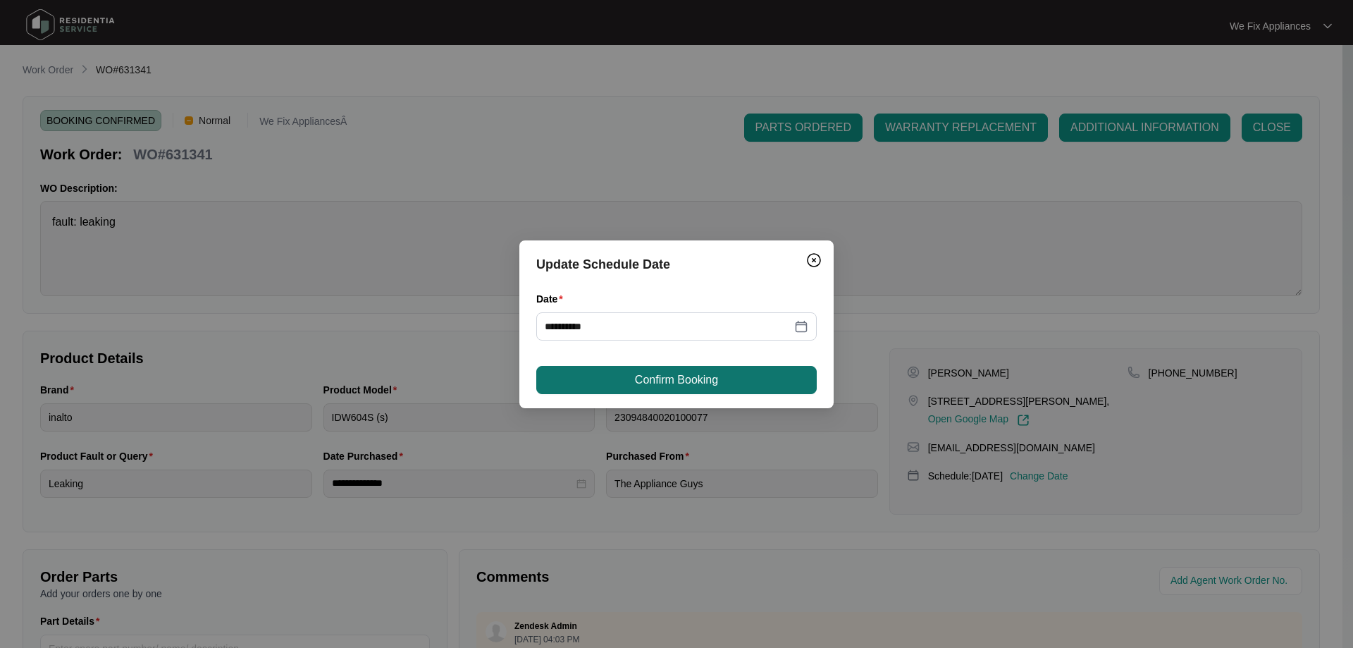
click at [648, 377] on span "Confirm Booking" at bounding box center [676, 379] width 83 height 17
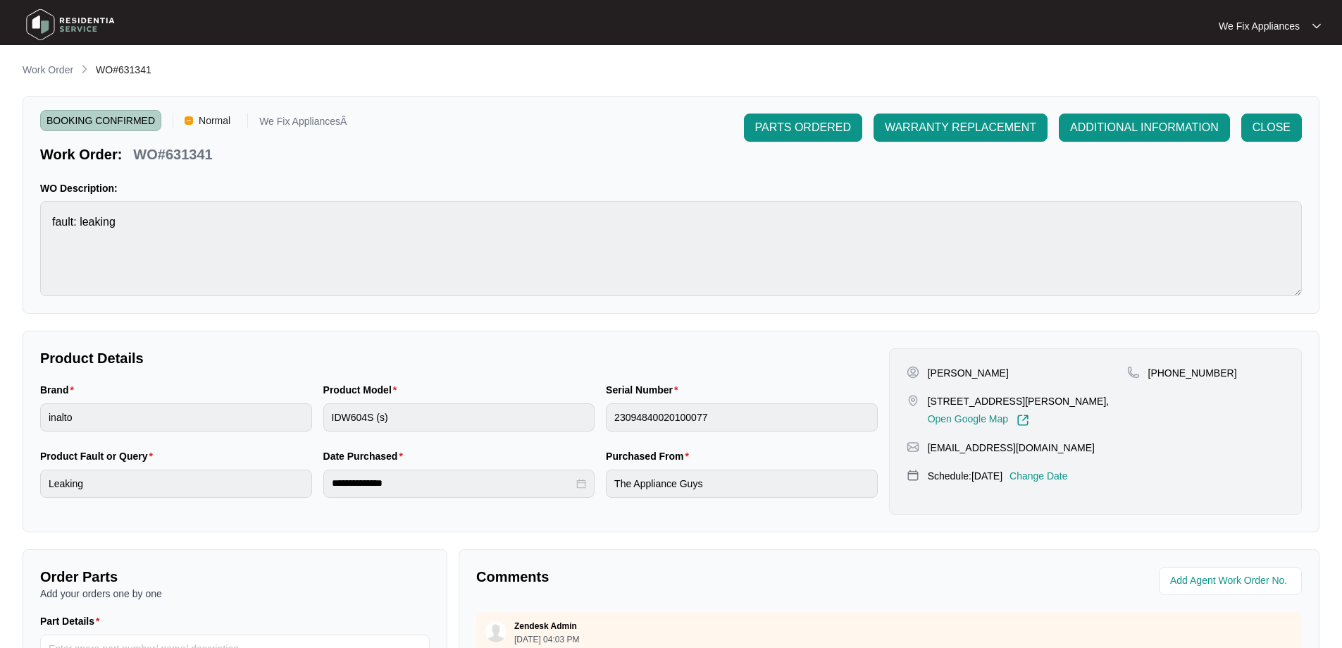
click at [106, 16] on img at bounding box center [70, 25] width 99 height 42
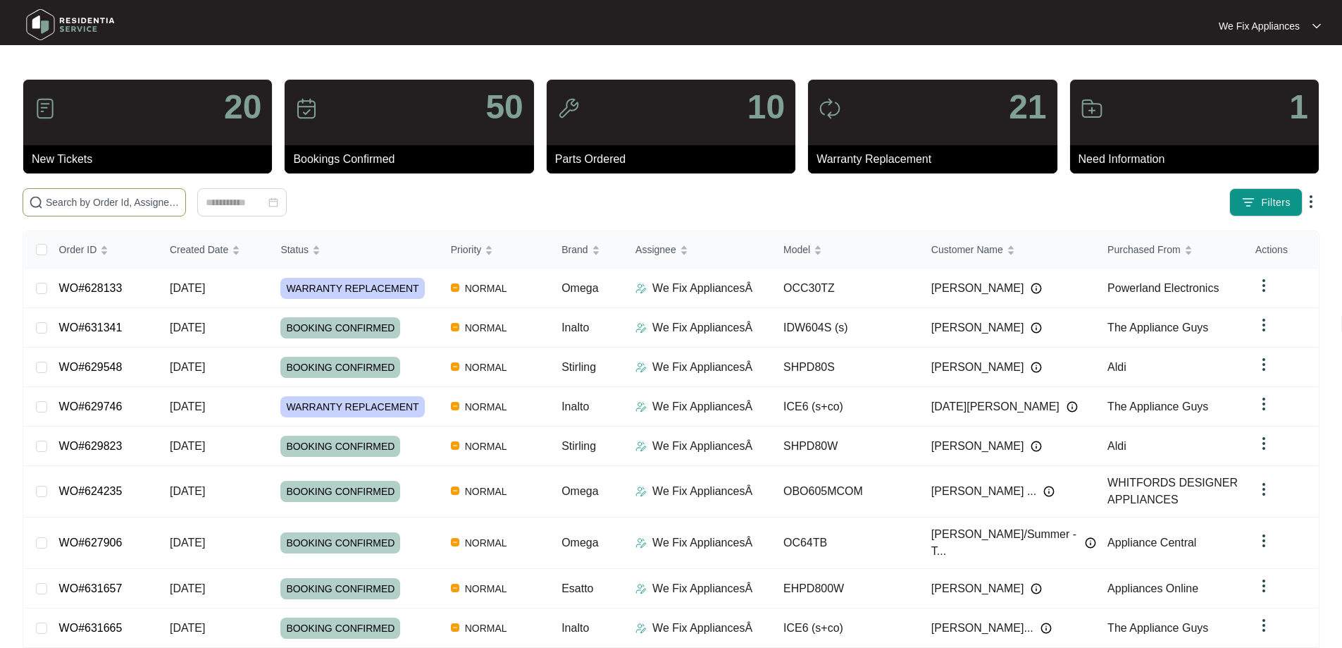
paste input "631593"
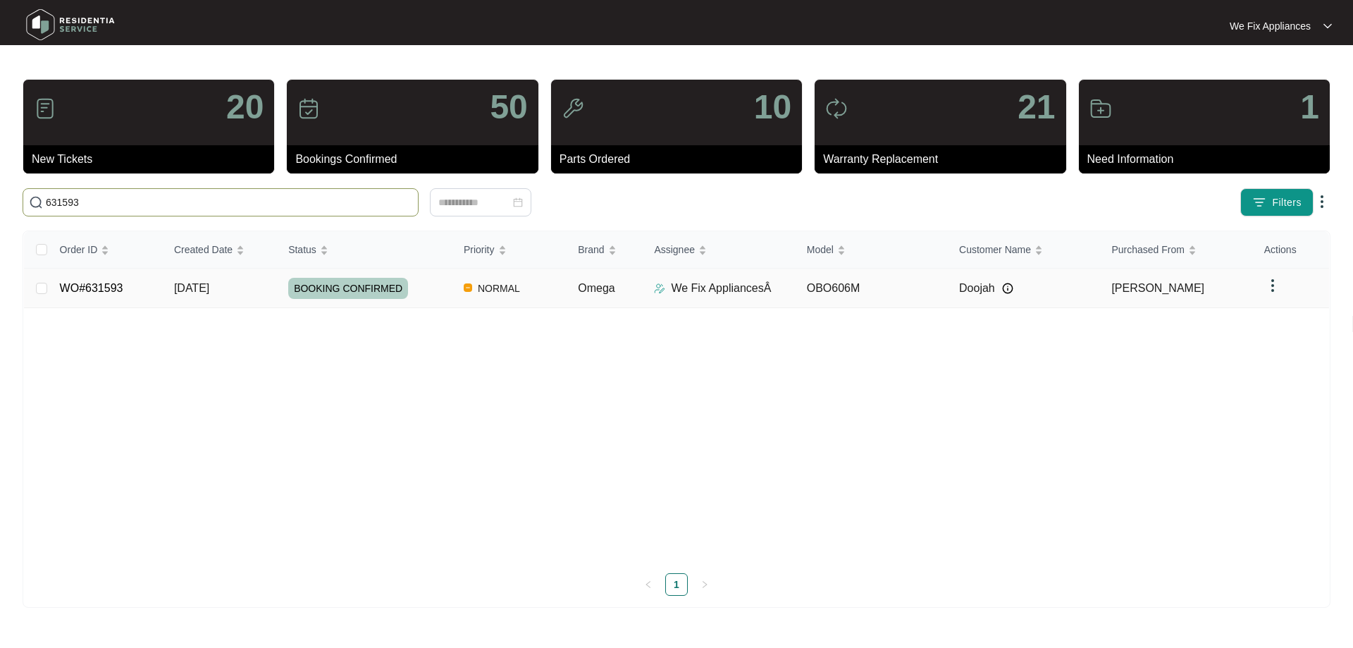
type input "631593"
click at [100, 289] on link "WO#631593" at bounding box center [91, 288] width 63 height 12
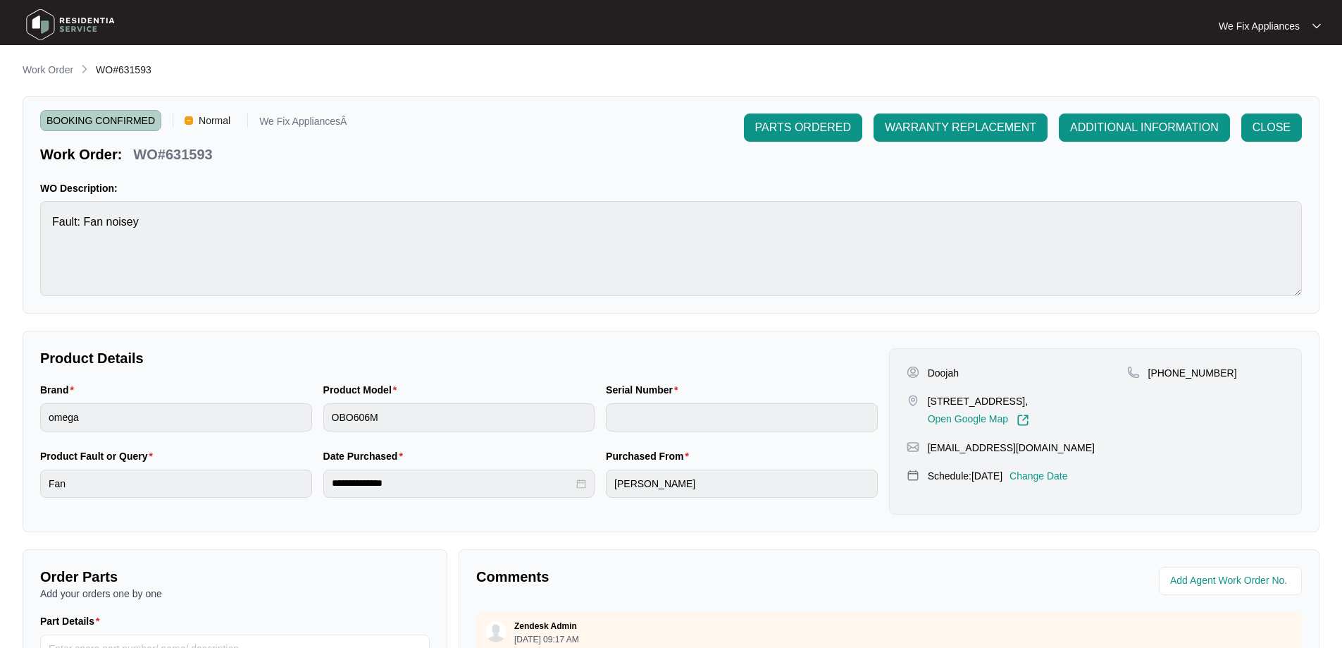
click at [1054, 483] on p "Change Date" at bounding box center [1039, 476] width 58 height 14
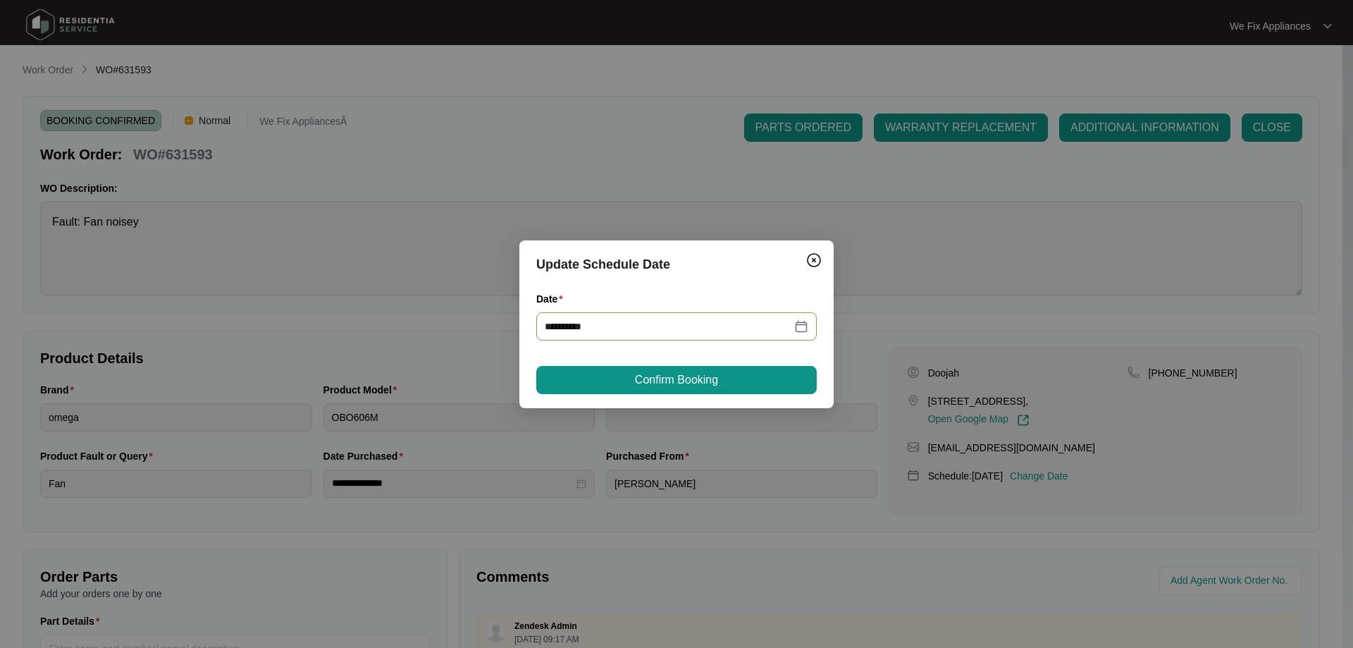
drag, startPoint x: 634, startPoint y: 326, endPoint x: 621, endPoint y: 341, distance: 19.5
click at [633, 326] on input "**********" at bounding box center [668, 327] width 247 height 16
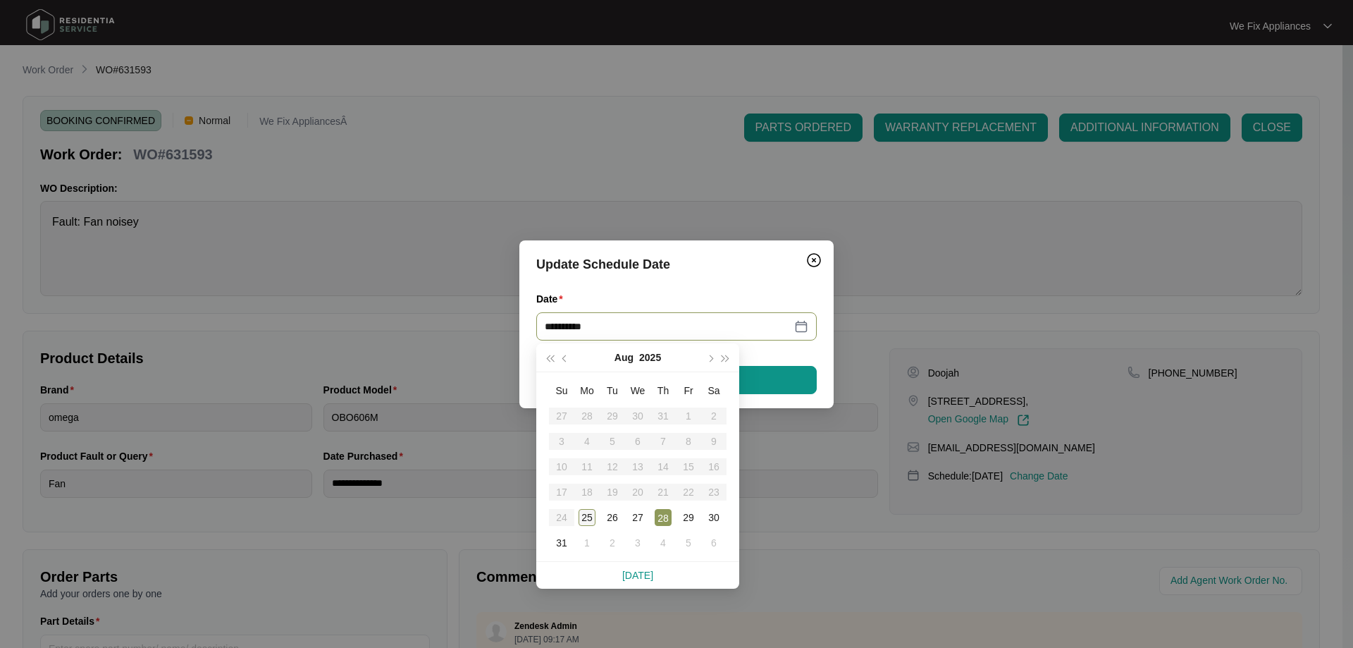
type input "**********"
click at [589, 512] on div "25" at bounding box center [587, 517] width 17 height 17
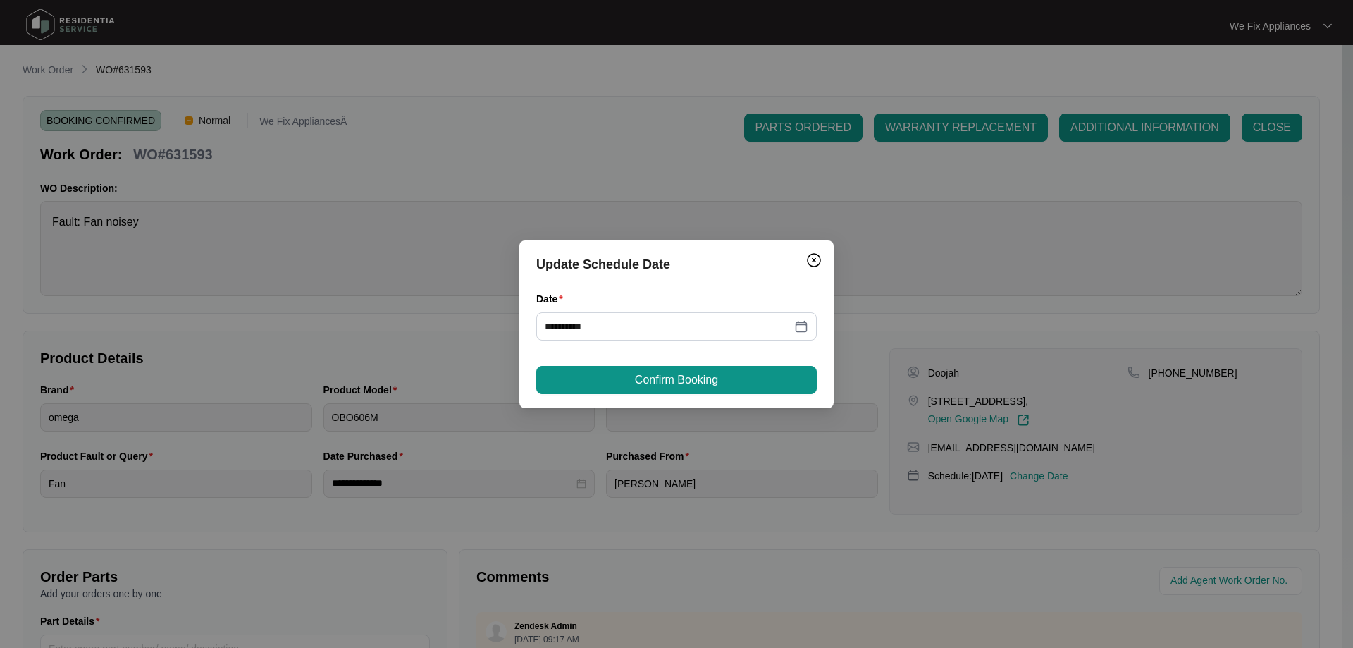
click at [637, 394] on div "**********" at bounding box center [676, 324] width 314 height 168
click at [649, 378] on div "**********" at bounding box center [676, 324] width 314 height 168
click at [684, 388] on button "Confirm Booking" at bounding box center [676, 380] width 280 height 28
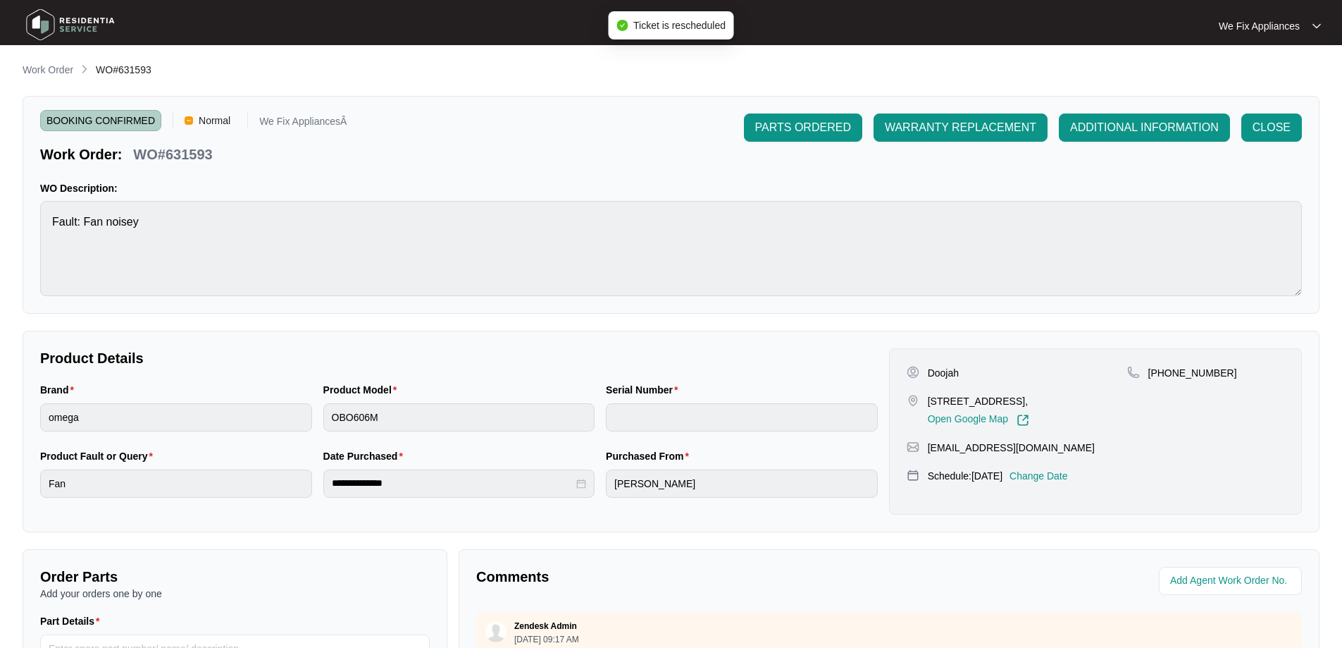
click at [79, 25] on img at bounding box center [70, 25] width 99 height 42
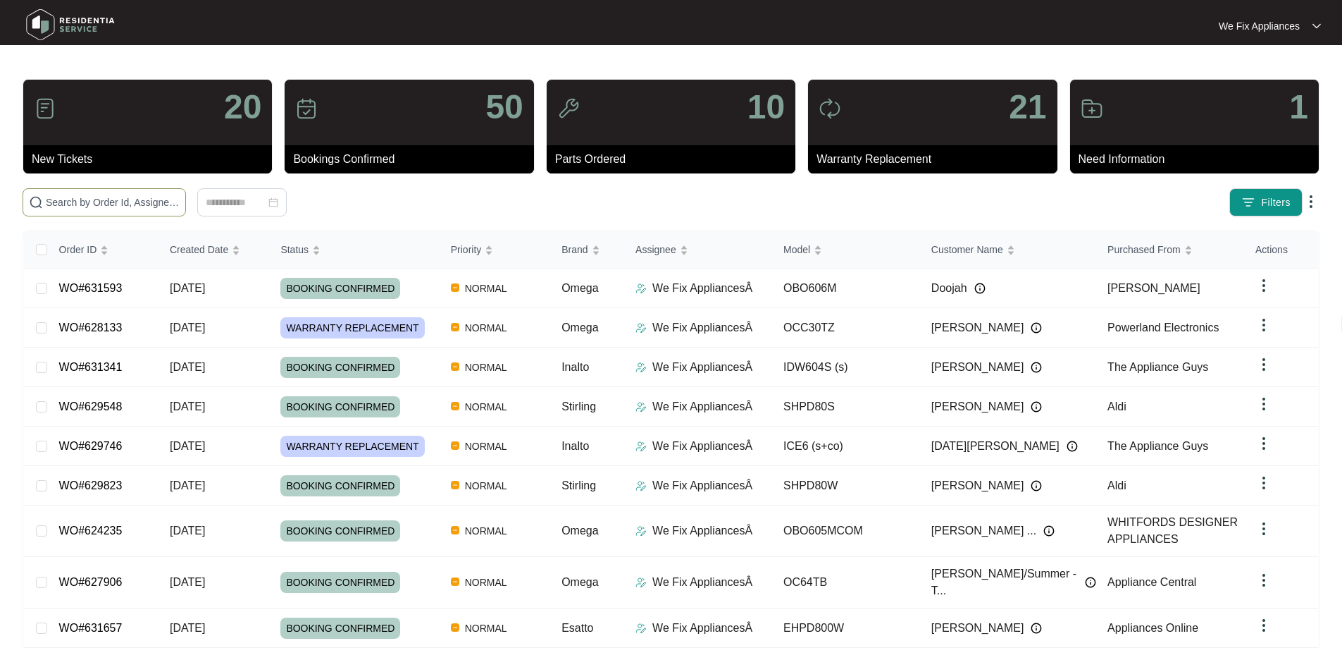
paste input "623666"
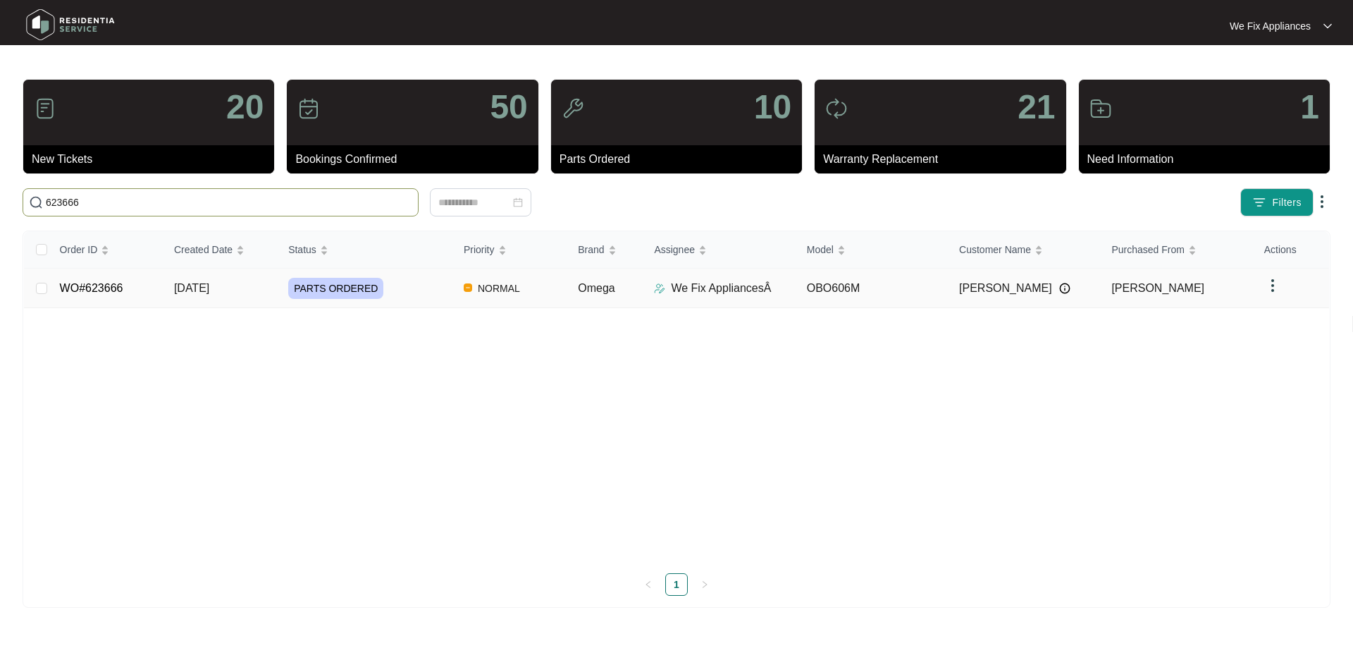
type input "623666"
click at [105, 283] on link "WO#623666" at bounding box center [91, 288] width 63 height 12
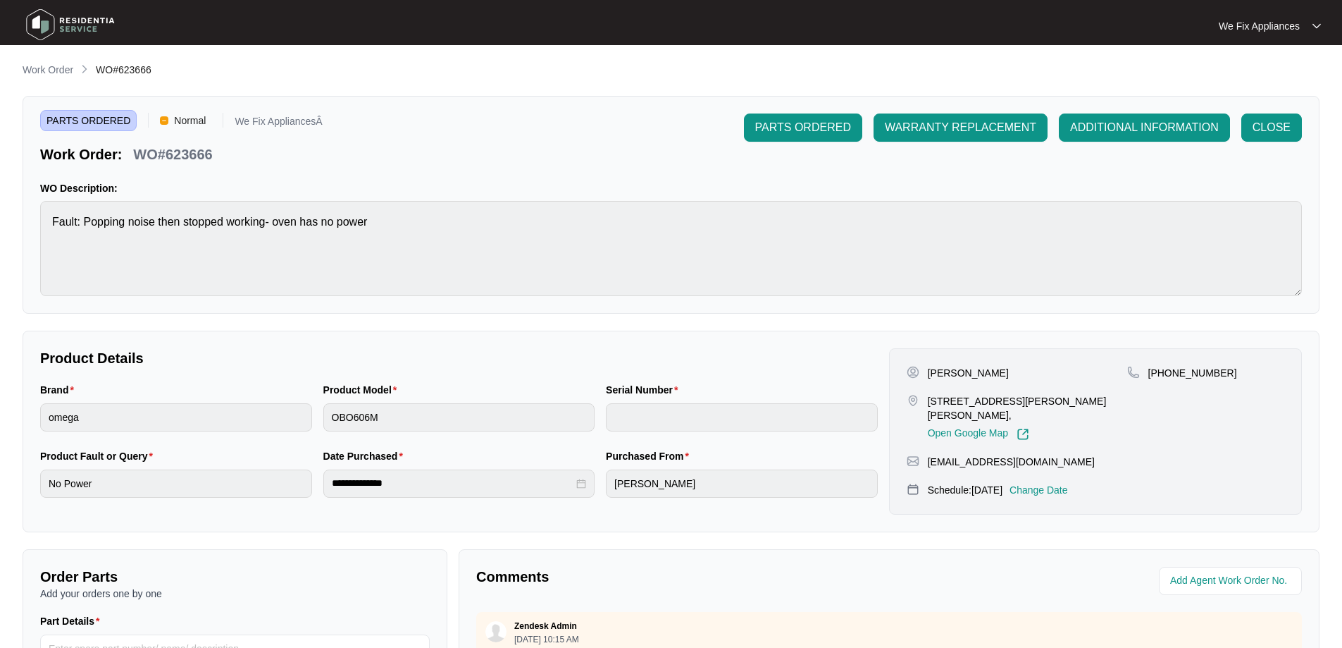
click at [1064, 466] on div "Noa Aboucham [STREET_ADDRESS][PERSON_NAME][PERSON_NAME], Open Google Map [PHONE…" at bounding box center [1095, 431] width 413 height 166
click at [1062, 483] on p "Change Date" at bounding box center [1039, 490] width 58 height 14
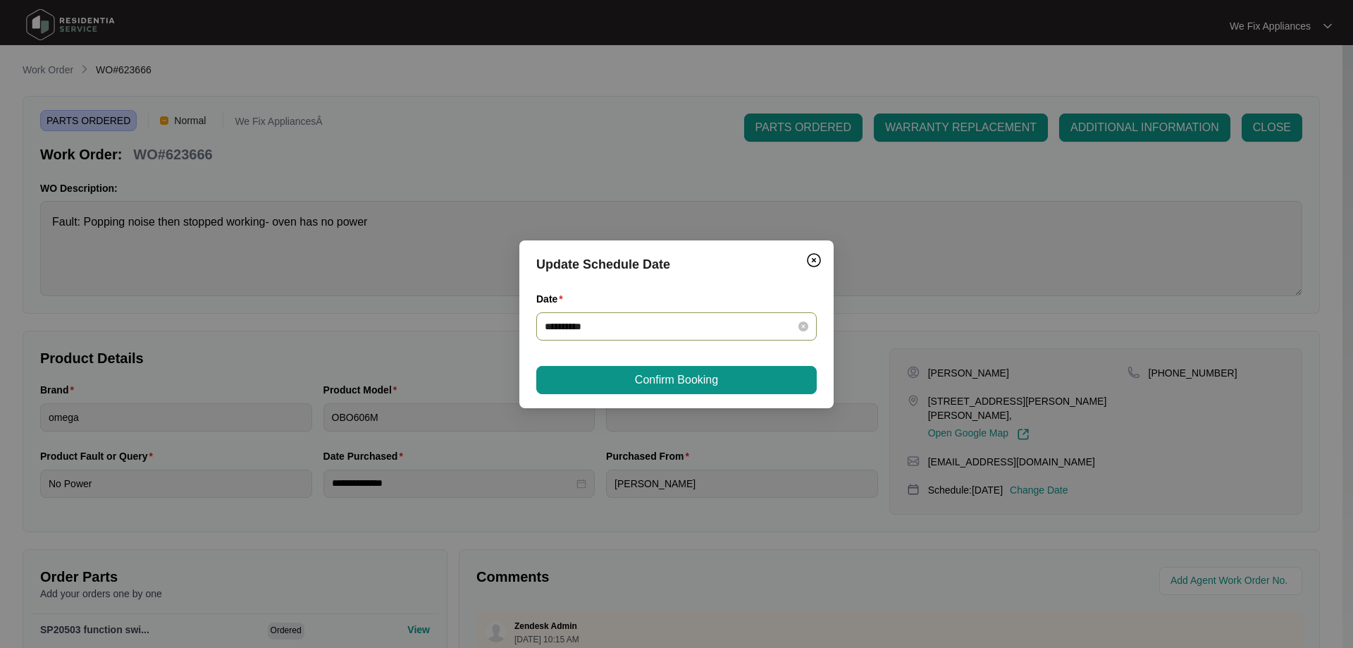
click at [667, 323] on input "**********" at bounding box center [668, 327] width 247 height 16
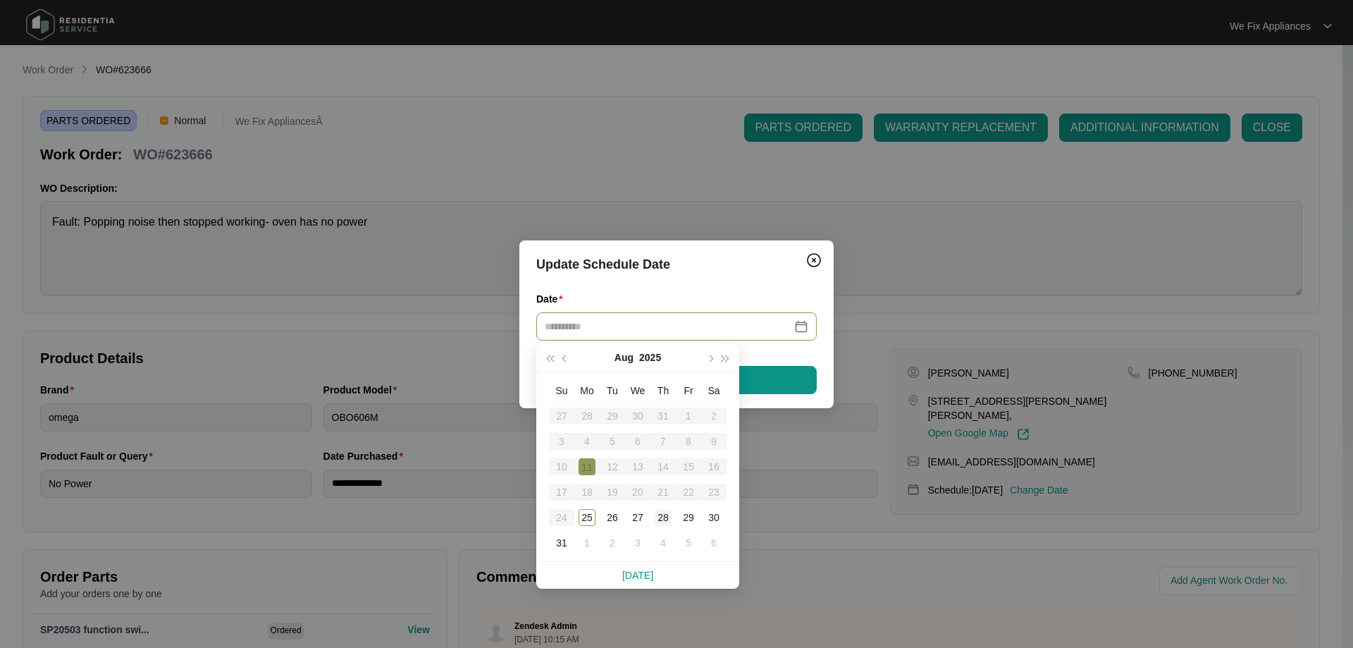
type input "**********"
click at [665, 518] on div "28" at bounding box center [663, 517] width 17 height 17
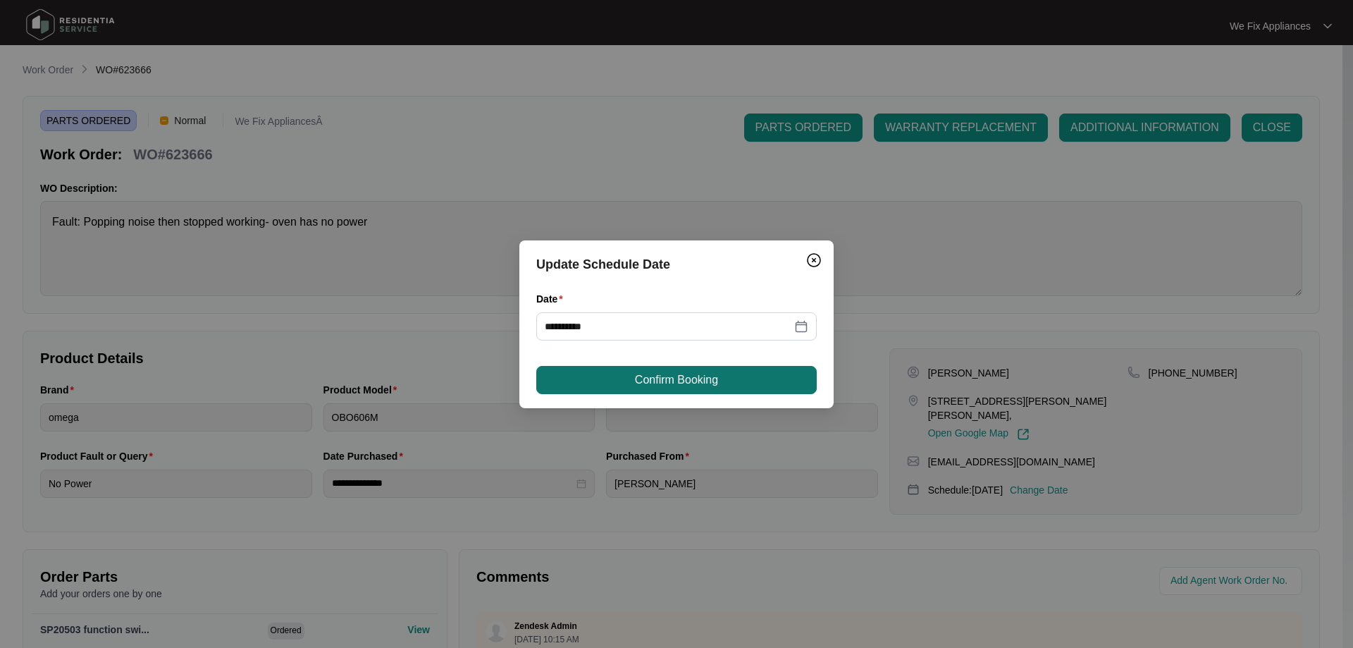
click at [700, 378] on span "Confirm Booking" at bounding box center [676, 379] width 83 height 17
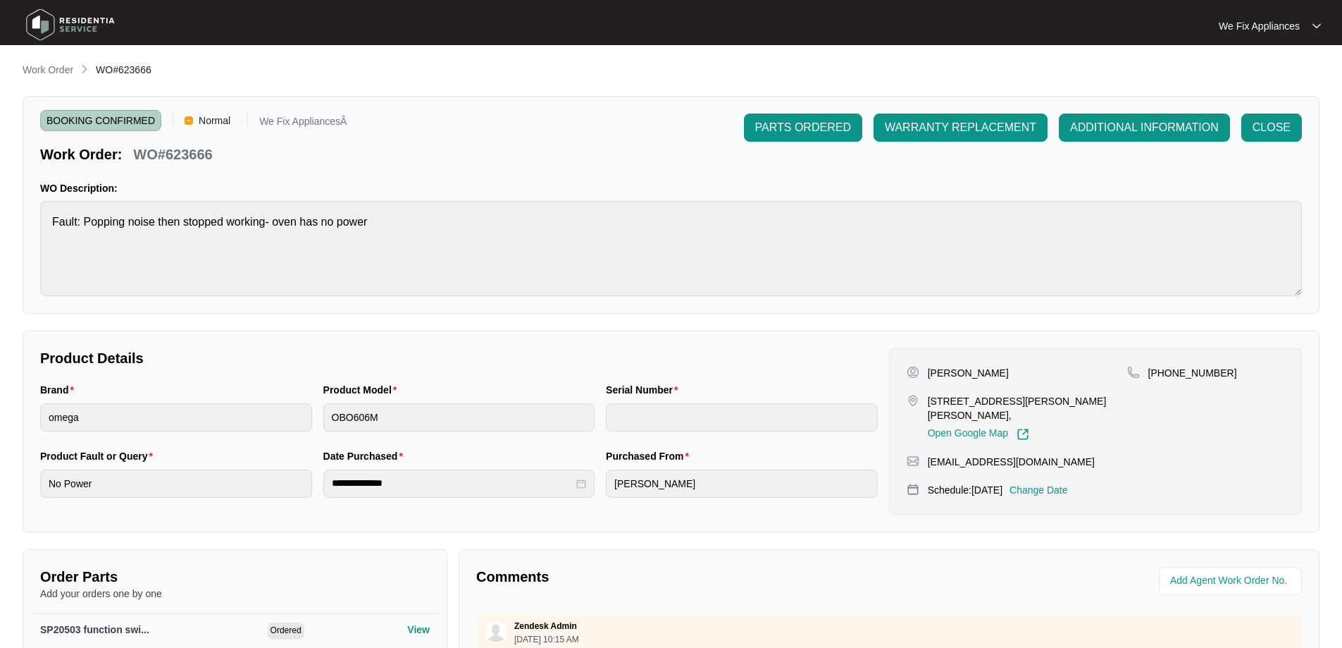
click at [83, 18] on img at bounding box center [70, 25] width 99 height 42
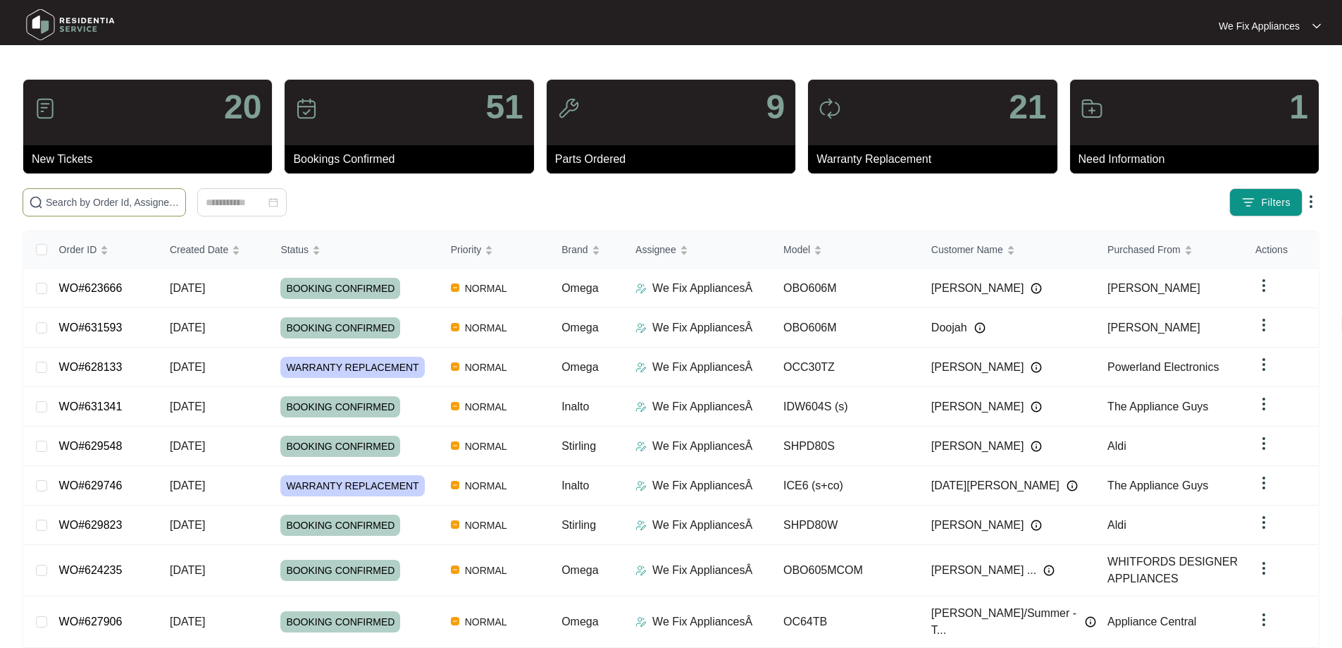
paste input "626077"
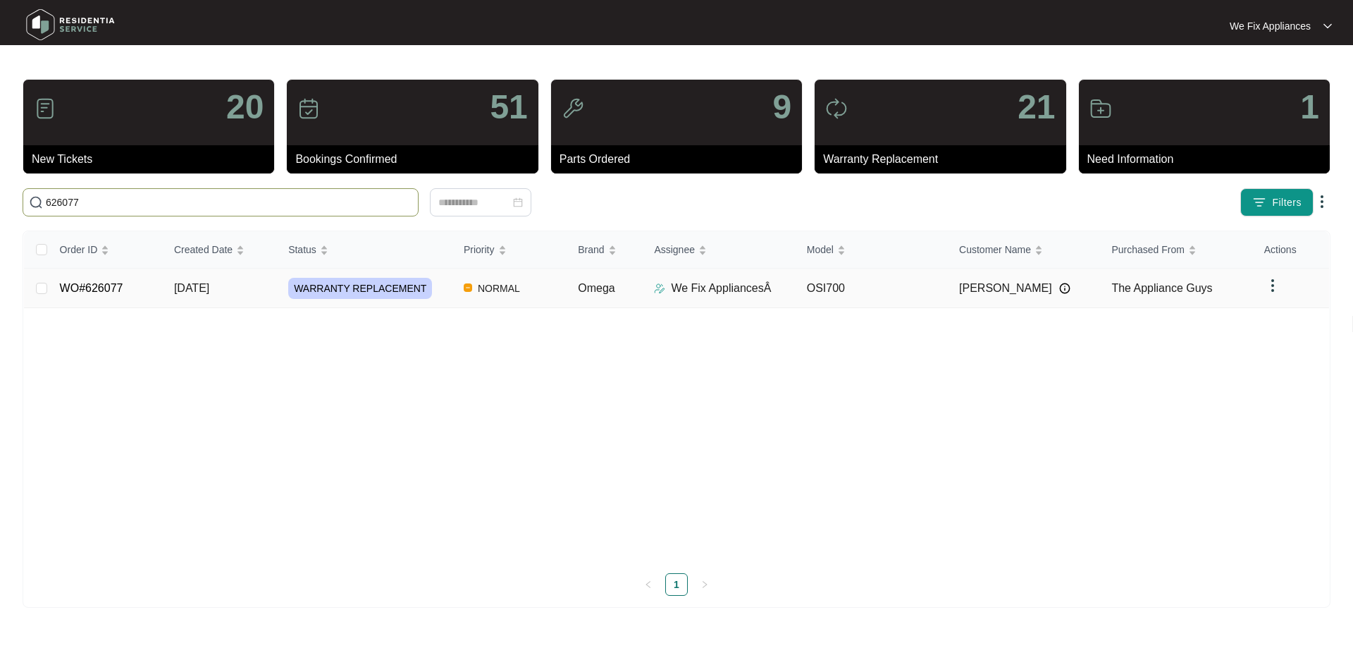
type input "626077"
click at [99, 288] on link "WO#626077" at bounding box center [91, 288] width 63 height 12
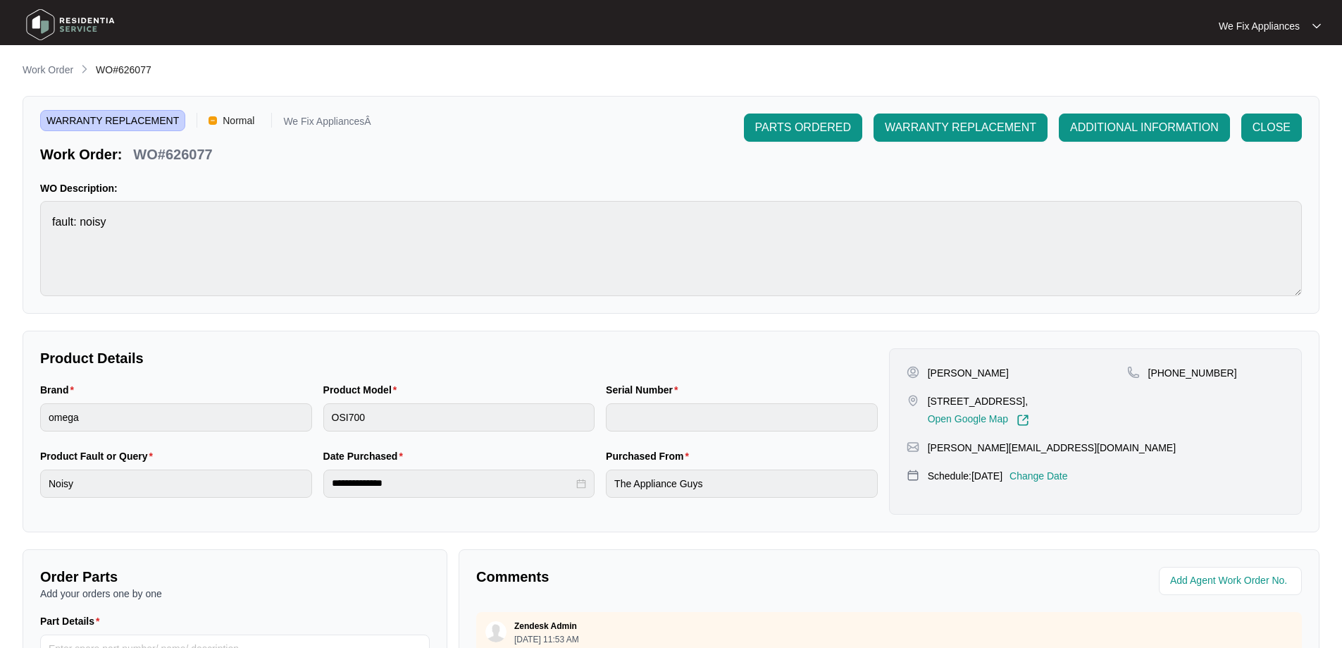
click at [1065, 483] on p "Change Date" at bounding box center [1039, 476] width 58 height 14
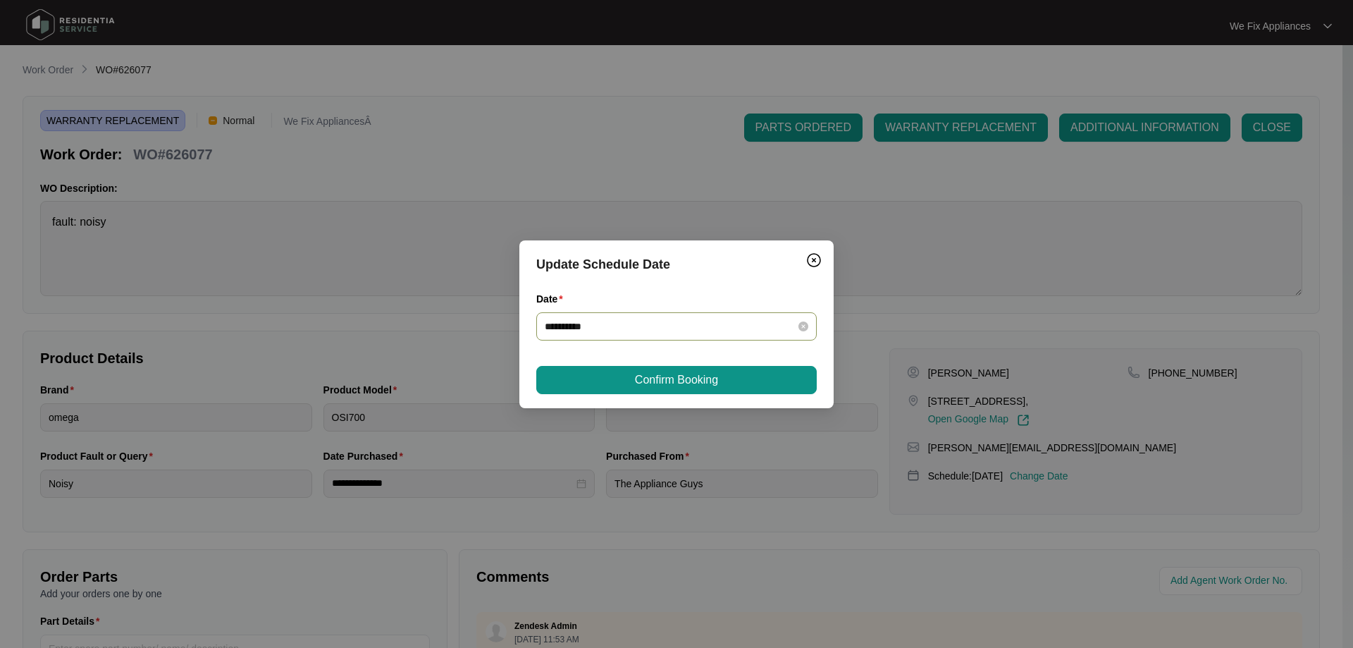
click at [679, 319] on input "**********" at bounding box center [668, 327] width 247 height 16
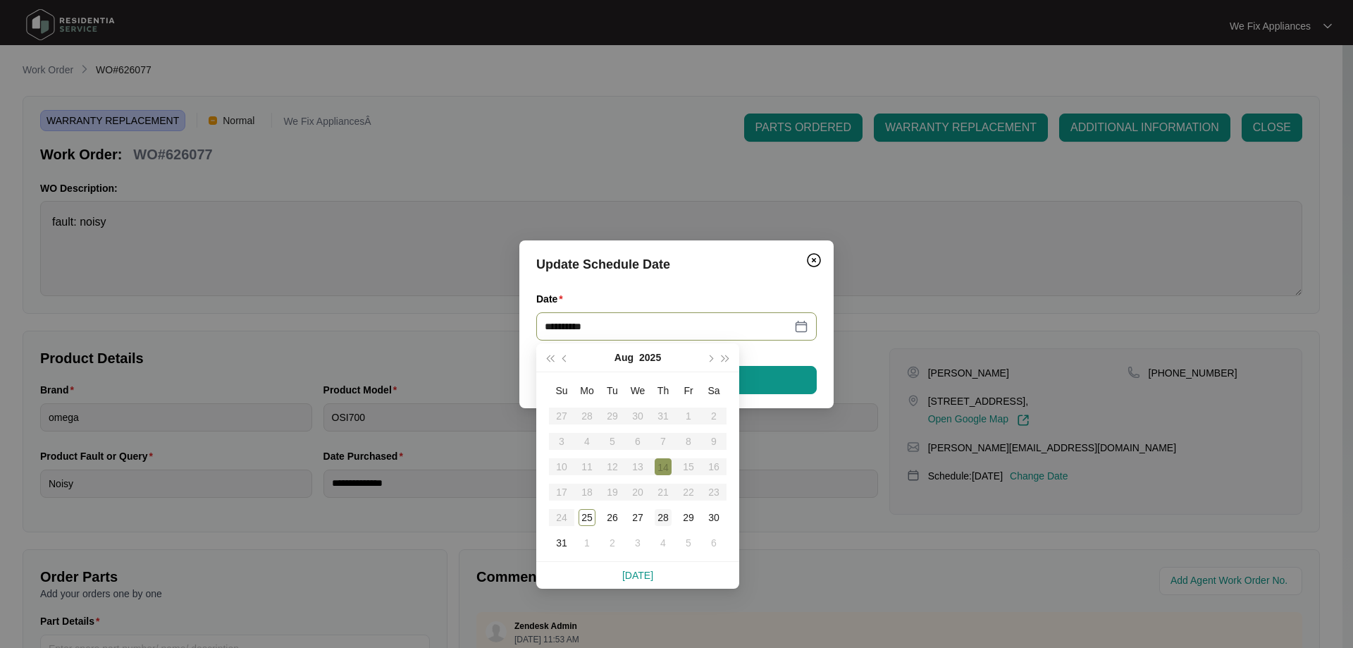
type input "**********"
click at [660, 519] on div "28" at bounding box center [663, 517] width 17 height 17
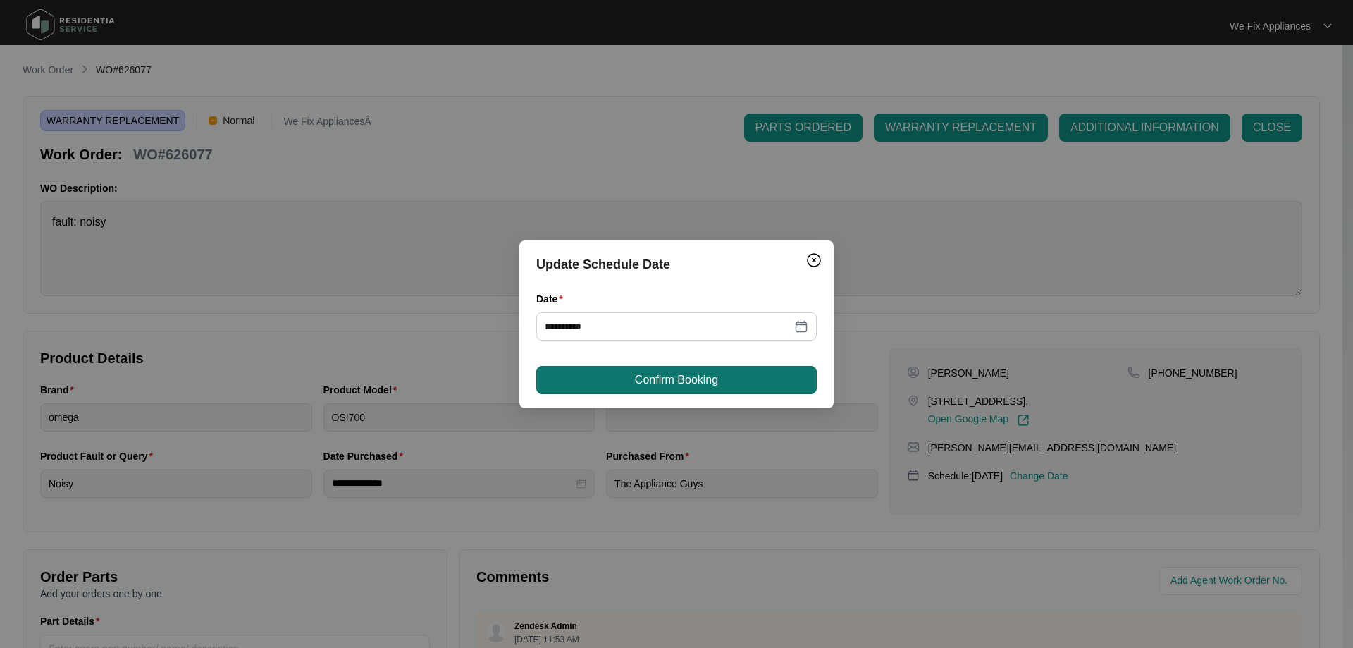
click at [696, 381] on span "Confirm Booking" at bounding box center [676, 379] width 83 height 17
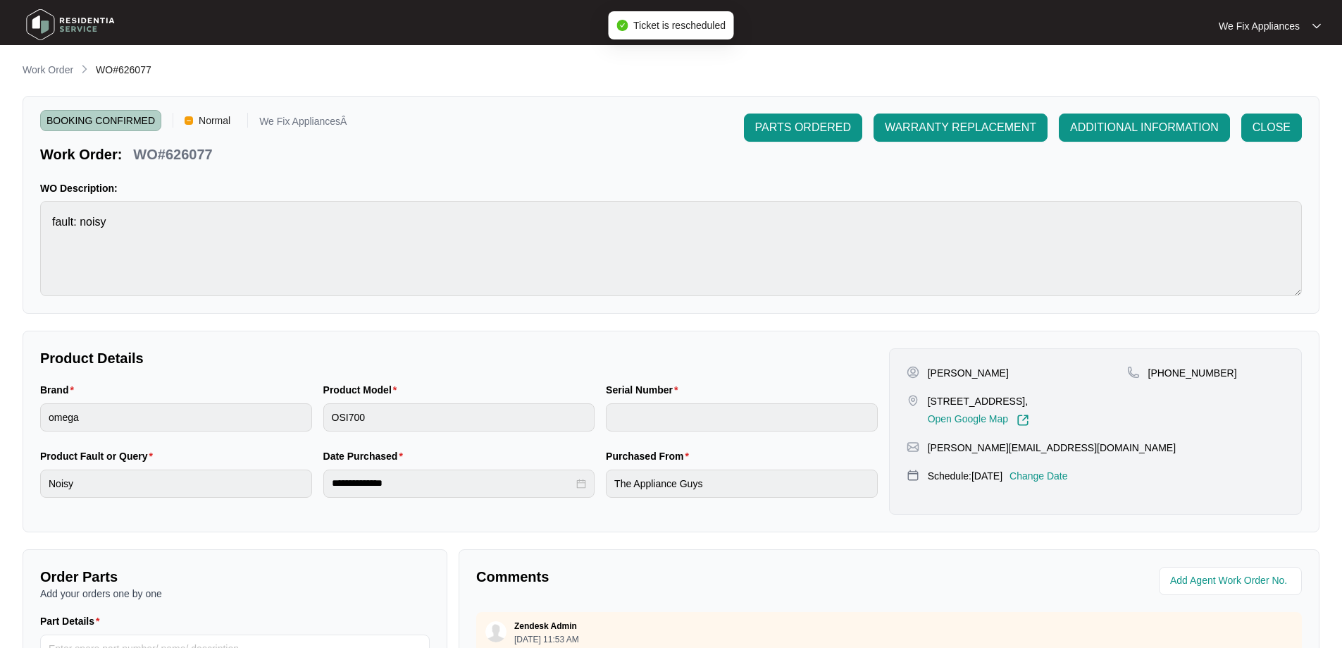
drag, startPoint x: 82, startPoint y: 21, endPoint x: 99, endPoint y: 33, distance: 20.7
click at [82, 23] on img at bounding box center [70, 25] width 99 height 42
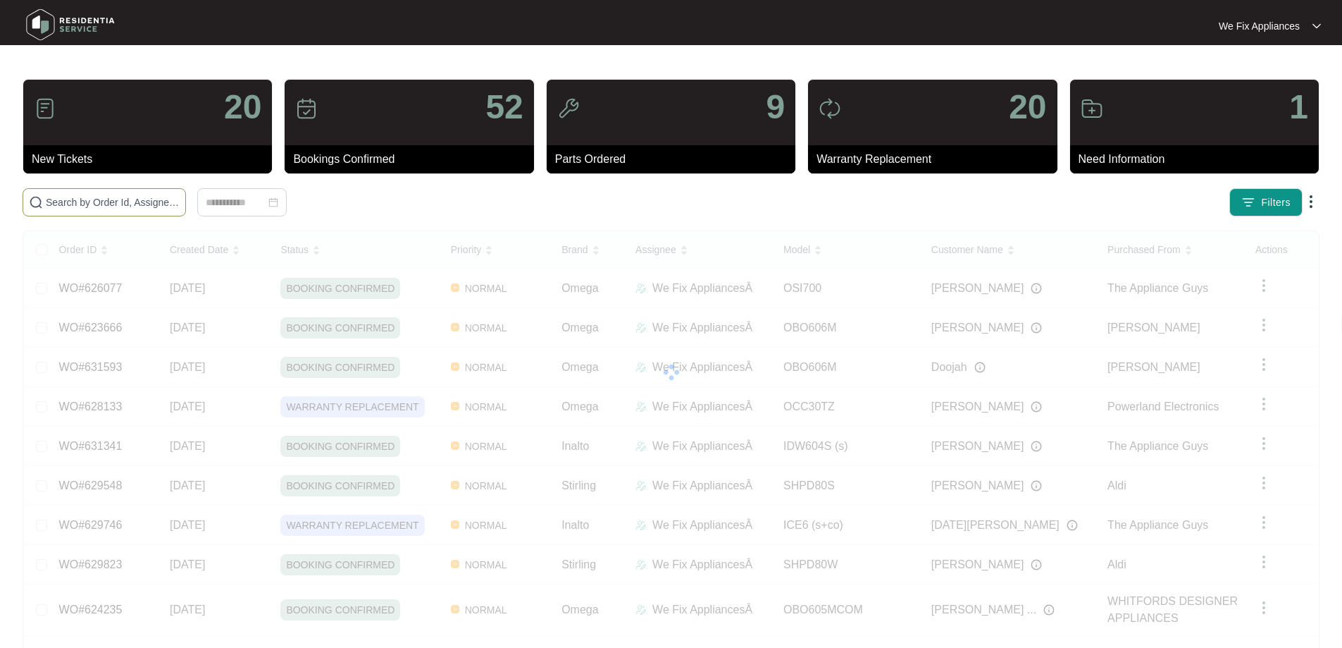
paste input "628836"
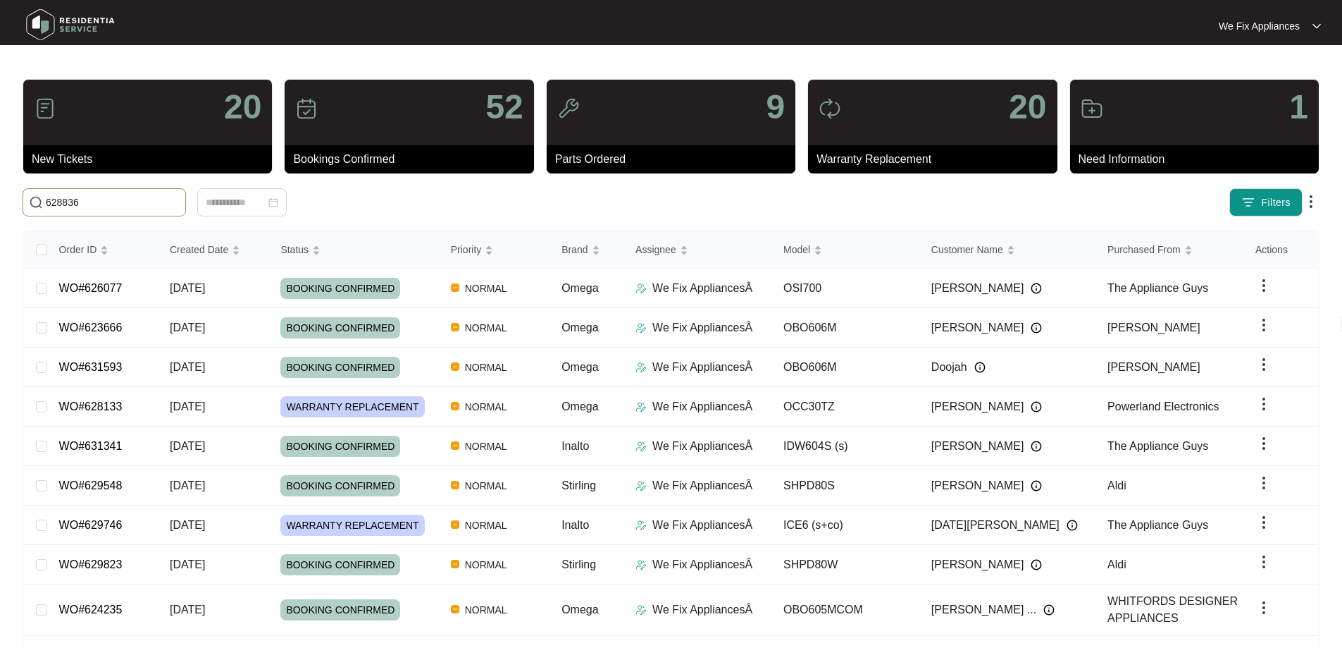
click at [101, 202] on input "628836" at bounding box center [113, 202] width 134 height 16
type input "628836"
click at [109, 197] on span "628836" at bounding box center [104, 202] width 163 height 28
click at [82, 198] on input "628836" at bounding box center [113, 202] width 134 height 16
drag, startPoint x: 106, startPoint y: 206, endPoint x: 0, endPoint y: 203, distance: 105.8
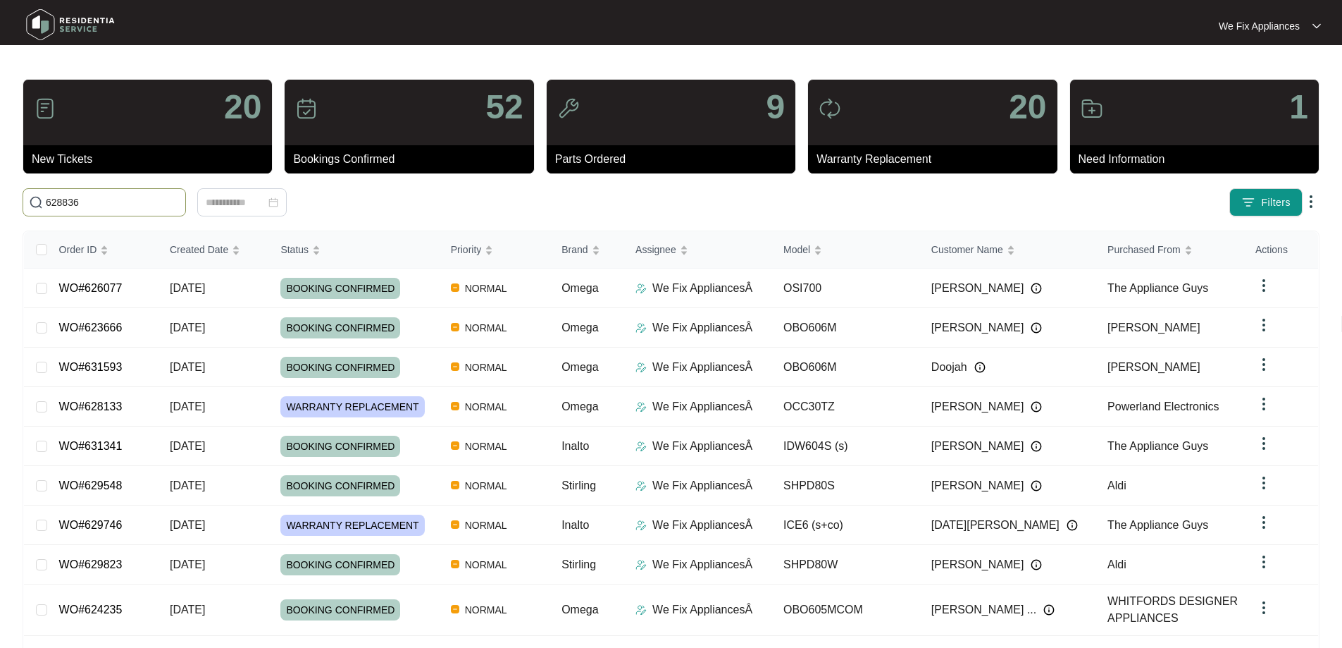
click at [0, 203] on main "20 New Tickets 52 Bookings Confirmed 9 Parts Ordered 20 Warranty Replacement 1 …" at bounding box center [671, 377] width 1342 height 755
paste input "628836"
type input "628836"
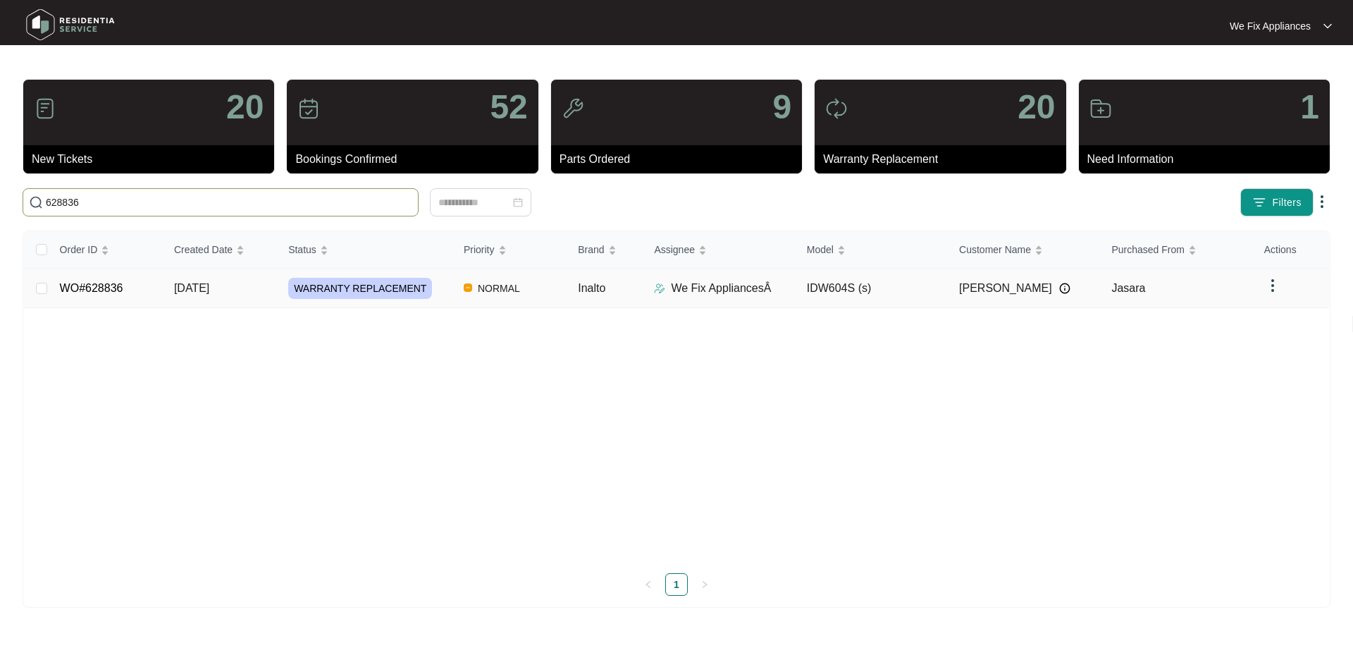
click at [82, 285] on link "WO#628836" at bounding box center [91, 288] width 63 height 12
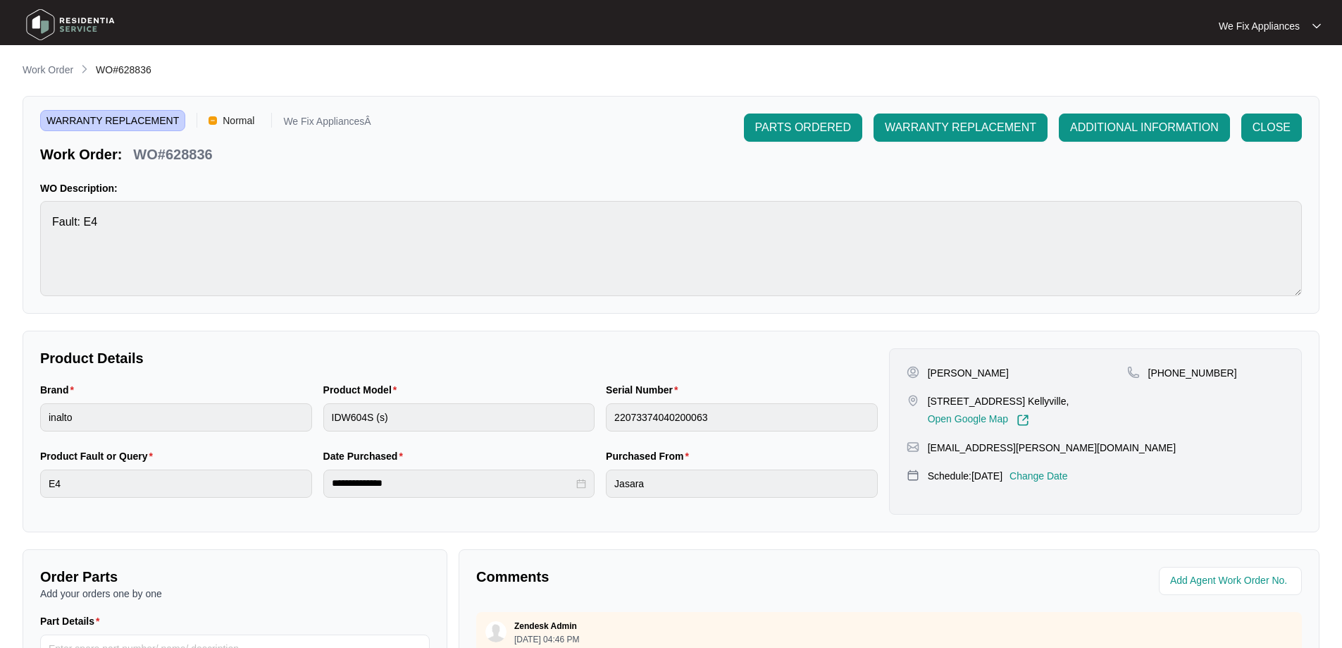
click at [1040, 479] on p "Change Date" at bounding box center [1039, 476] width 58 height 14
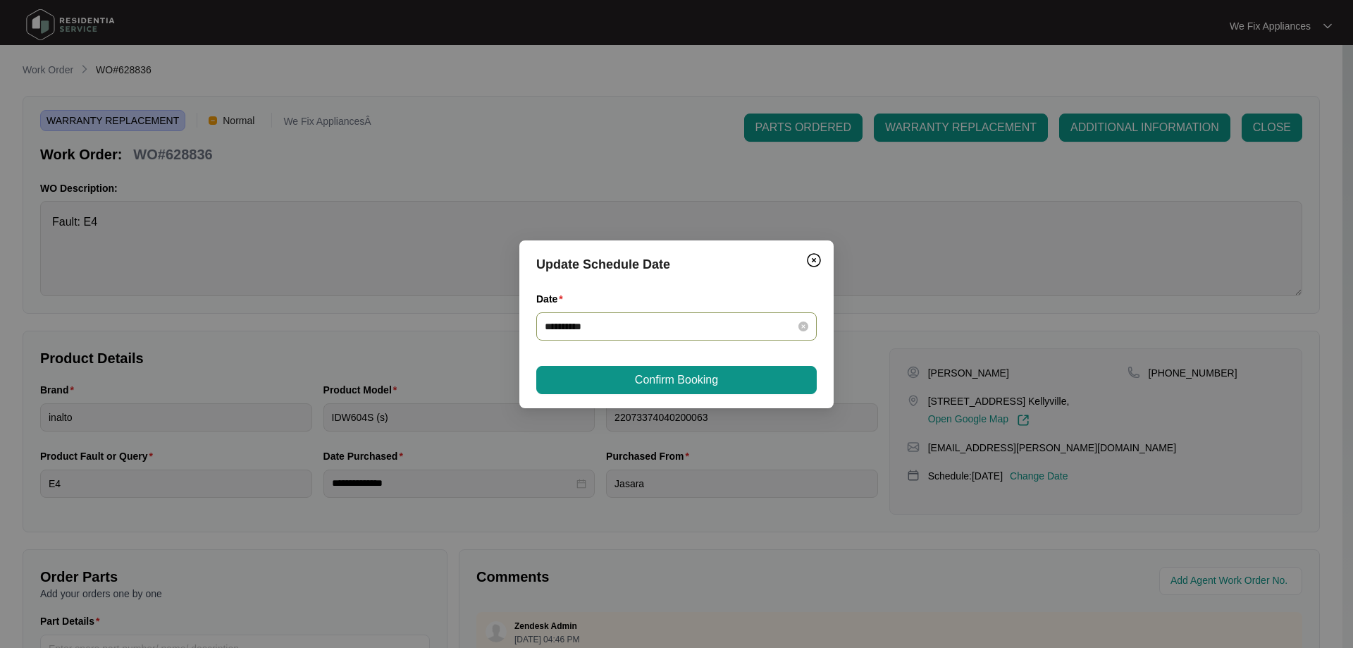
click at [706, 321] on input "**********" at bounding box center [668, 327] width 247 height 16
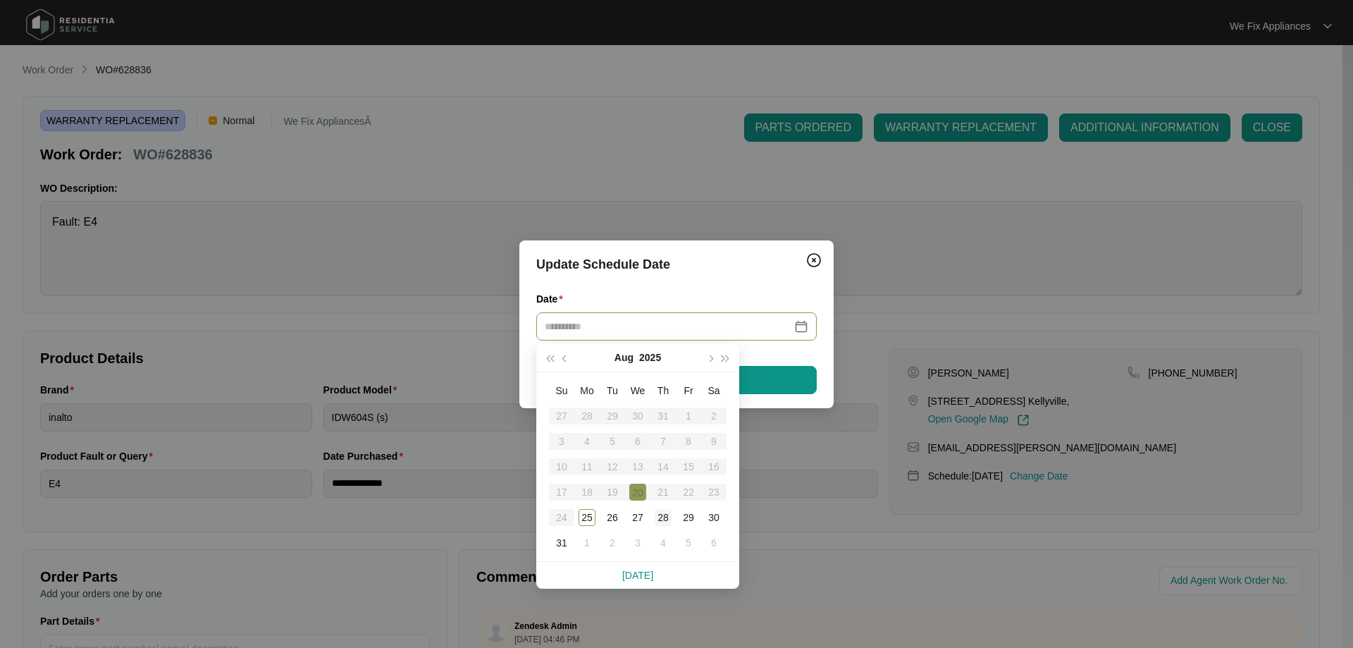
type input "**********"
click at [661, 518] on div "28" at bounding box center [663, 517] width 17 height 17
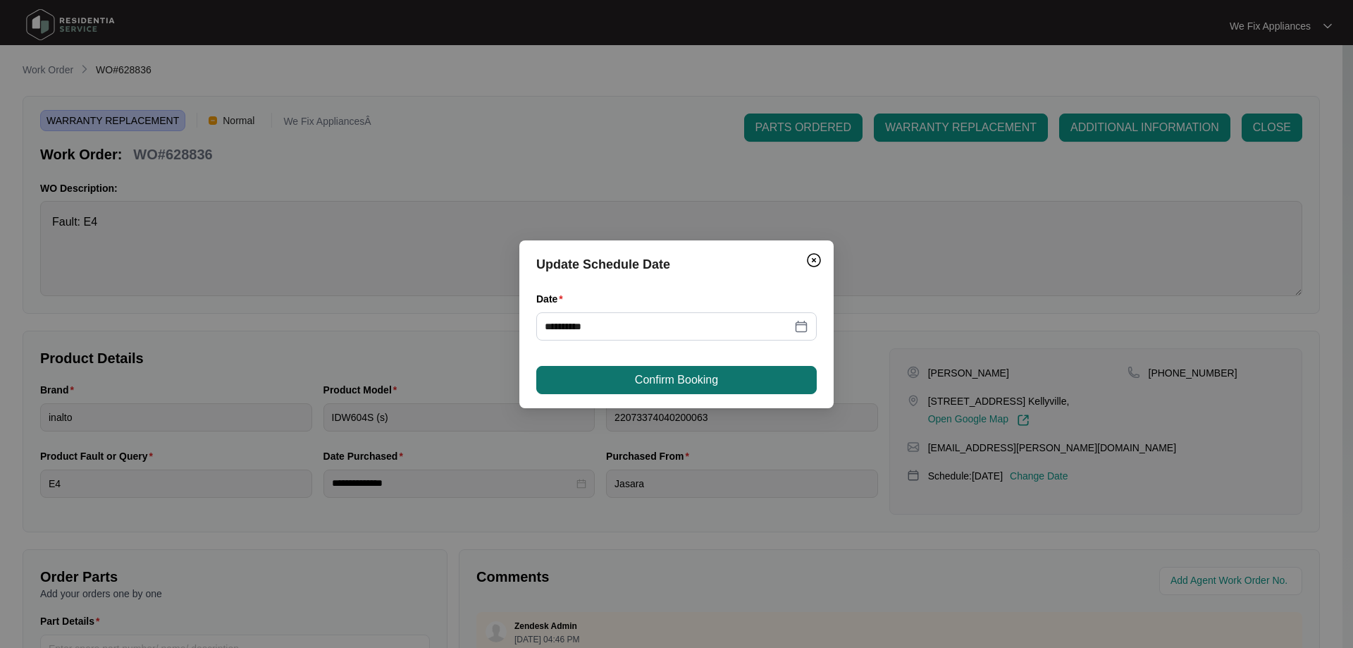
click at [691, 375] on span "Confirm Booking" at bounding box center [676, 379] width 83 height 17
